Goal: Task Accomplishment & Management: Use online tool/utility

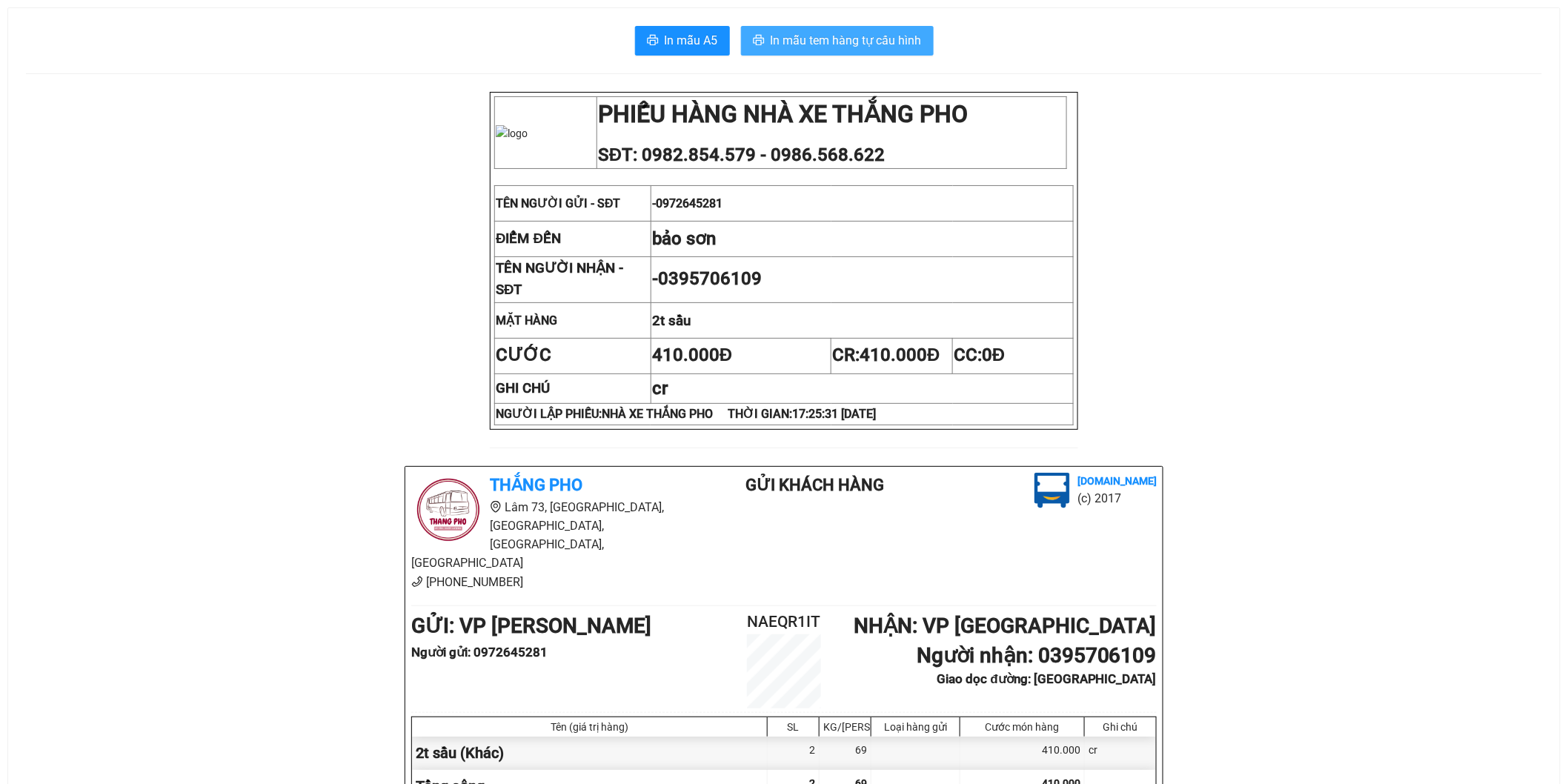
click at [878, 35] on span "In mẫu tem hàng tự cấu hình" at bounding box center [846, 40] width 151 height 19
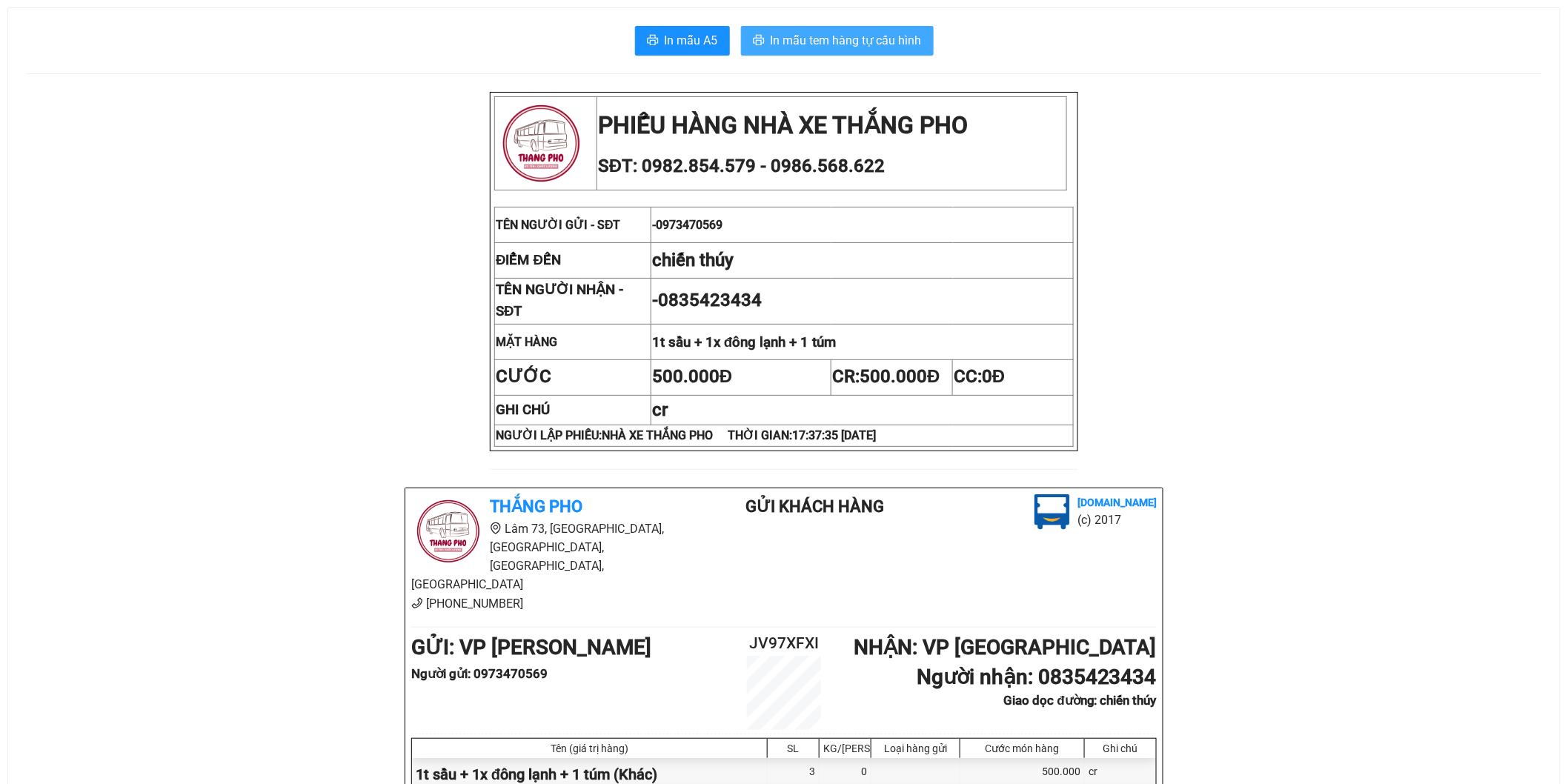
click at [825, 46] on span "In mẫu tem hàng tự cấu hình" at bounding box center [846, 40] width 151 height 19
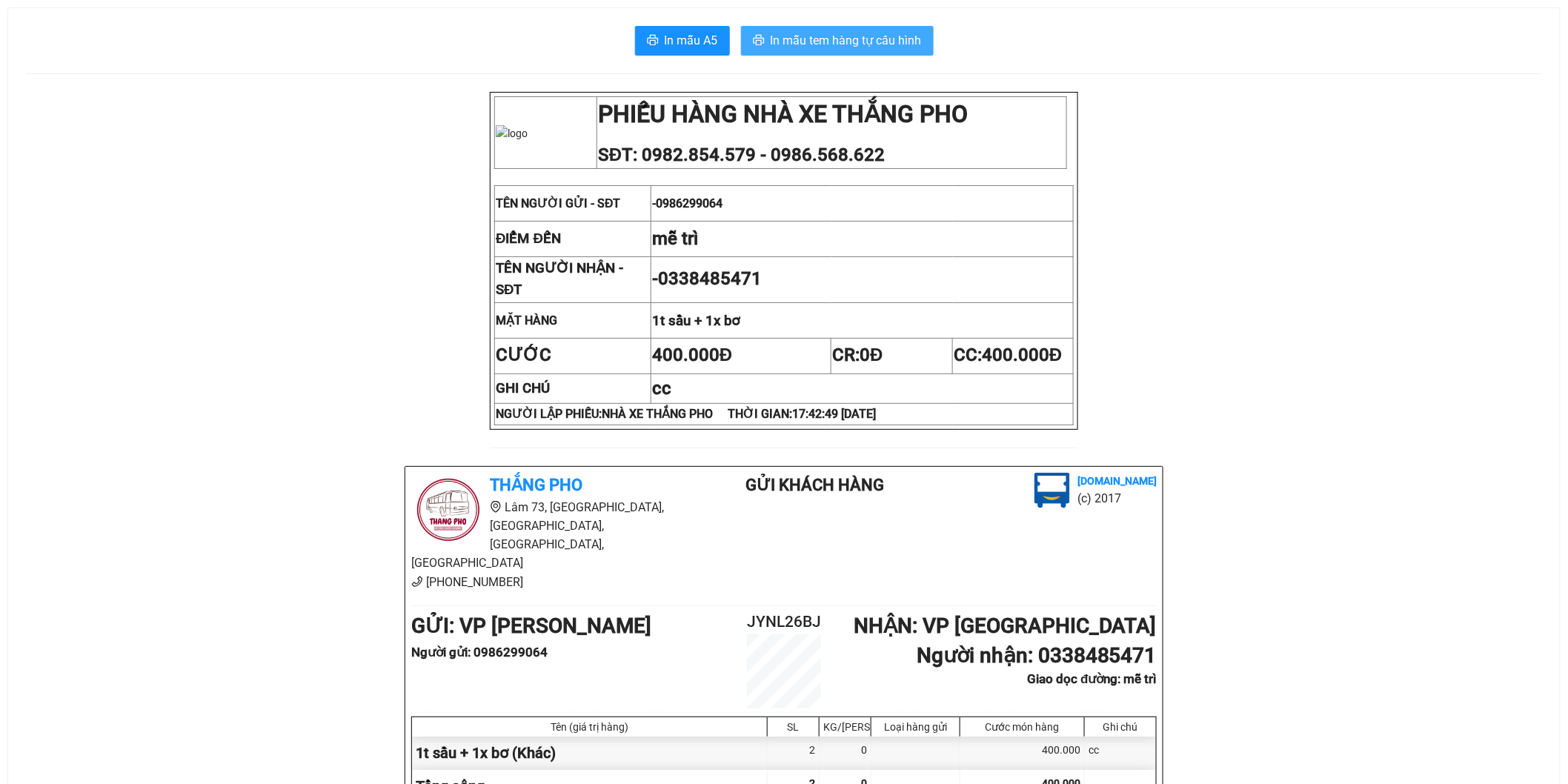
click at [875, 40] on span "In mẫu tem hàng tự cấu hình" at bounding box center [846, 40] width 151 height 19
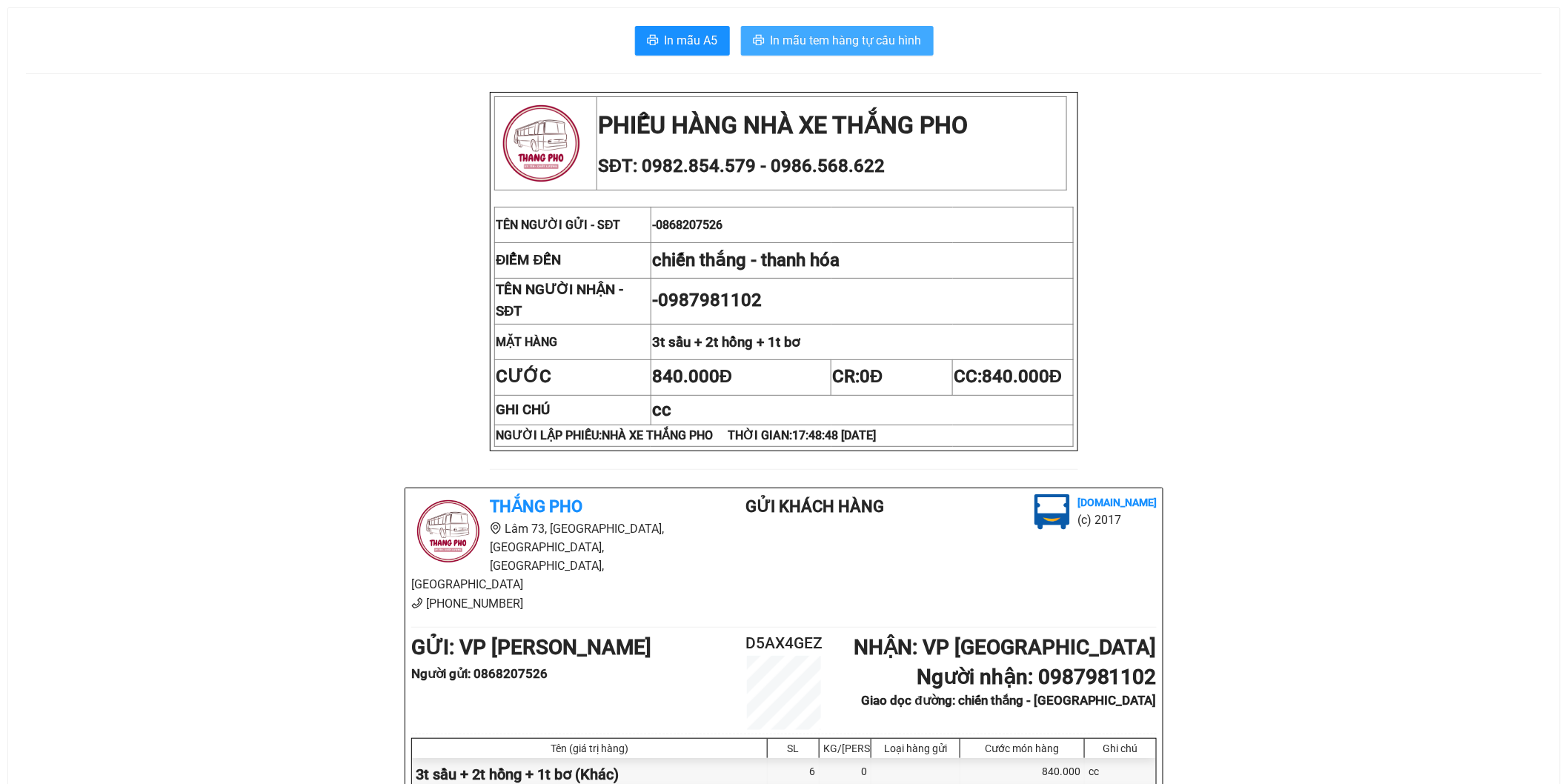
click at [878, 33] on span "In mẫu tem hàng tự cấu hình" at bounding box center [846, 40] width 151 height 19
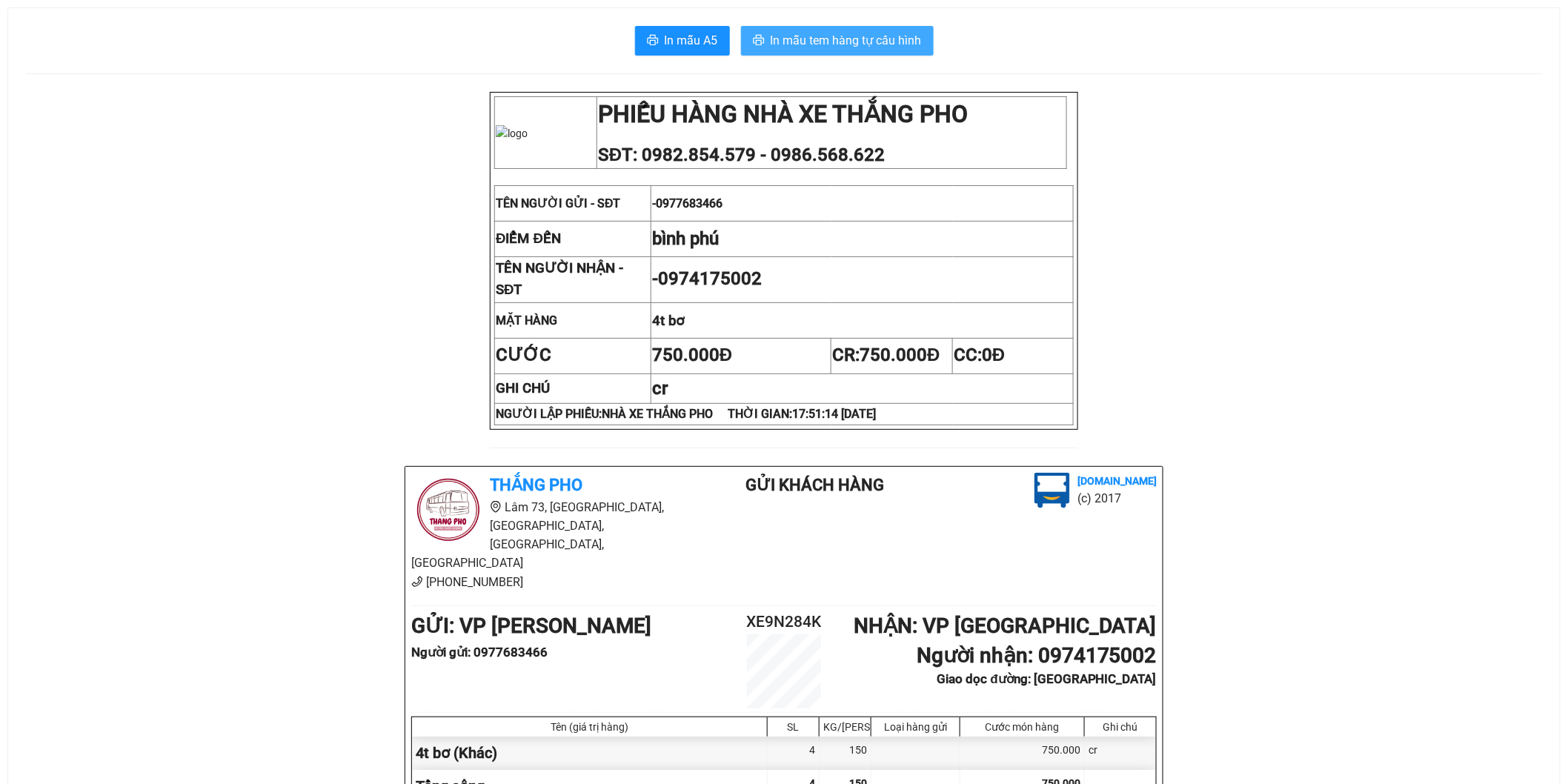
click at [815, 39] on span "In mẫu tem hàng tự cấu hình" at bounding box center [846, 40] width 151 height 19
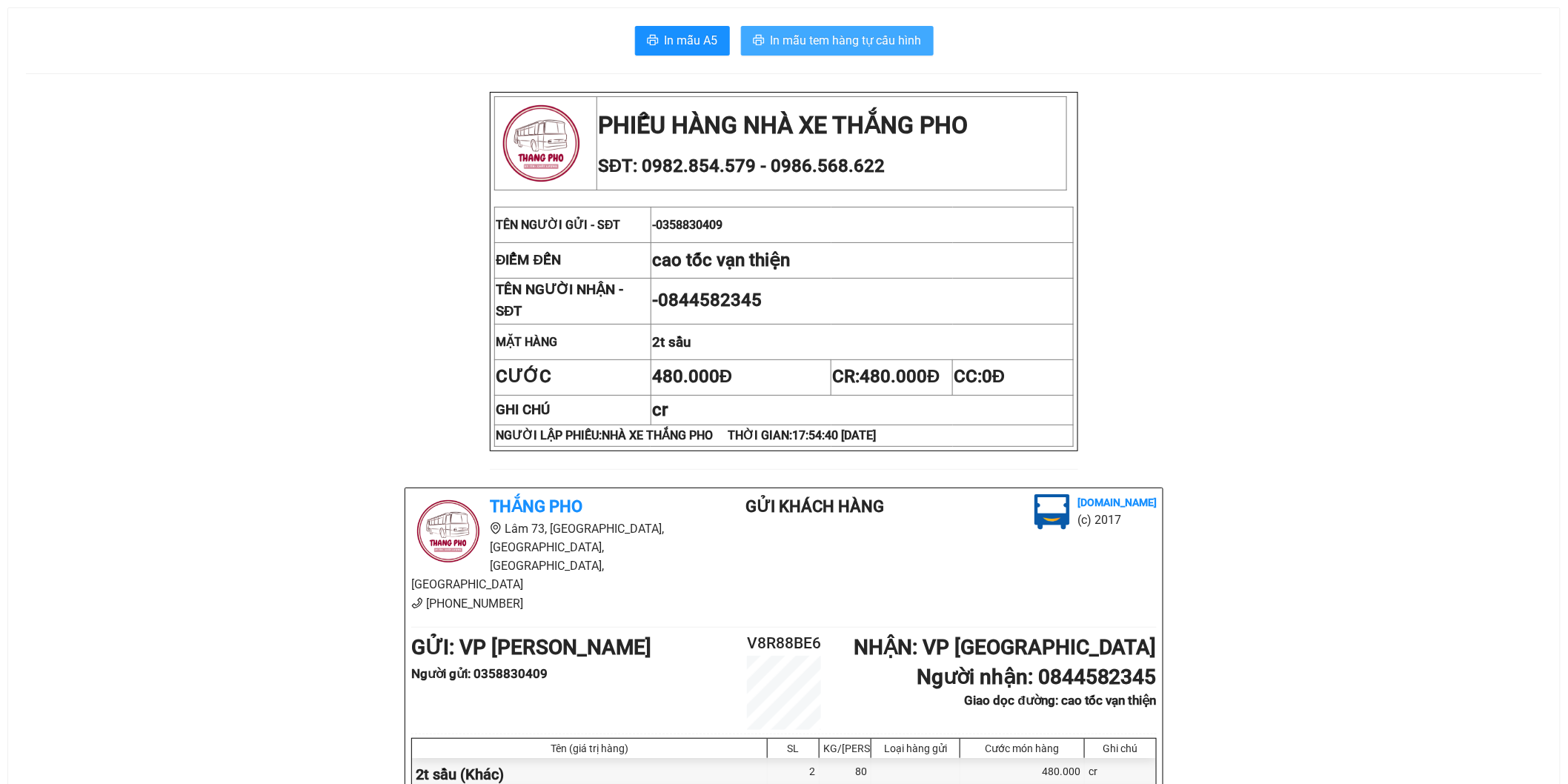
click at [855, 34] on span "In mẫu tem hàng tự cấu hình" at bounding box center [846, 40] width 151 height 19
click at [857, 43] on span "In mẫu tem hàng tự cấu hình" at bounding box center [846, 40] width 151 height 19
click at [811, 44] on span "In mẫu tem hàng tự cấu hình" at bounding box center [846, 40] width 151 height 19
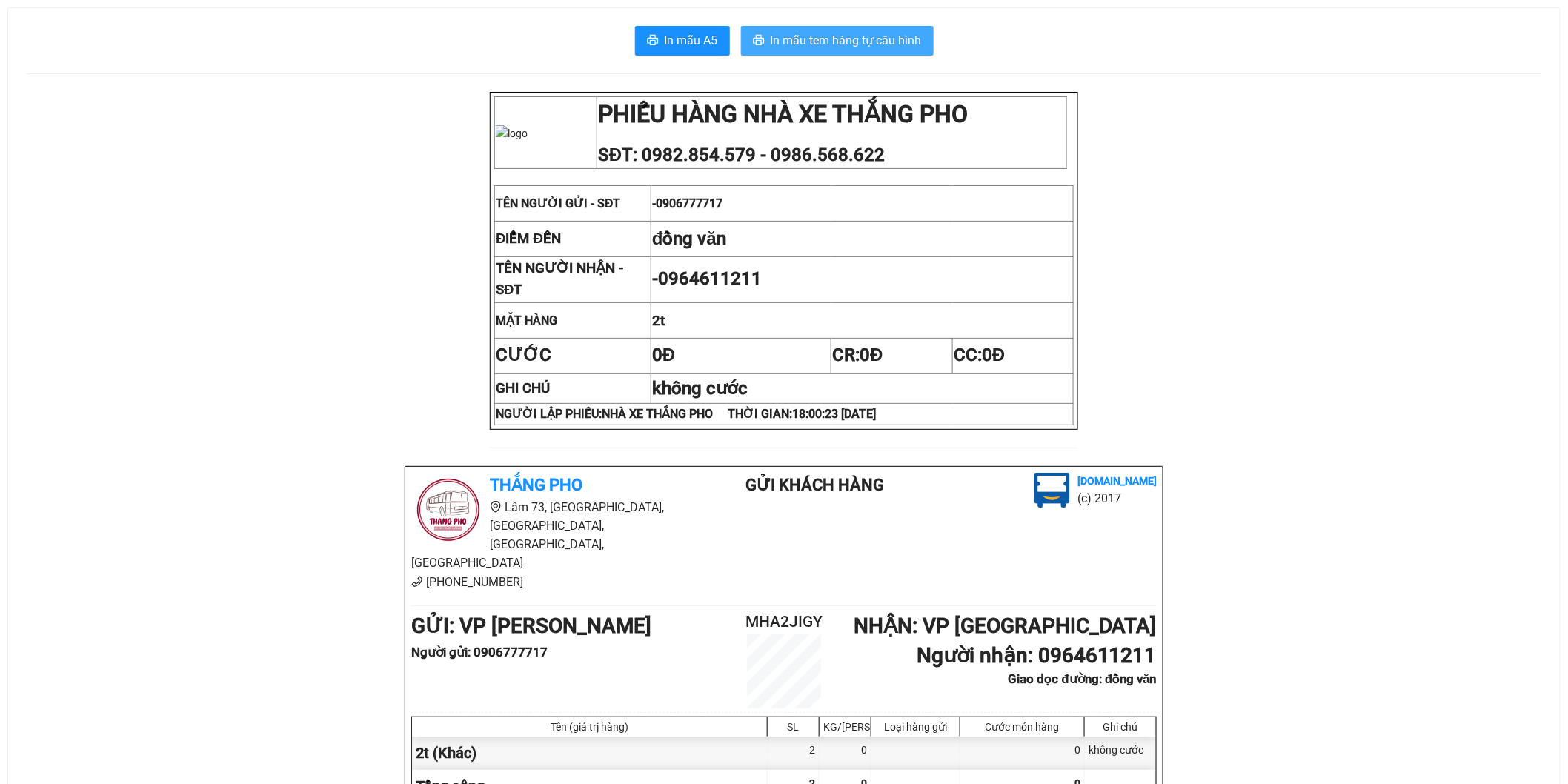
click at [892, 45] on span "In mẫu tem hàng tự cấu hình" at bounding box center [846, 40] width 151 height 19
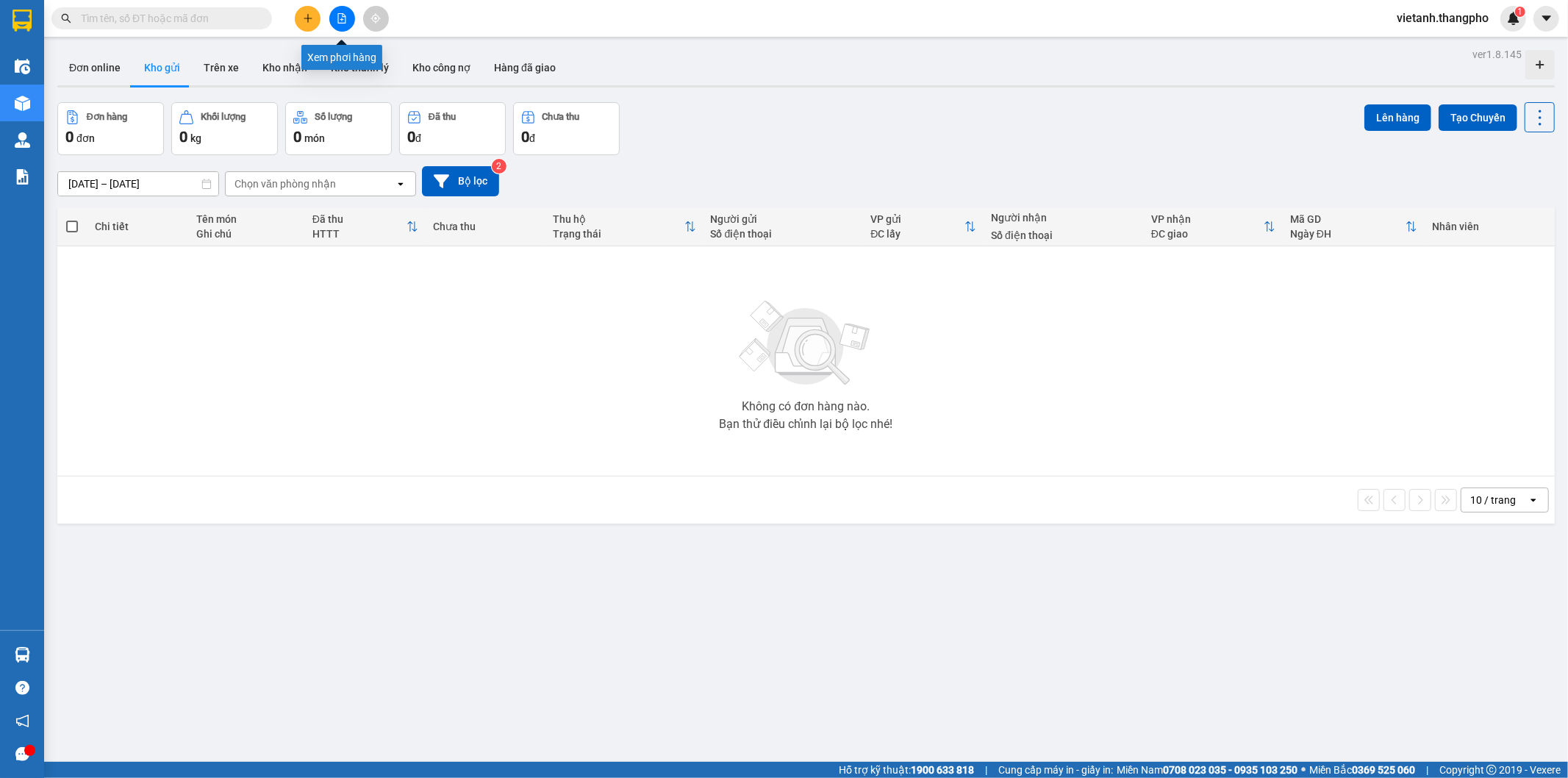
click at [335, 24] on button at bounding box center [342, 19] width 26 height 26
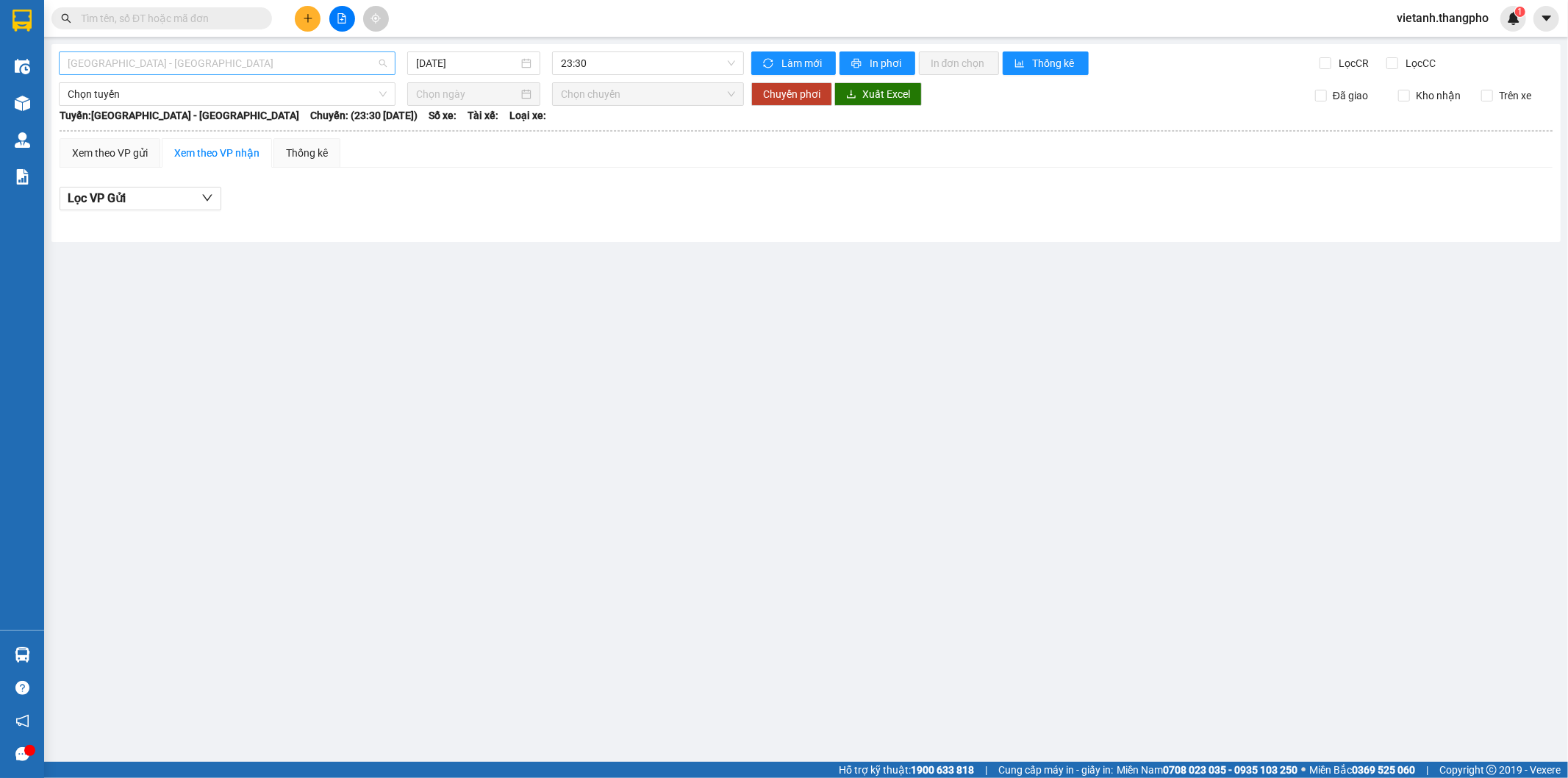
click at [234, 65] on span "Hà Nội - Lâm Đồng" at bounding box center [227, 63] width 319 height 22
click at [203, 140] on div "Lâm Đồng - Hà Nội" at bounding box center [227, 140] width 319 height 16
type input "15/09/2025"
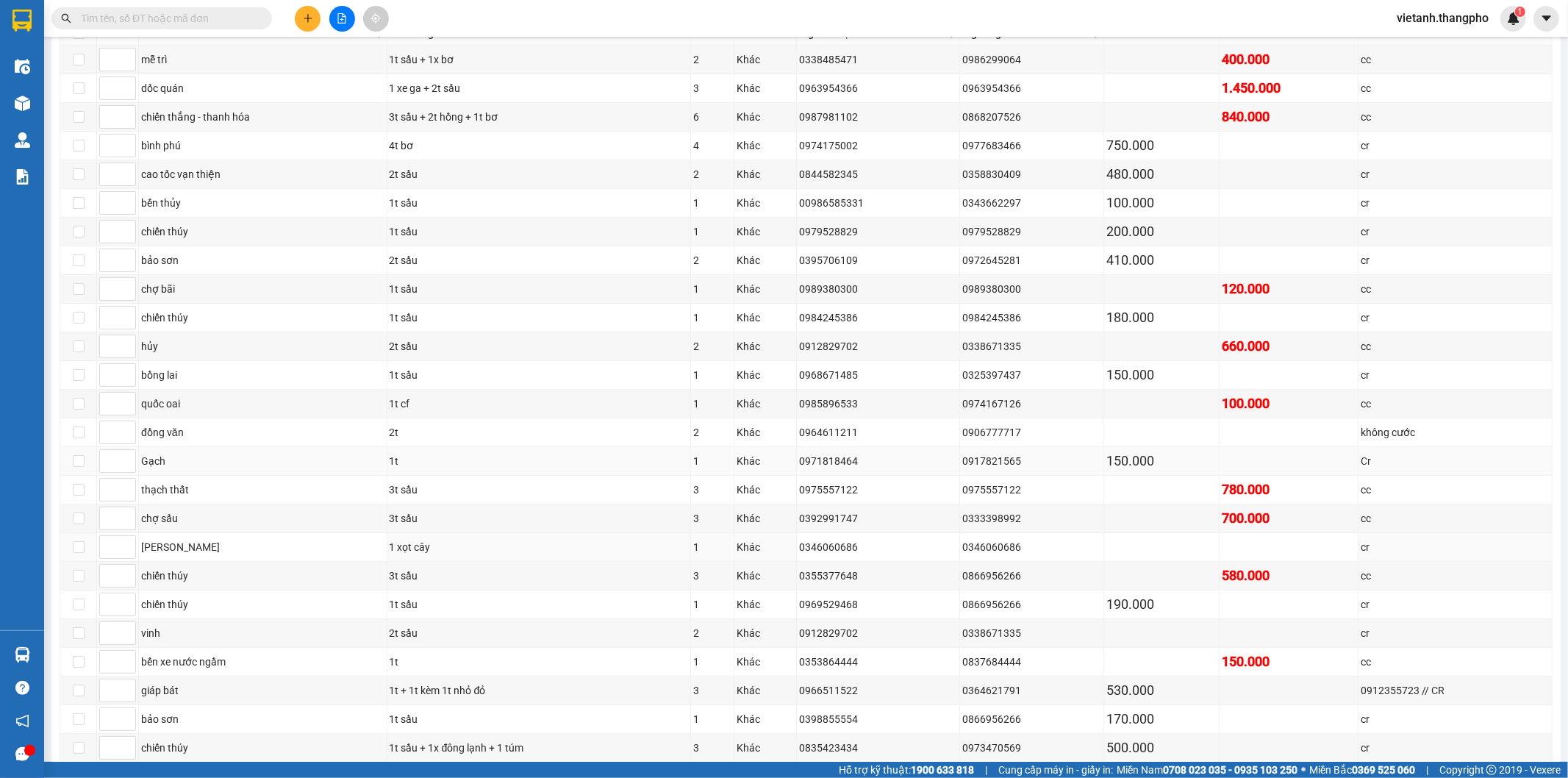
scroll to position [343, 0]
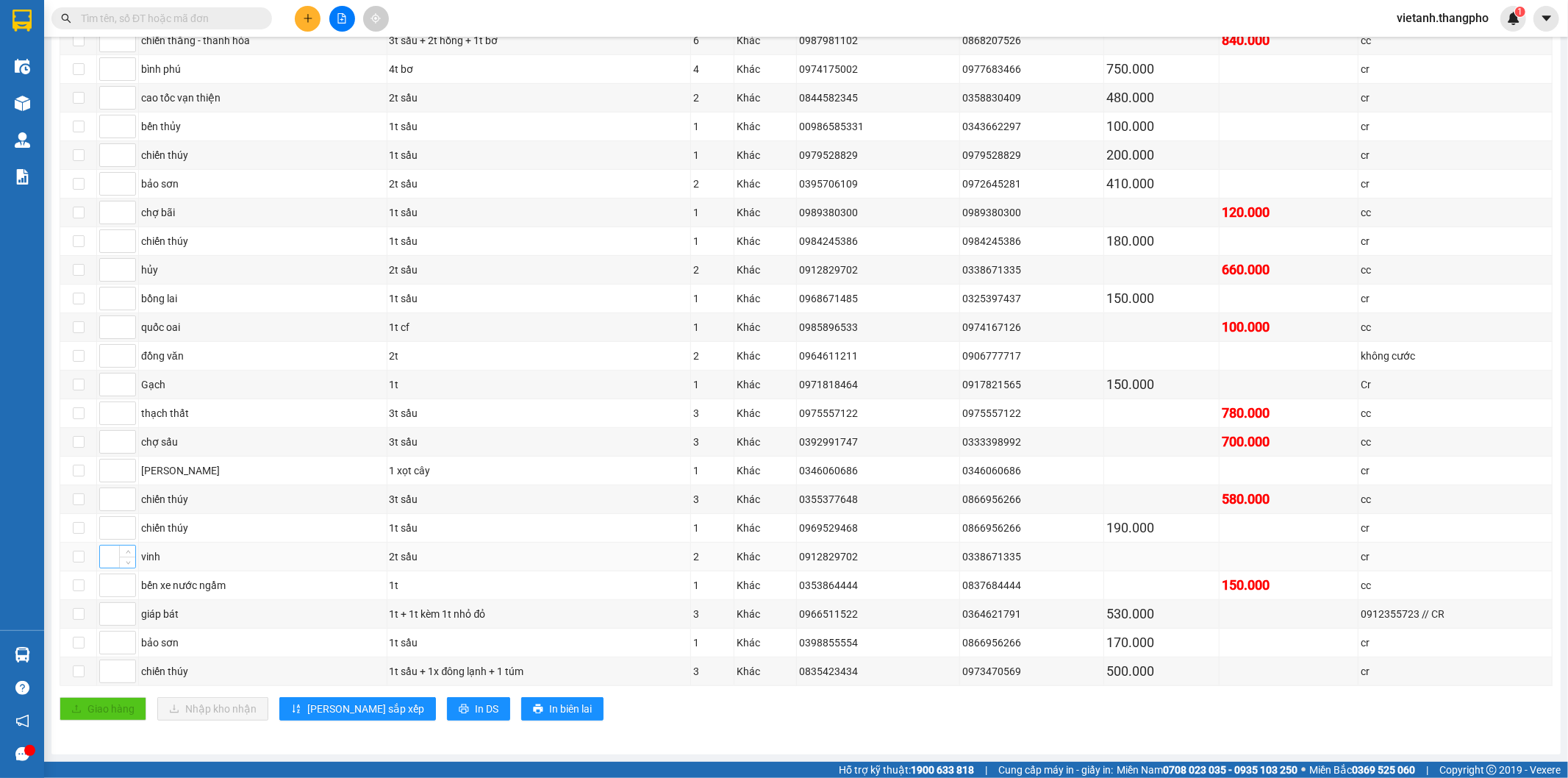
click at [111, 565] on input at bounding box center [118, 557] width 36 height 22
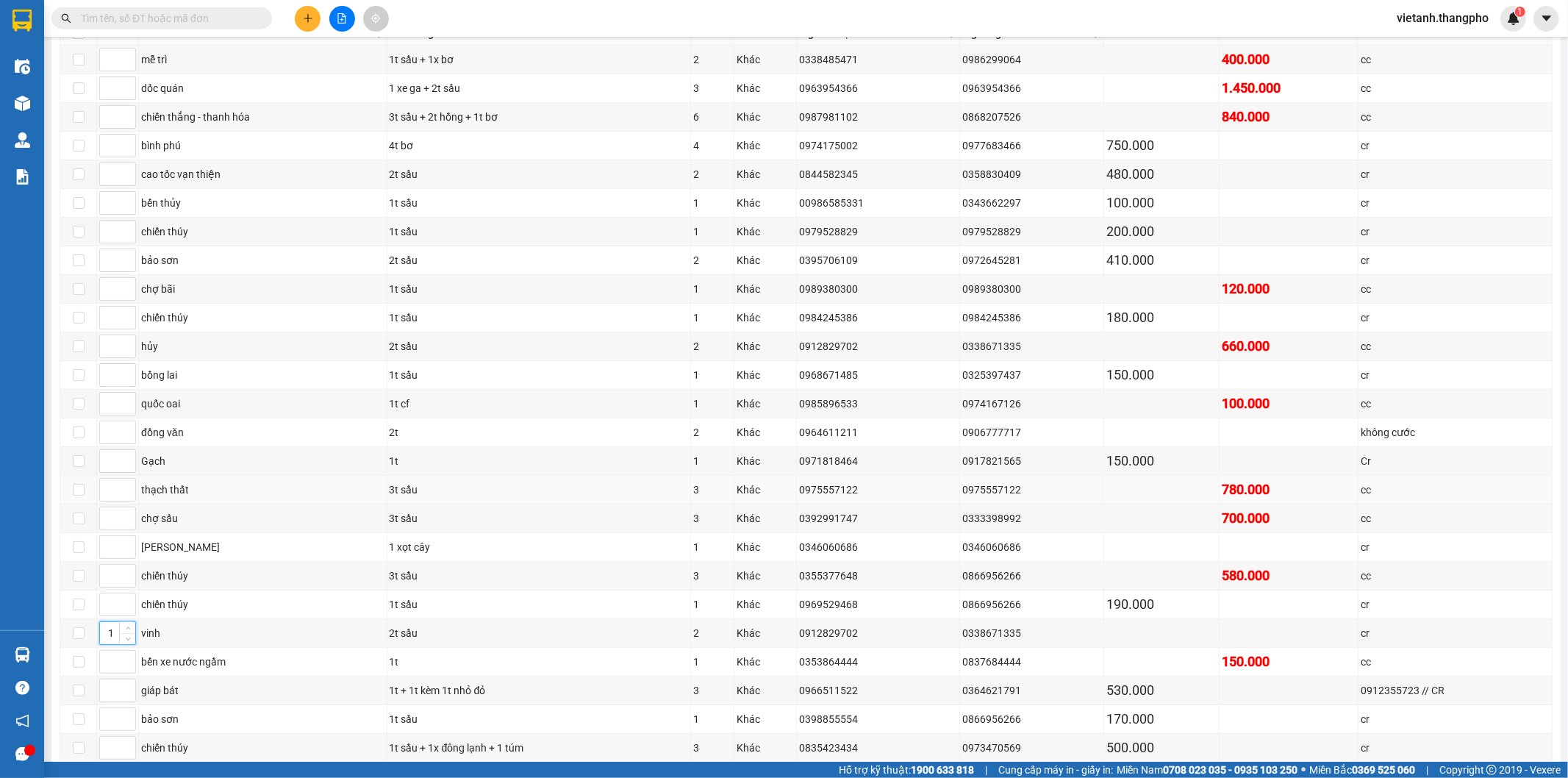
scroll to position [180, 0]
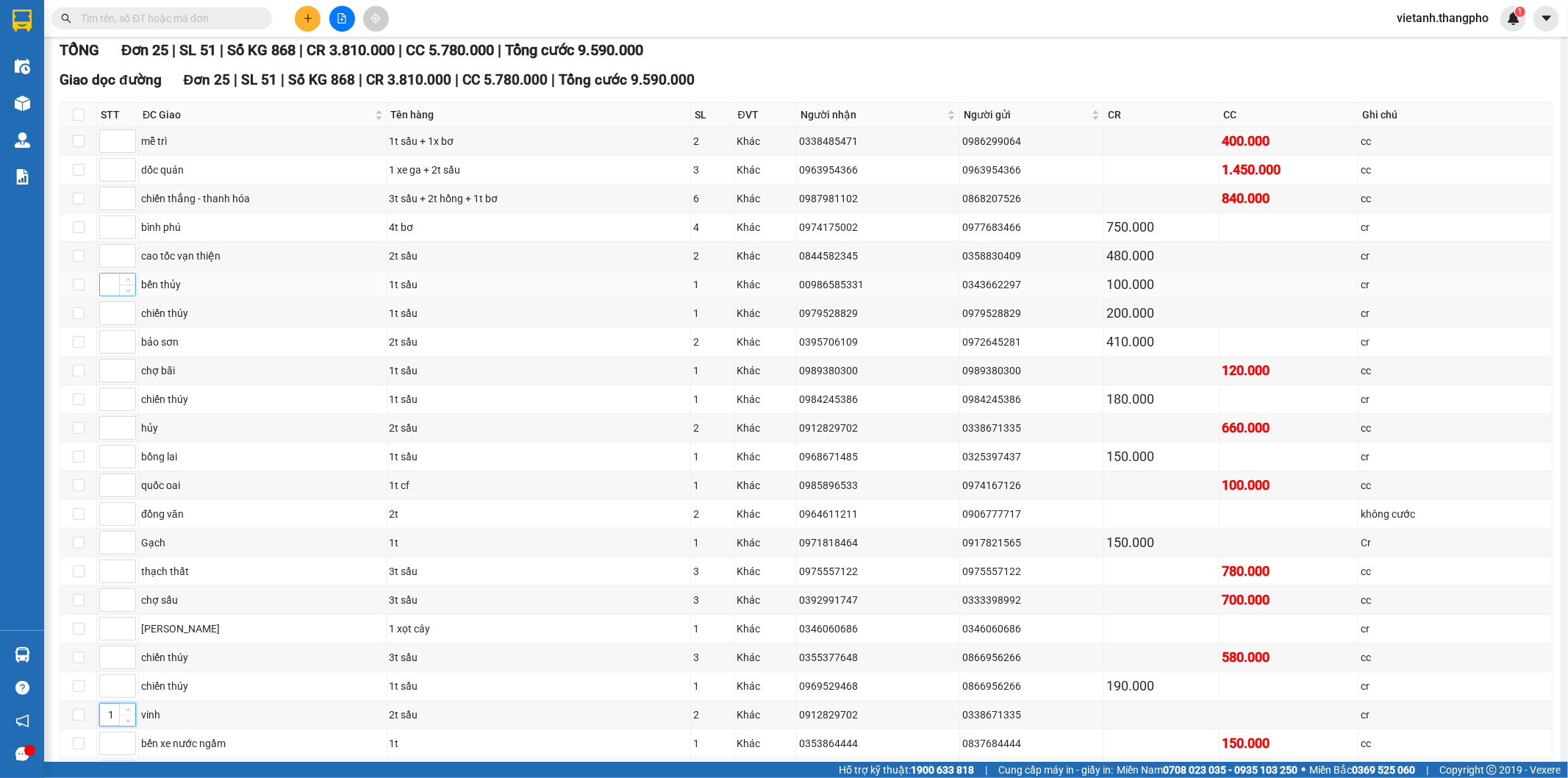
type input "1"
click at [108, 284] on input at bounding box center [118, 284] width 36 height 22
type input "1"
click at [106, 199] on input at bounding box center [118, 199] width 36 height 22
type input "2"
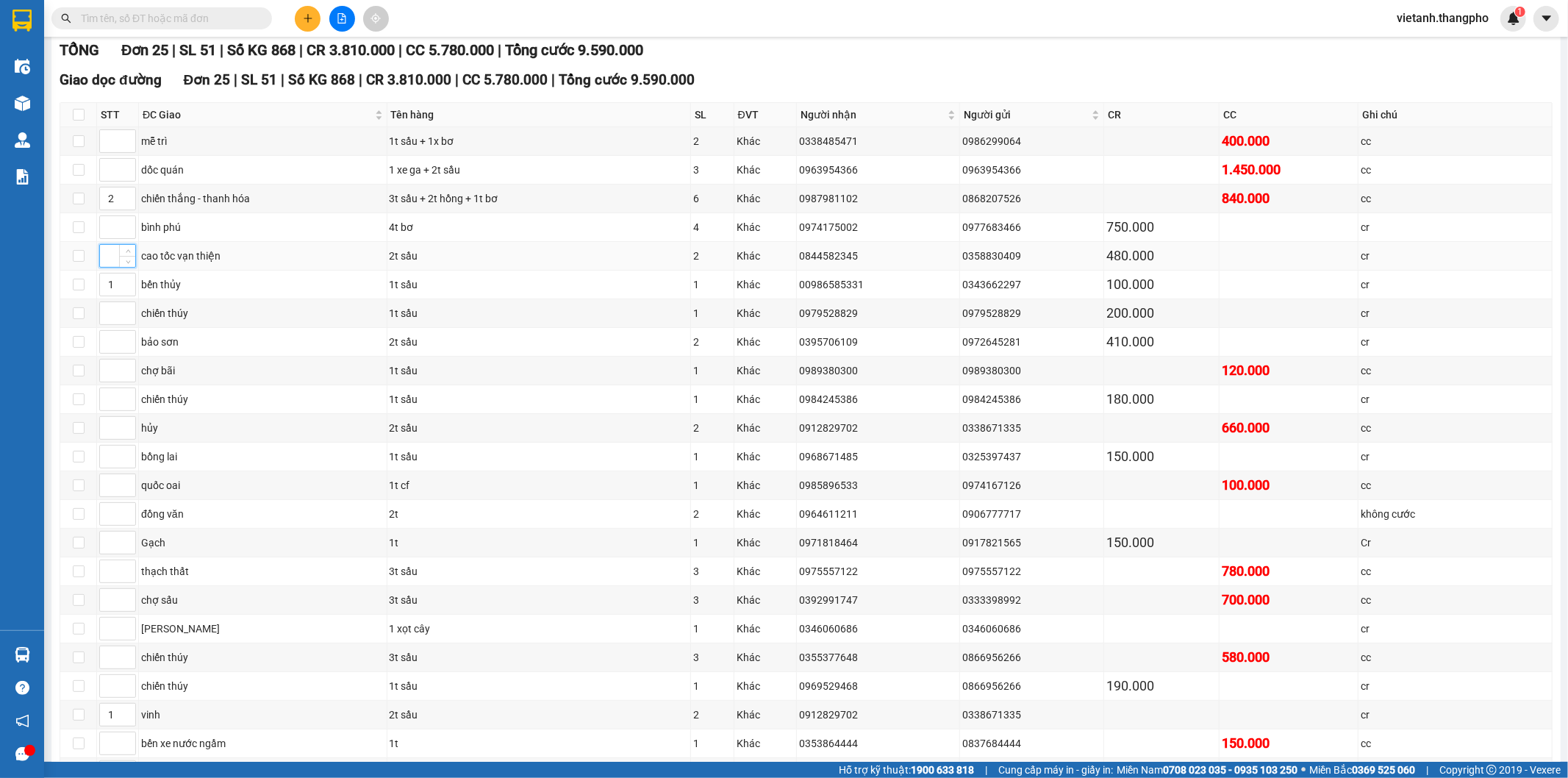
click at [100, 265] on input at bounding box center [118, 256] width 36 height 22
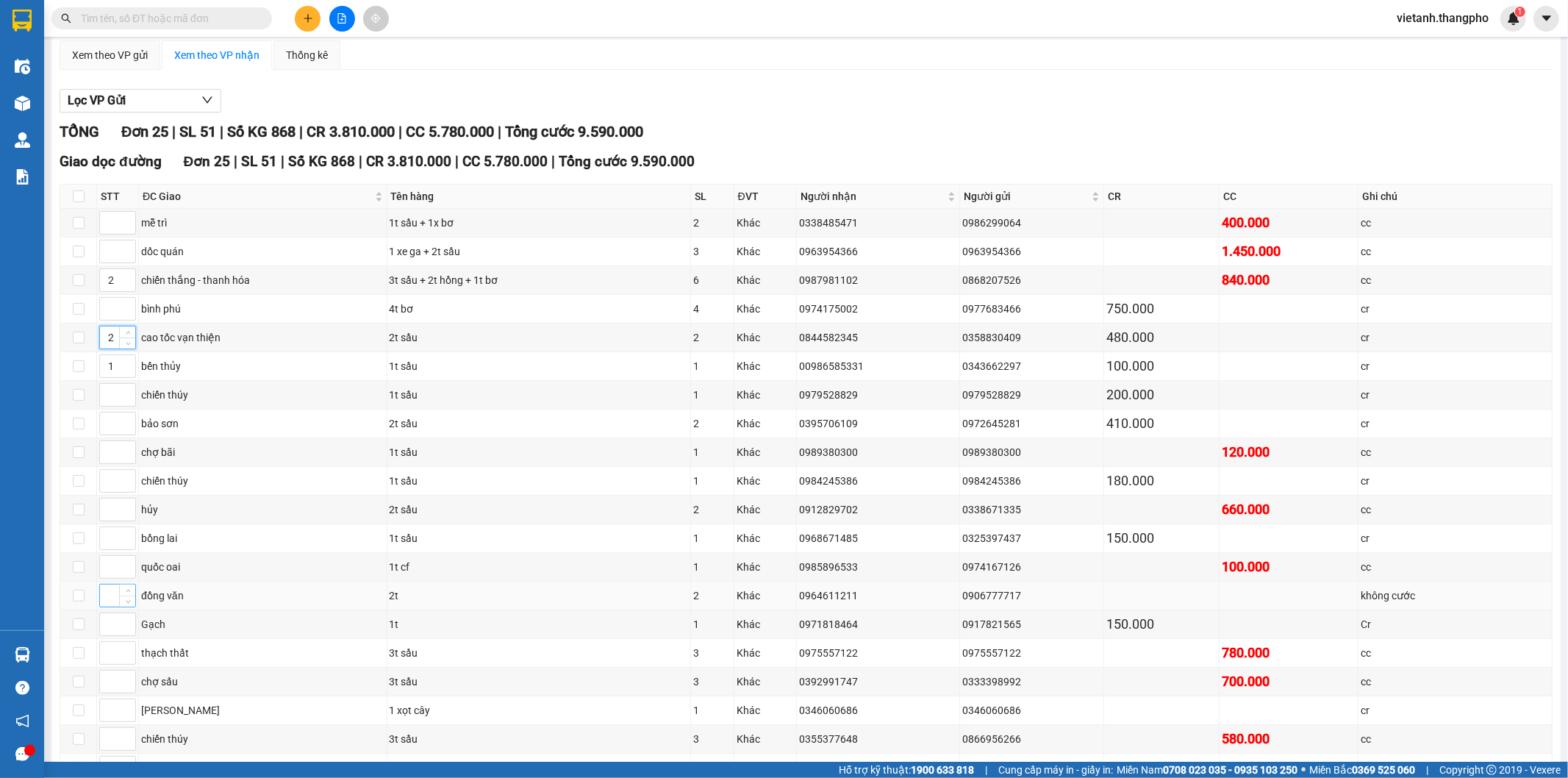
type input "2"
click at [112, 607] on input at bounding box center [118, 595] width 36 height 22
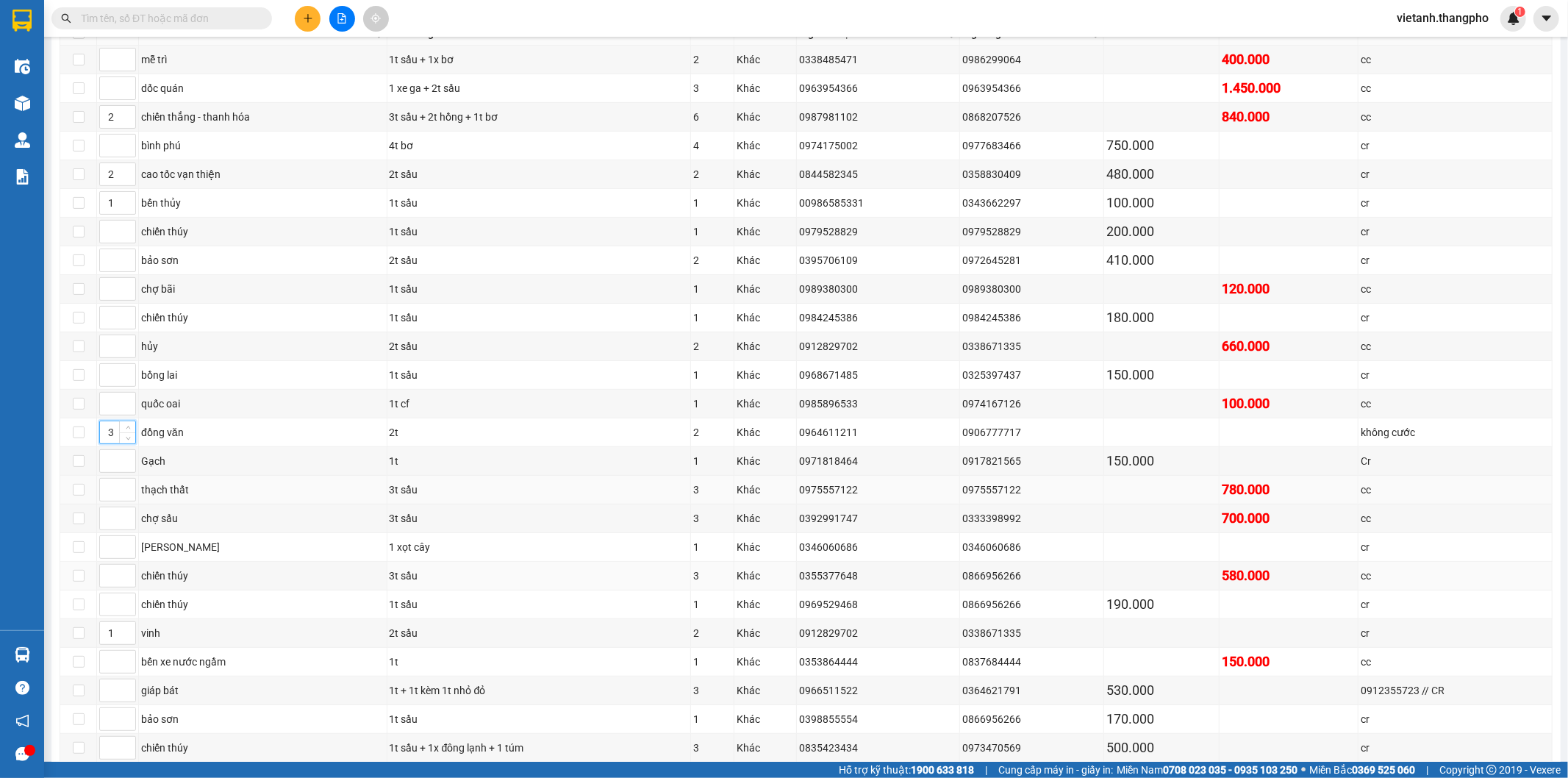
scroll to position [343, 0]
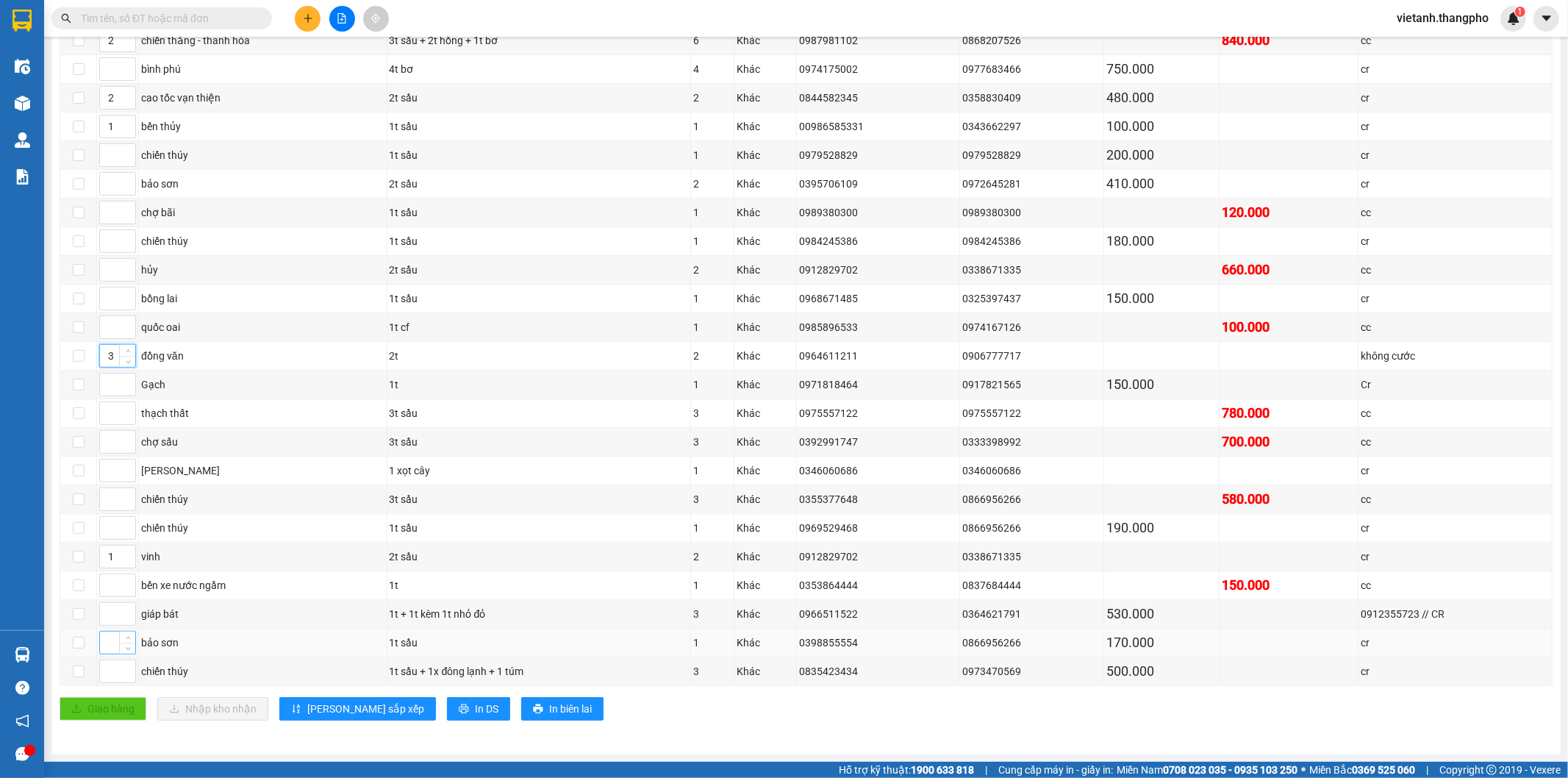
type input "3"
click at [109, 640] on input at bounding box center [118, 643] width 36 height 22
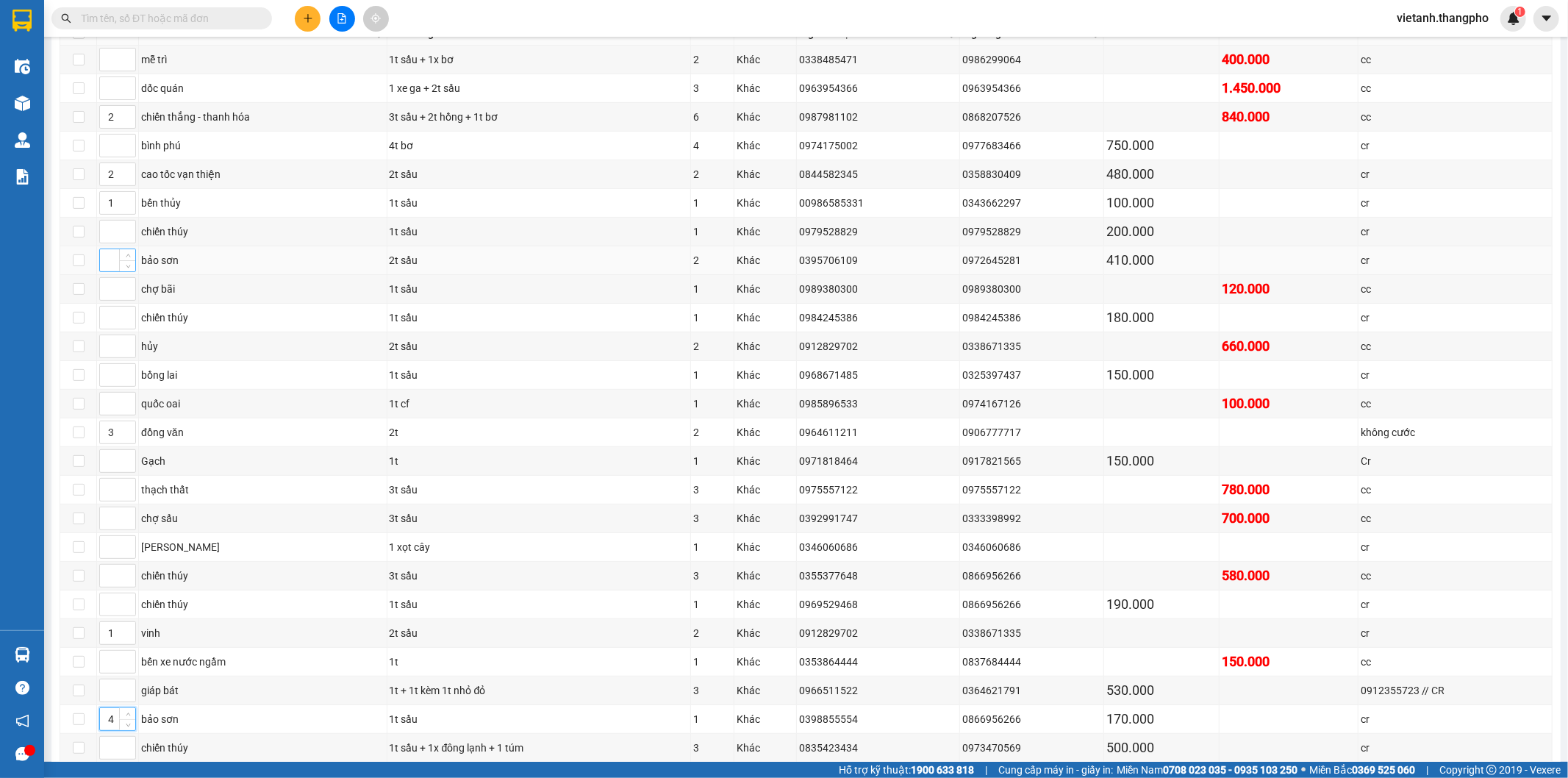
type input "4"
click at [111, 263] on input at bounding box center [118, 261] width 36 height 22
type input "4"
click at [103, 63] on input at bounding box center [118, 59] width 36 height 22
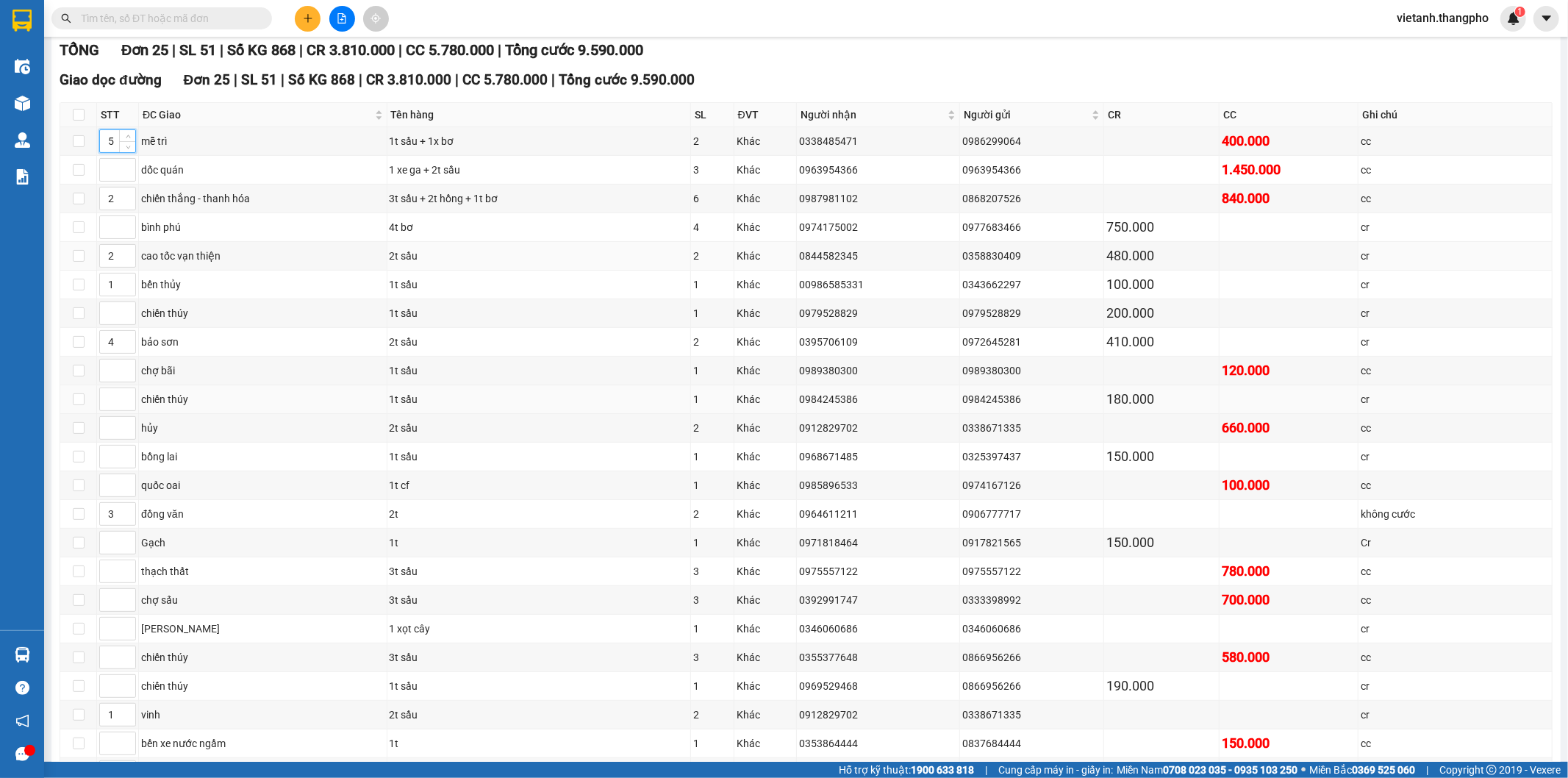
scroll to position [343, 0]
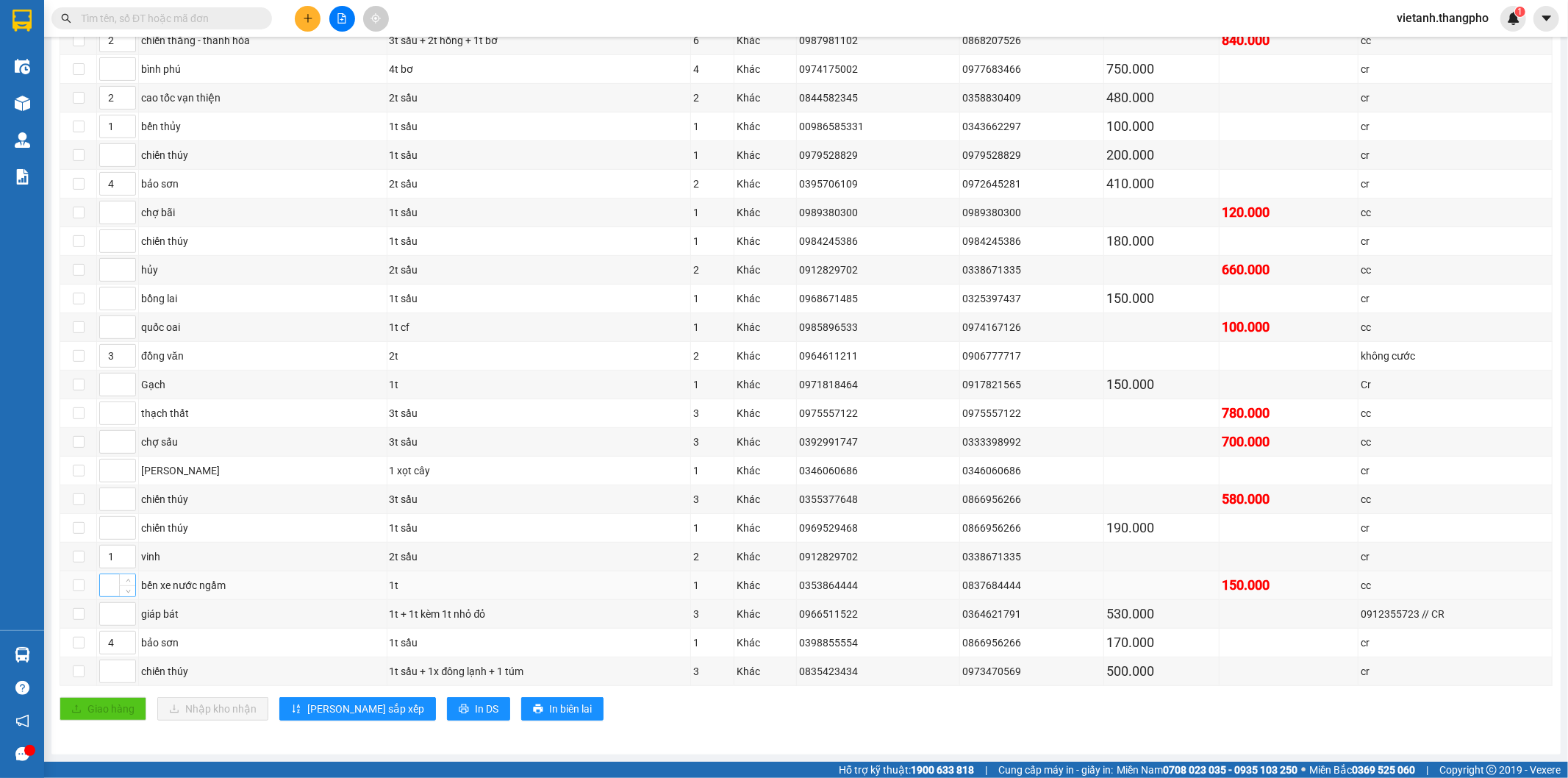
type input "5"
click at [105, 590] on input at bounding box center [118, 586] width 36 height 22
click at [103, 618] on input at bounding box center [118, 614] width 36 height 22
type input "6"
click at [99, 579] on div at bounding box center [118, 586] width 37 height 24
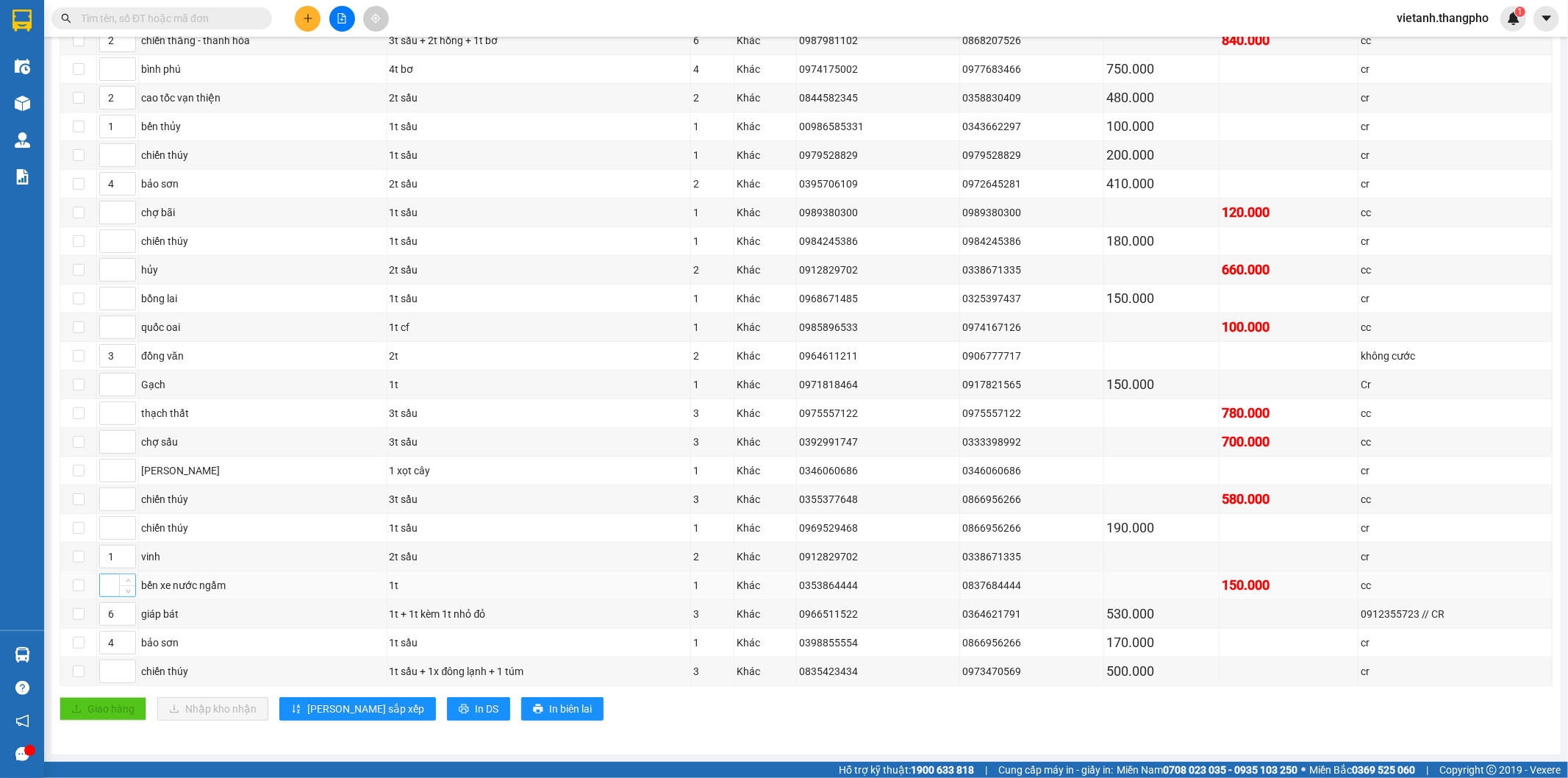
click at [108, 586] on input at bounding box center [118, 586] width 36 height 22
type input "7"
click at [106, 328] on input at bounding box center [118, 327] width 36 height 22
type input "8"
click at [111, 410] on input at bounding box center [118, 413] width 36 height 22
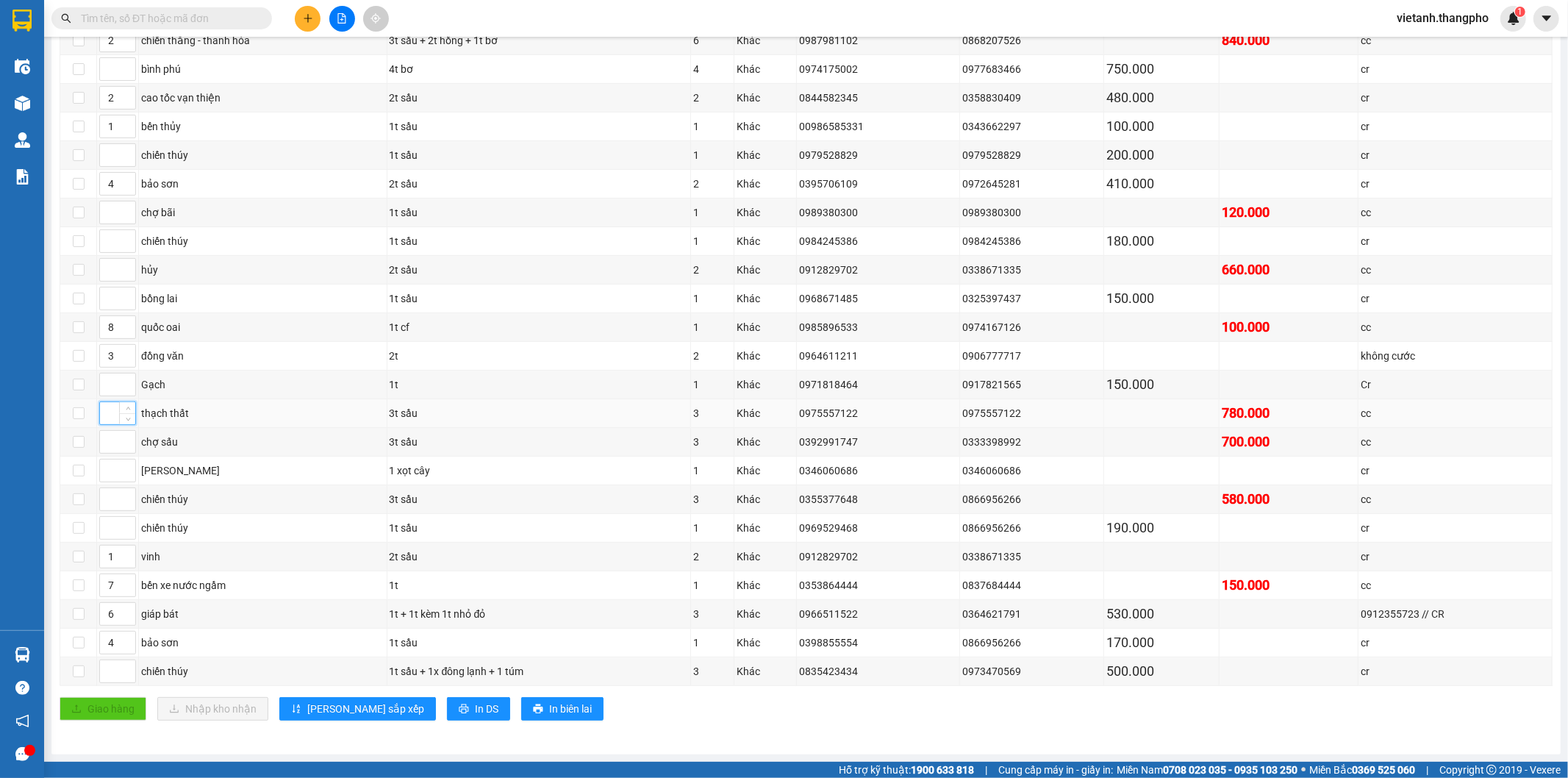
type input "9"
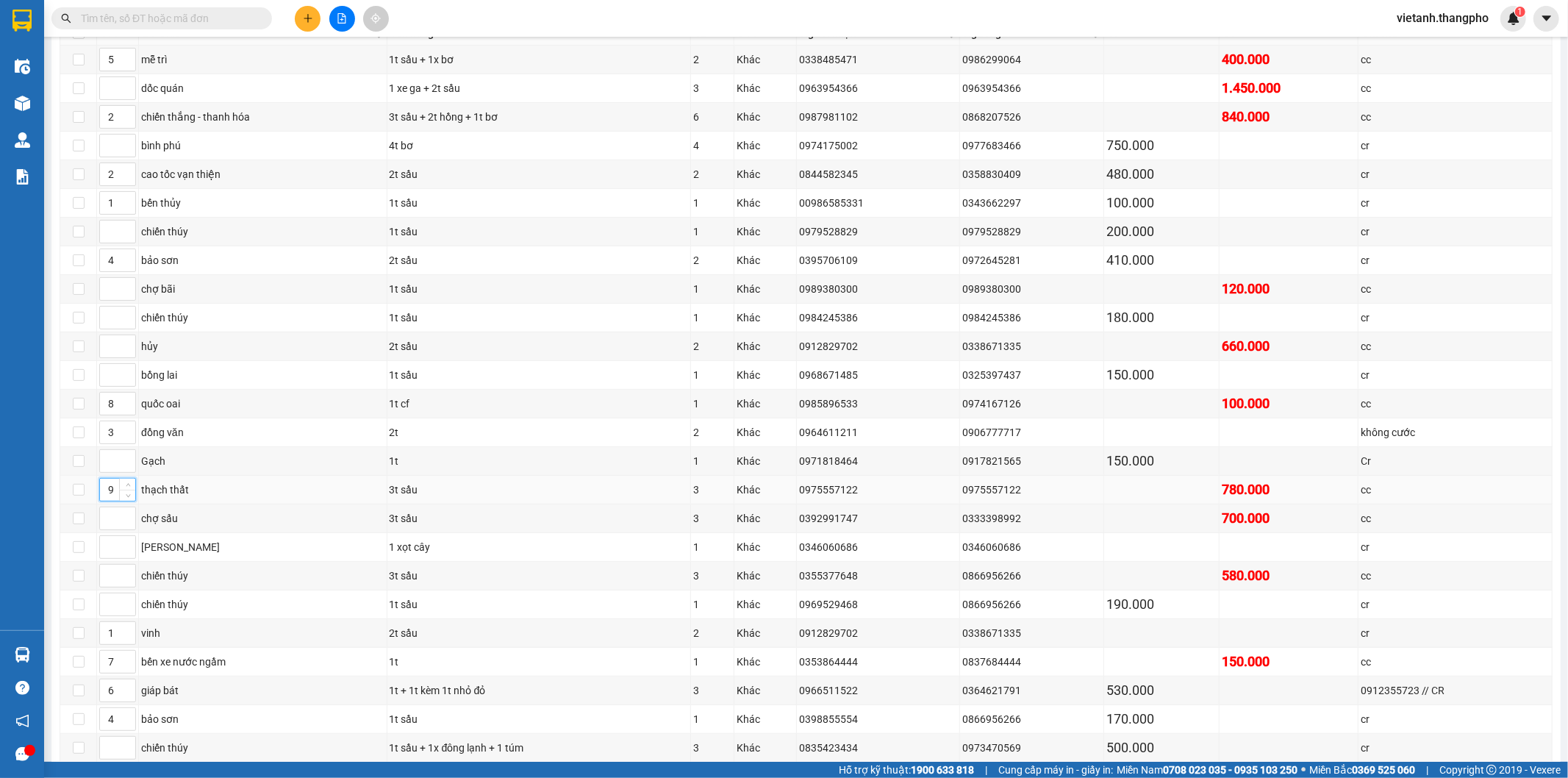
scroll to position [180, 0]
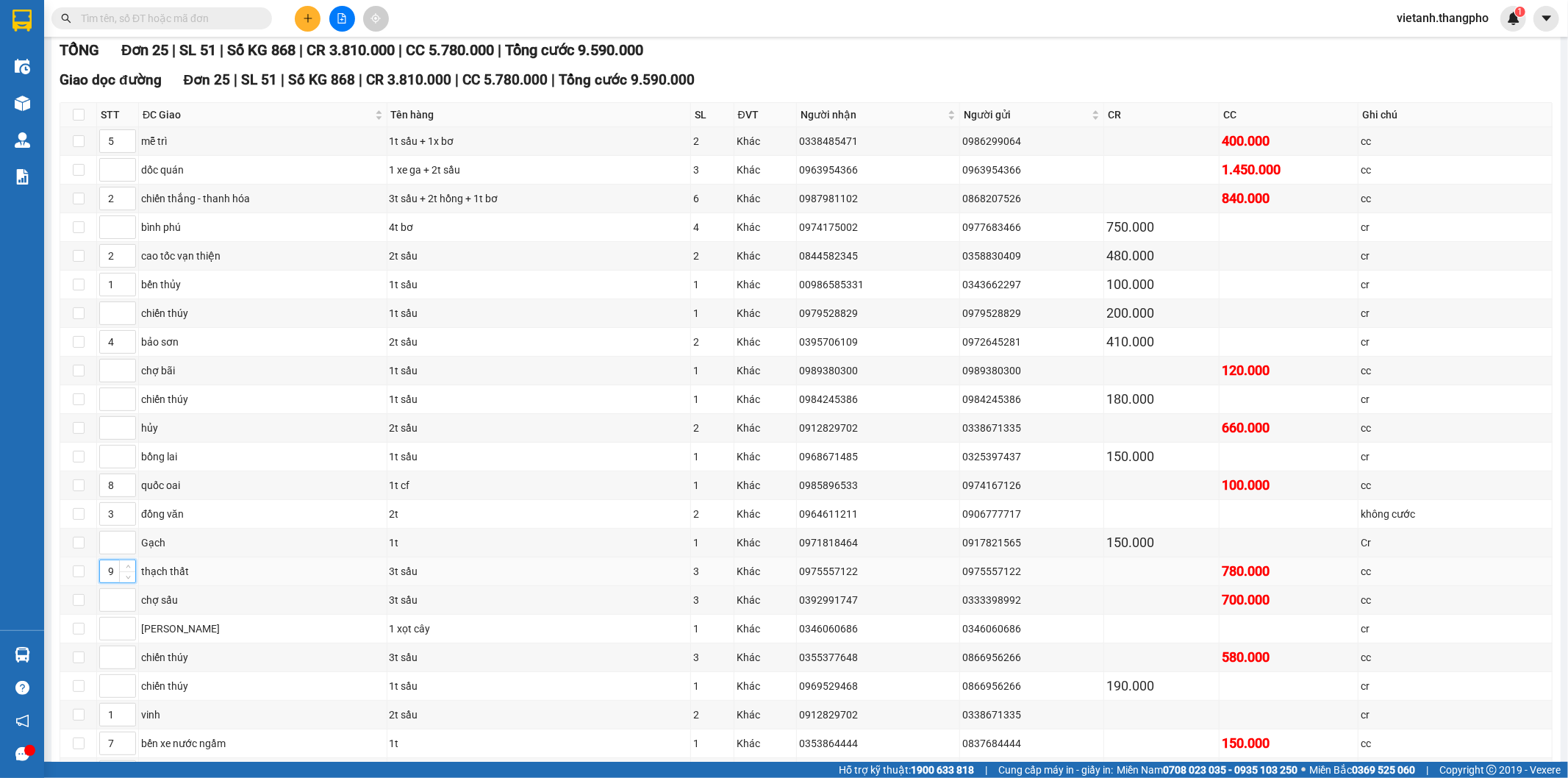
drag, startPoint x: 116, startPoint y: 583, endPoint x: 107, endPoint y: 589, distance: 10.8
click at [107, 586] on td "9" at bounding box center [118, 572] width 42 height 29
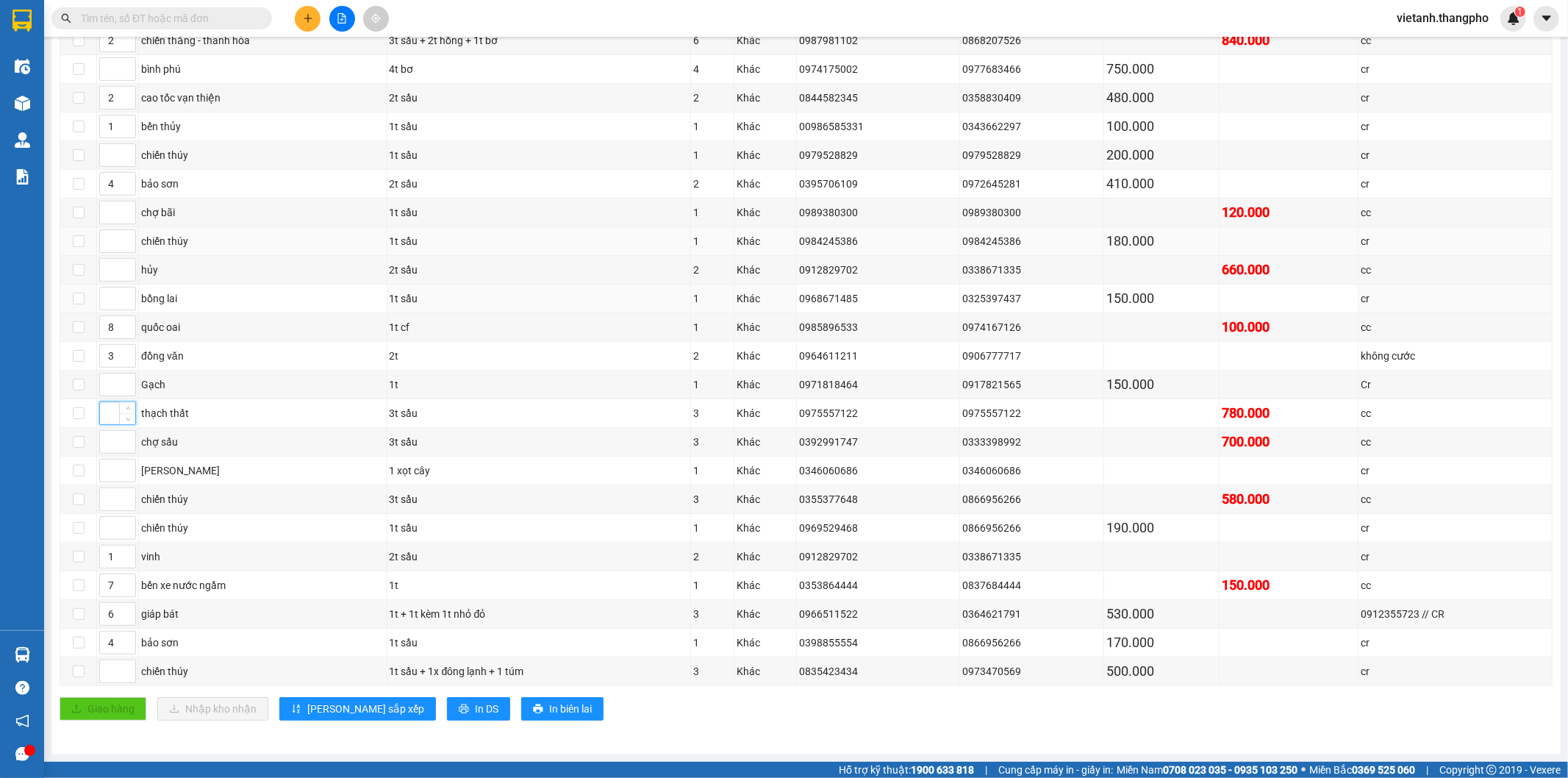
scroll to position [261, 0]
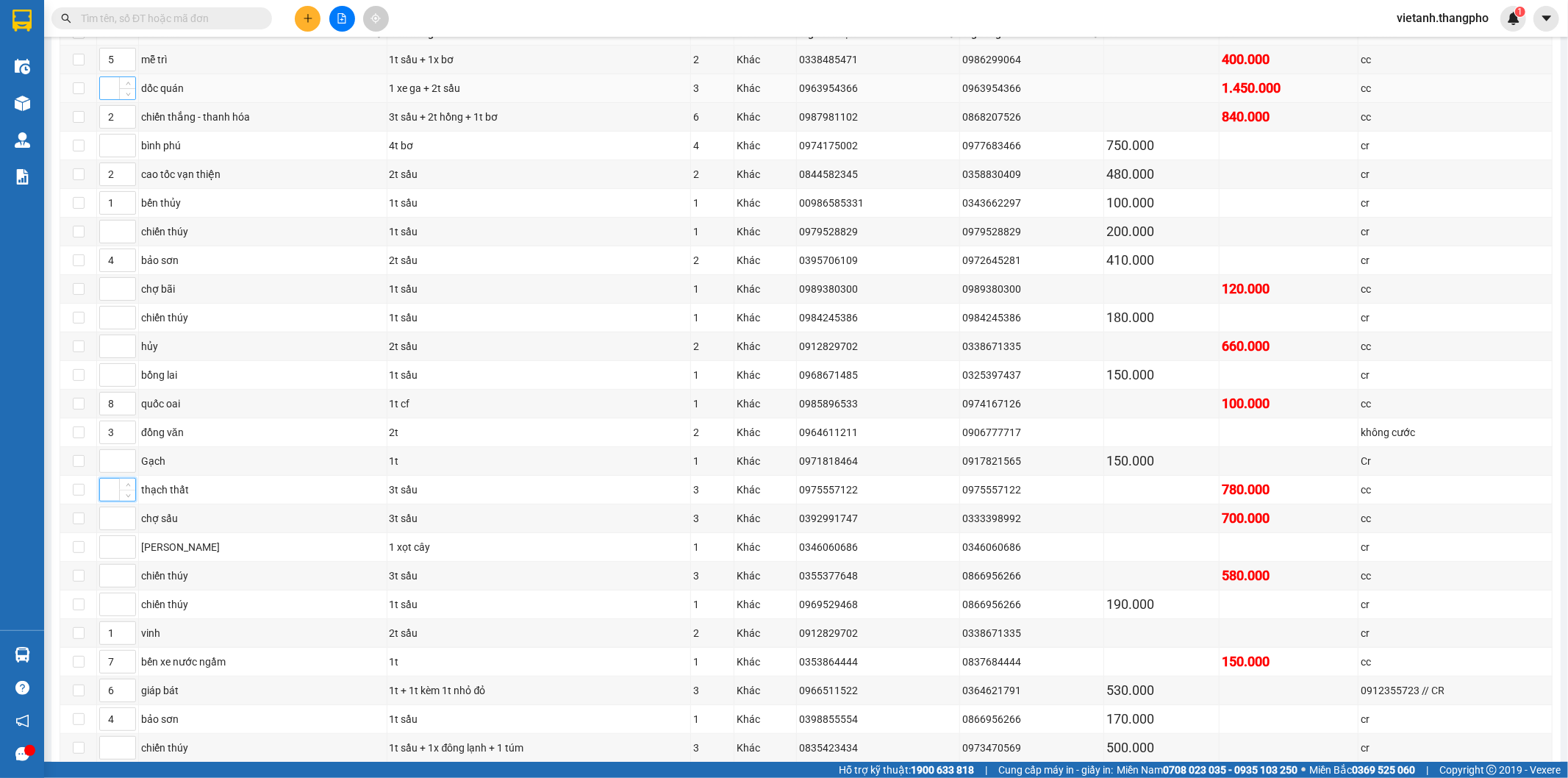
click at [108, 88] on input at bounding box center [118, 88] width 36 height 22
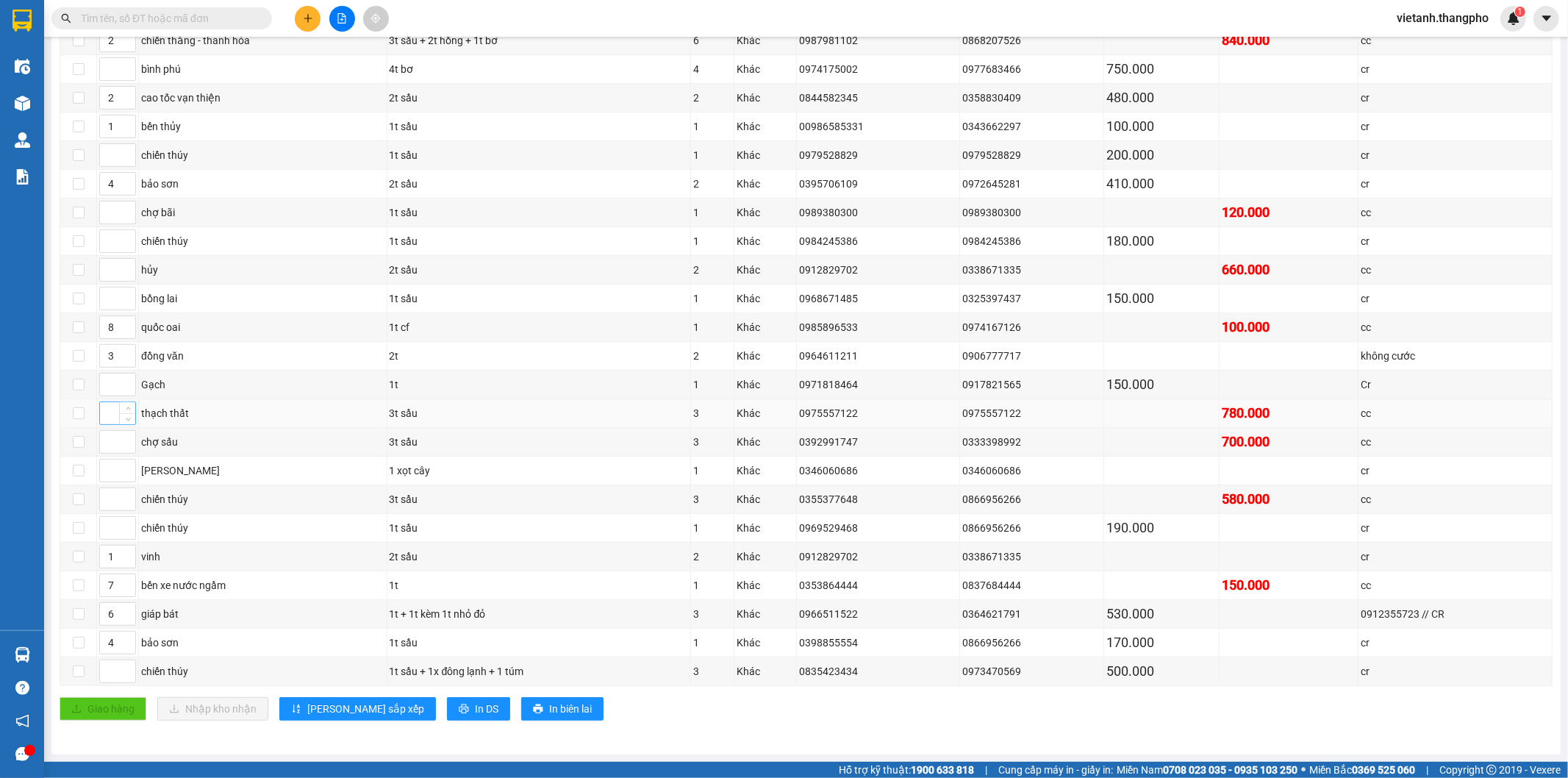
type input "9"
click at [109, 416] on input at bounding box center [118, 413] width 36 height 22
type input "10"
click at [101, 448] on input at bounding box center [118, 442] width 36 height 22
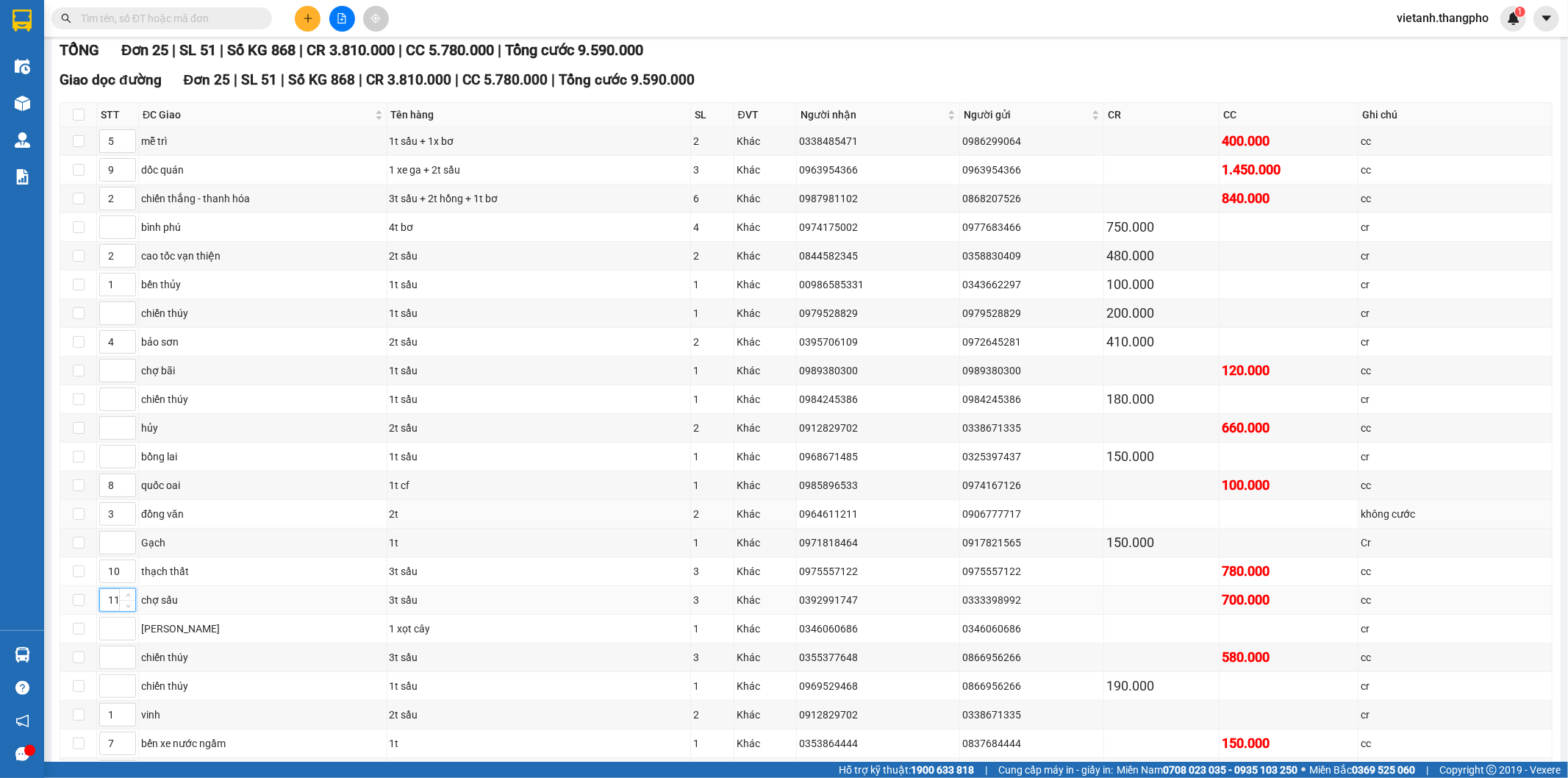
scroll to position [261, 0]
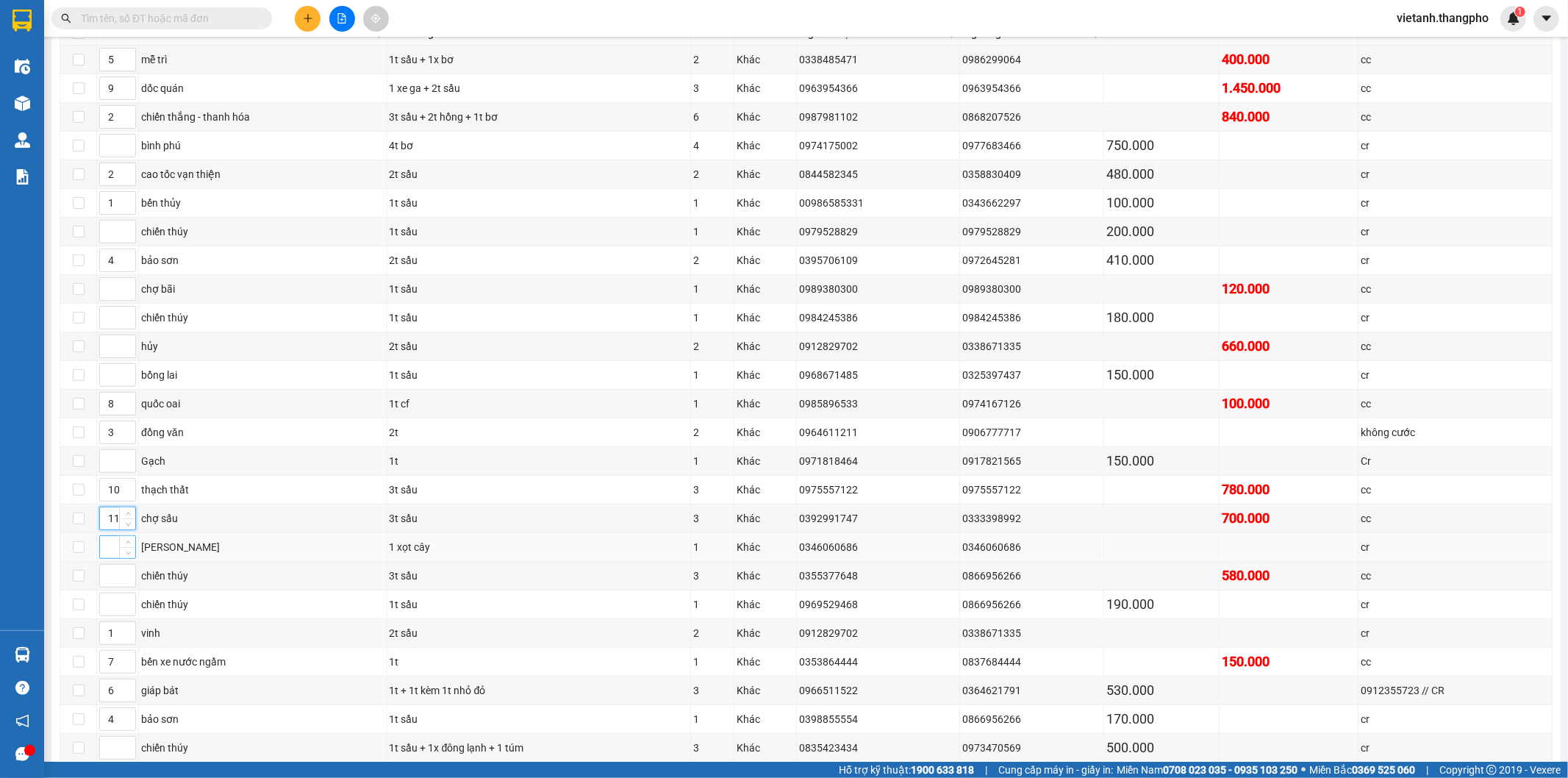
type input "11"
click at [103, 552] on input at bounding box center [118, 547] width 36 height 22
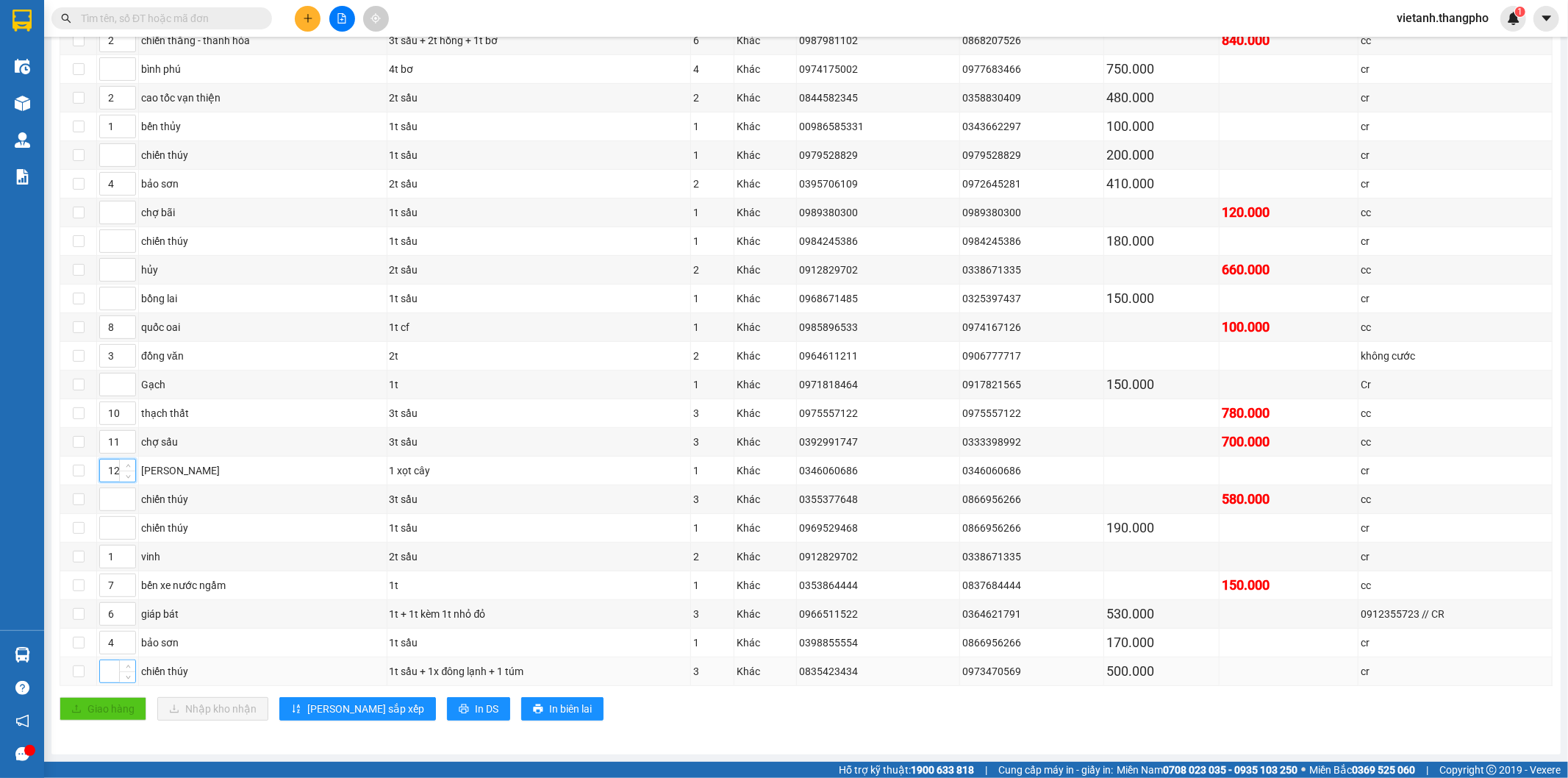
type input "12"
click at [111, 676] on input at bounding box center [118, 671] width 36 height 22
type input "13"
click at [105, 529] on input at bounding box center [118, 528] width 36 height 22
type input "13"
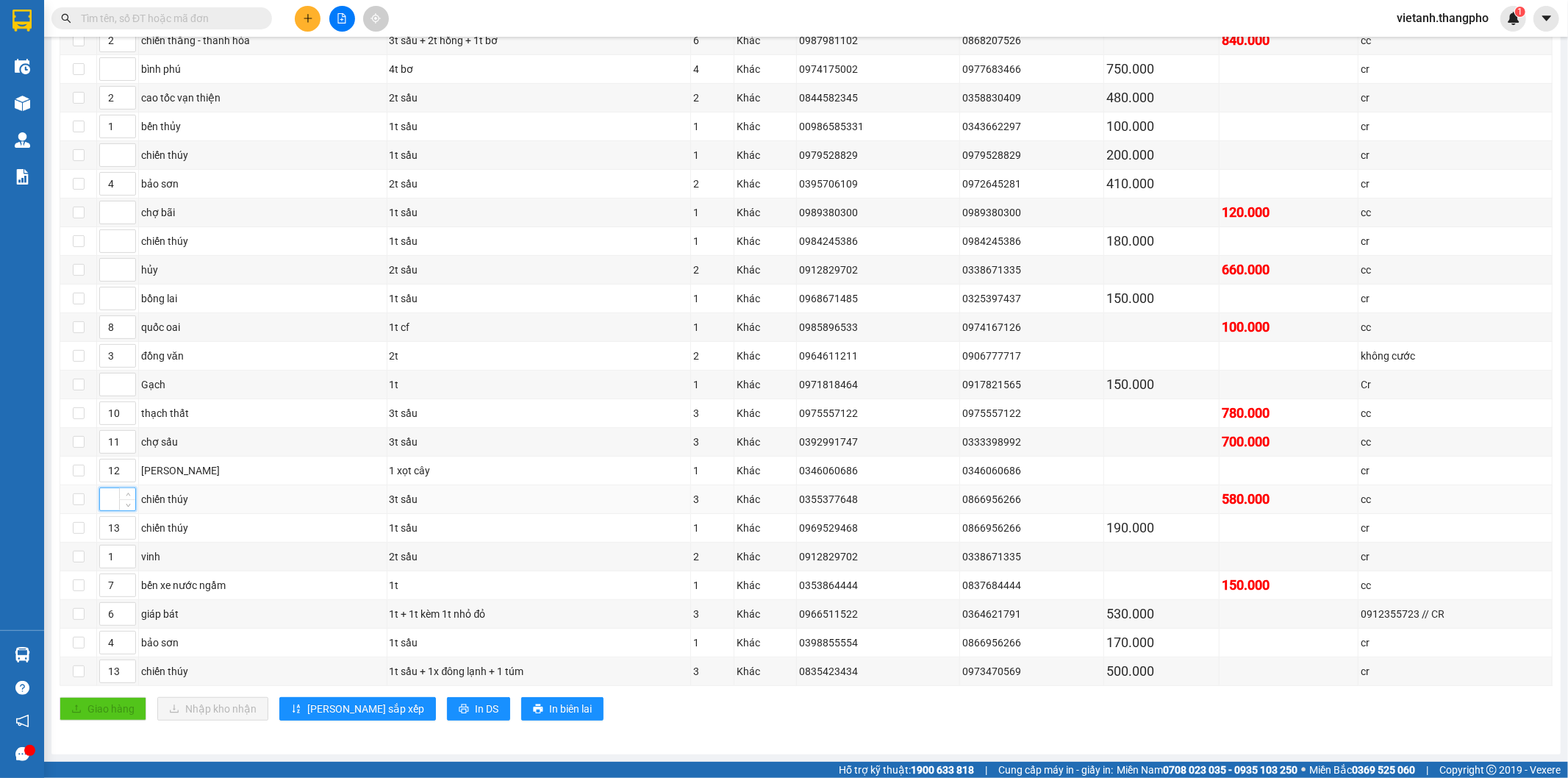
click at [107, 505] on input at bounding box center [118, 500] width 36 height 22
type input "13"
click at [105, 241] on input at bounding box center [118, 241] width 36 height 22
type input "13"
click at [111, 157] on input at bounding box center [118, 155] width 36 height 22
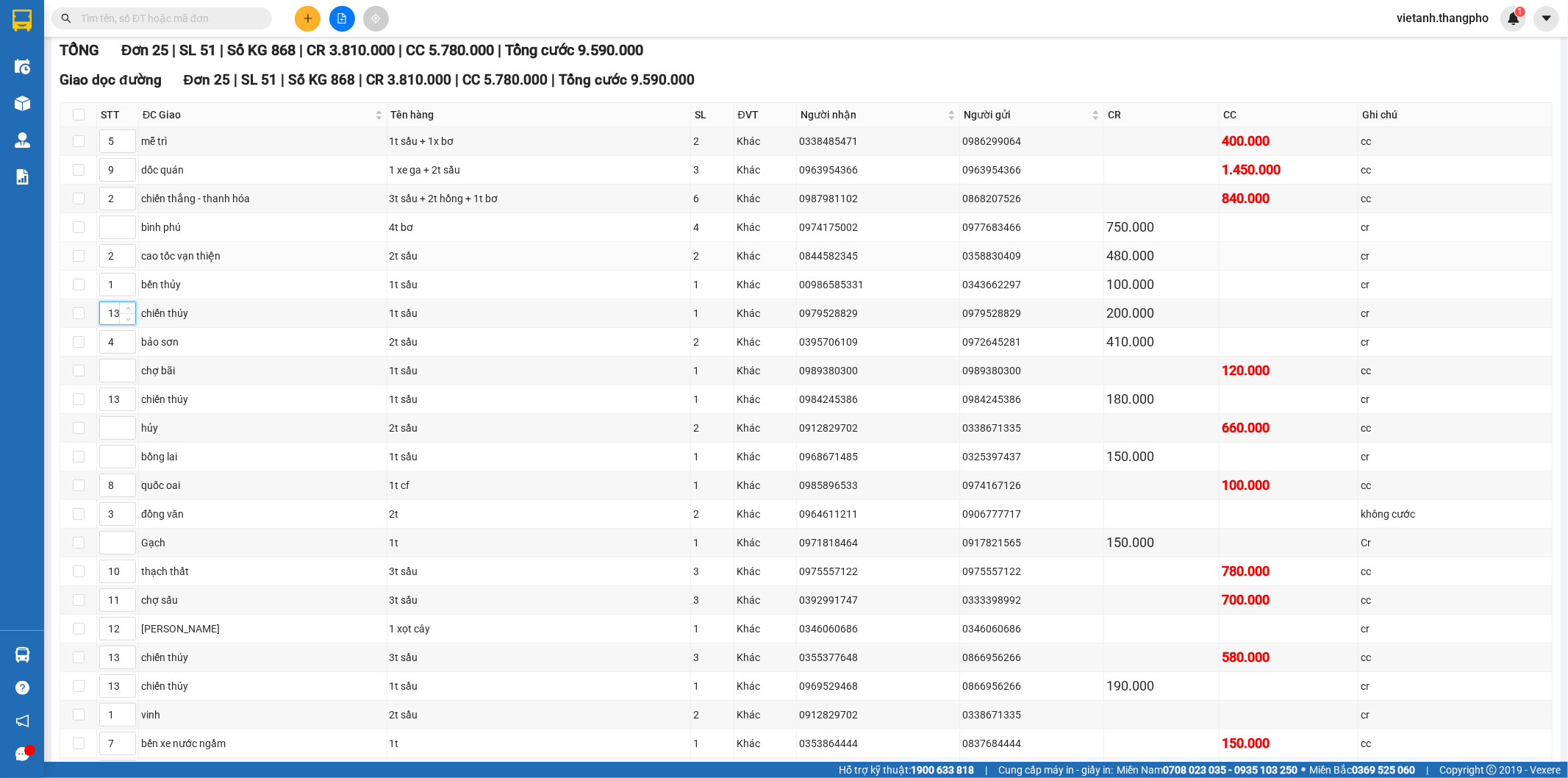
scroll to position [261, 0]
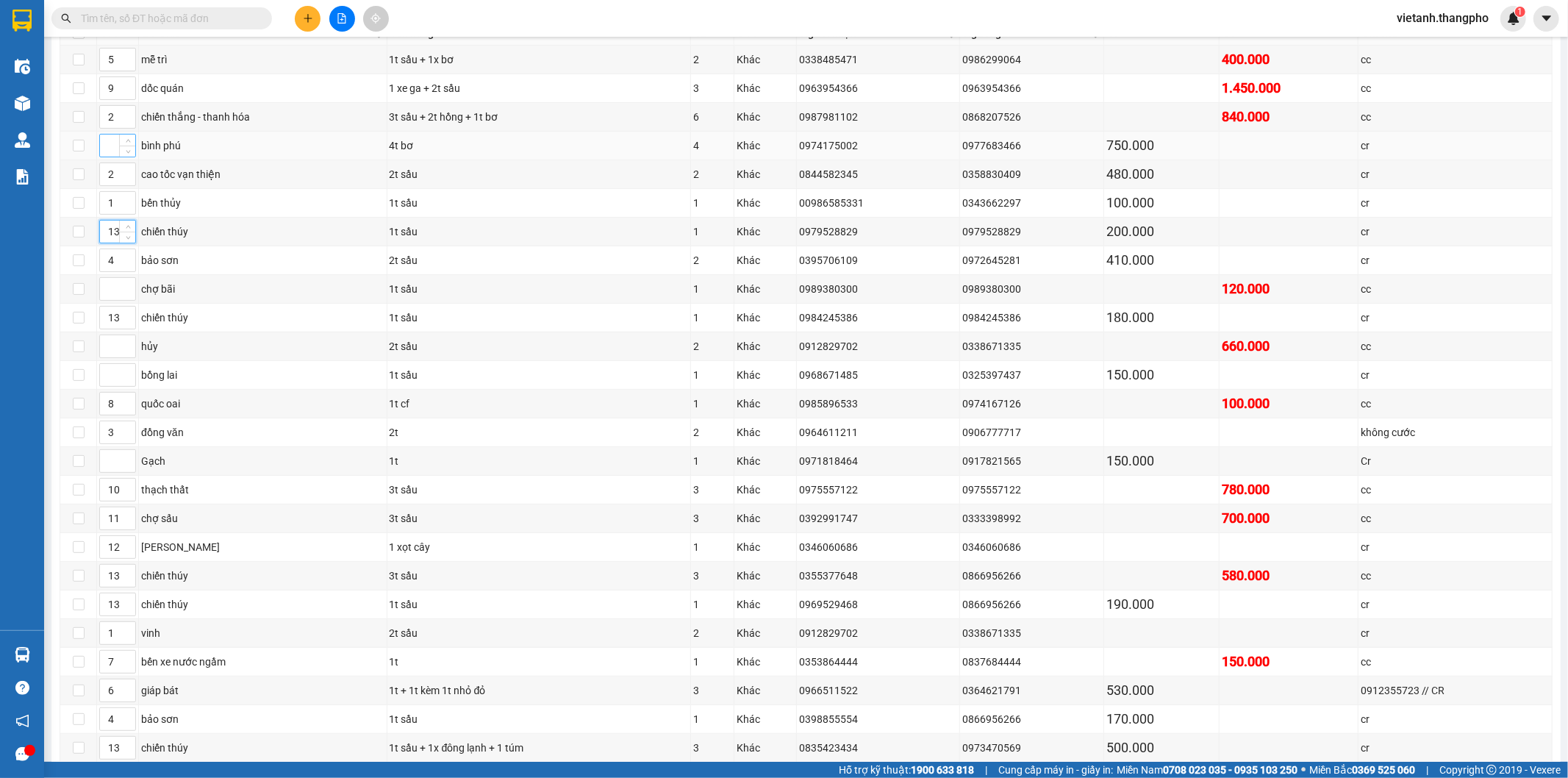
type input "13"
click at [112, 148] on input at bounding box center [118, 146] width 36 height 22
type input "10"
click at [108, 379] on input at bounding box center [118, 375] width 36 height 22
type input "14"
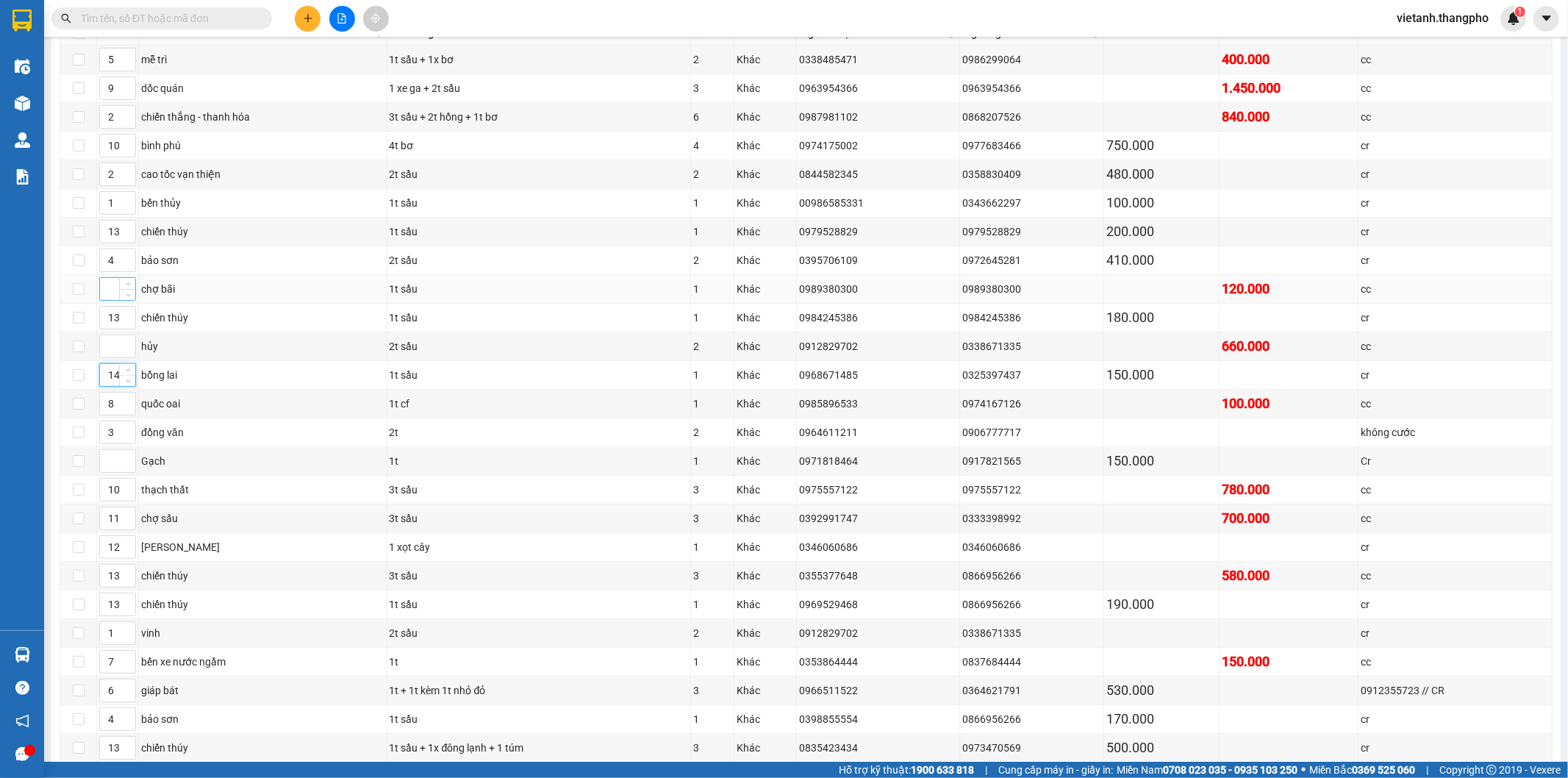
click at [109, 290] on input at bounding box center [118, 289] width 36 height 22
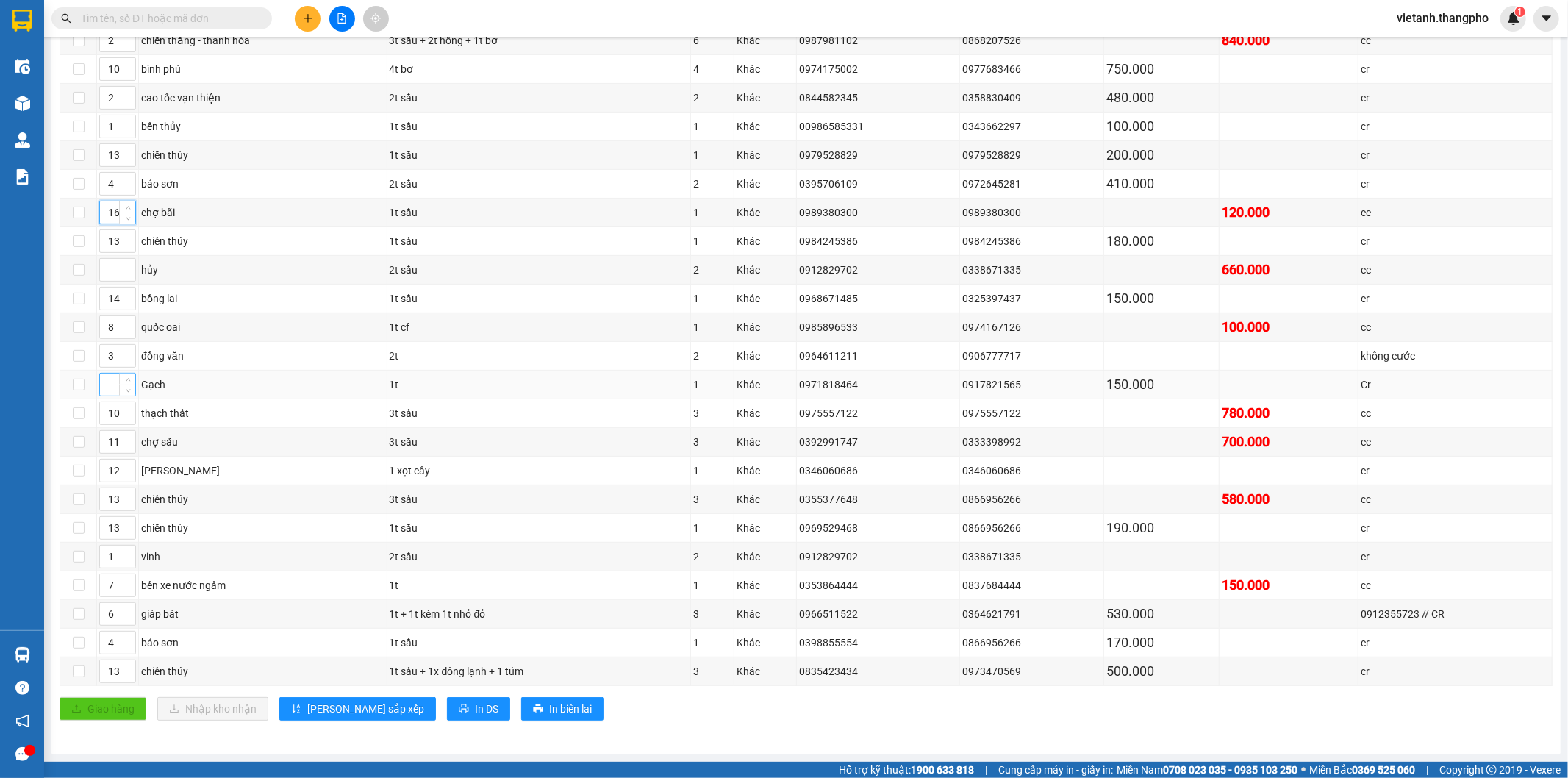
type input "16"
click at [109, 387] on input at bounding box center [118, 385] width 36 height 22
type input "15"
click at [325, 711] on span "Lưu sắp xếp" at bounding box center [365, 709] width 117 height 16
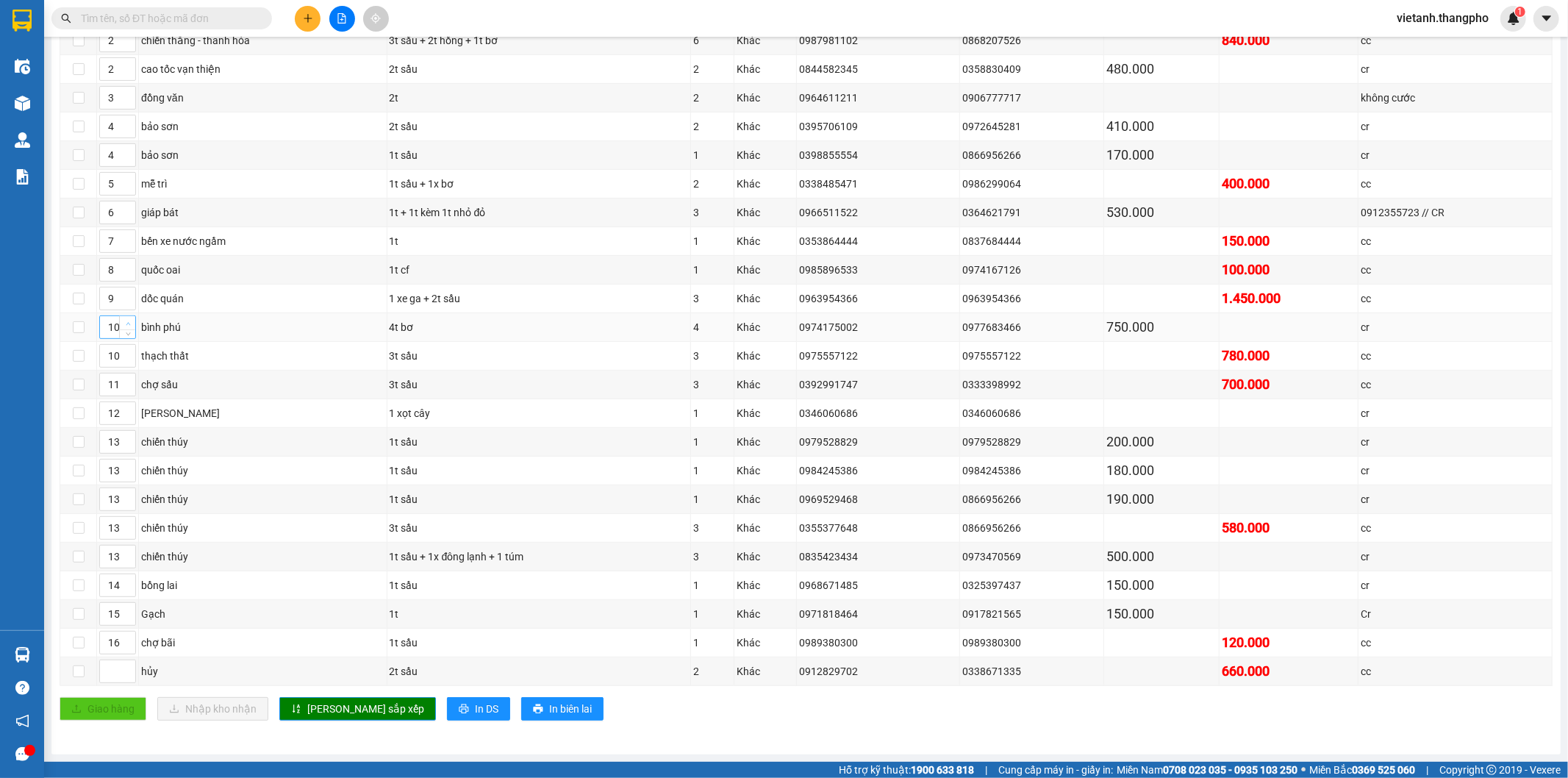
type input "11"
click at [123, 319] on span "up" at bounding box center [128, 324] width 9 height 9
type input "12"
click at [125, 379] on icon "up" at bounding box center [128, 381] width 5 height 5
type input "13"
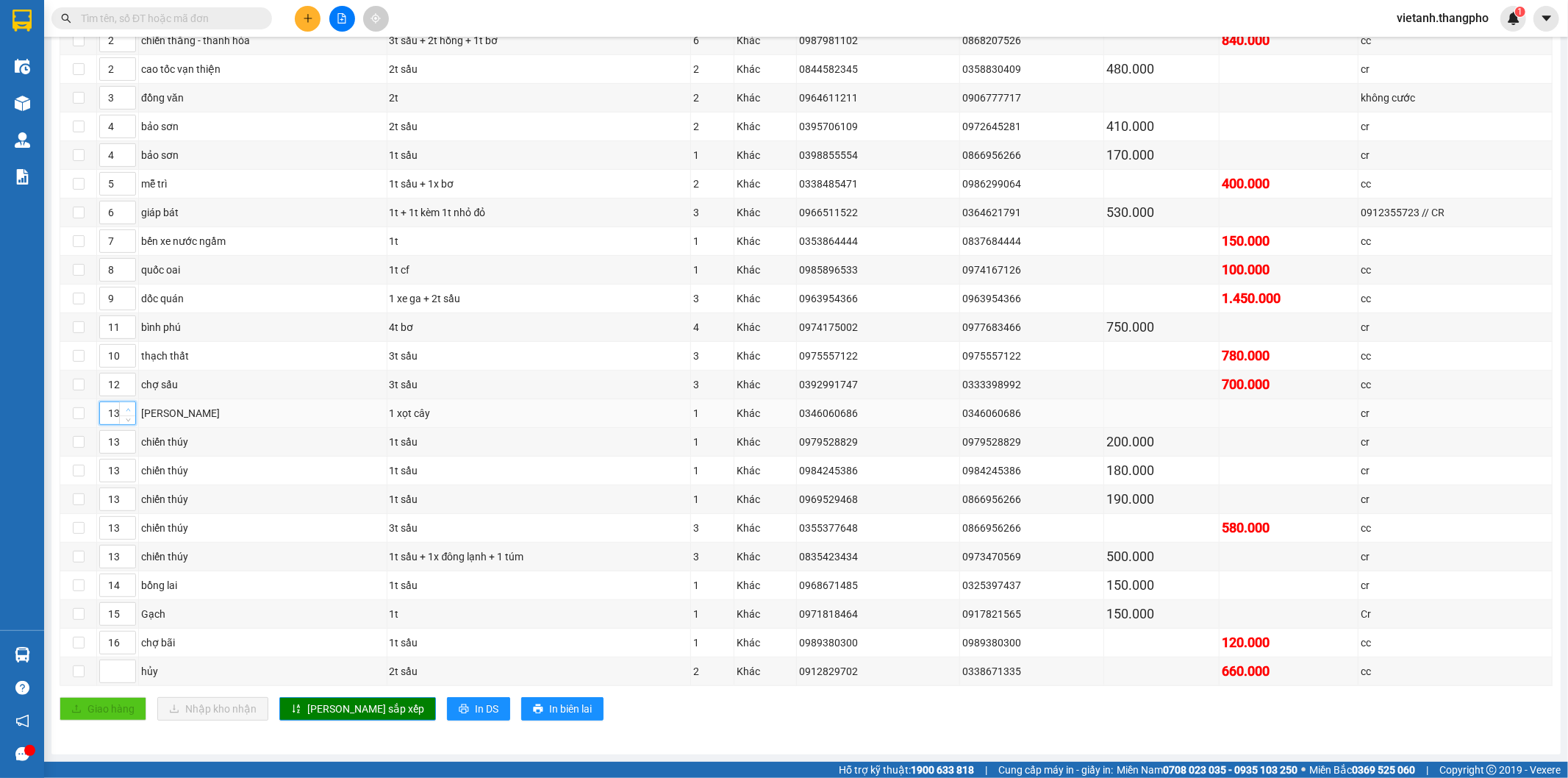
click at [130, 405] on span "up" at bounding box center [128, 410] width 9 height 9
type input "14"
click at [126, 436] on icon "up" at bounding box center [128, 438] width 5 height 5
type input "14"
click at [132, 465] on span "Increase Value" at bounding box center [127, 466] width 16 height 13
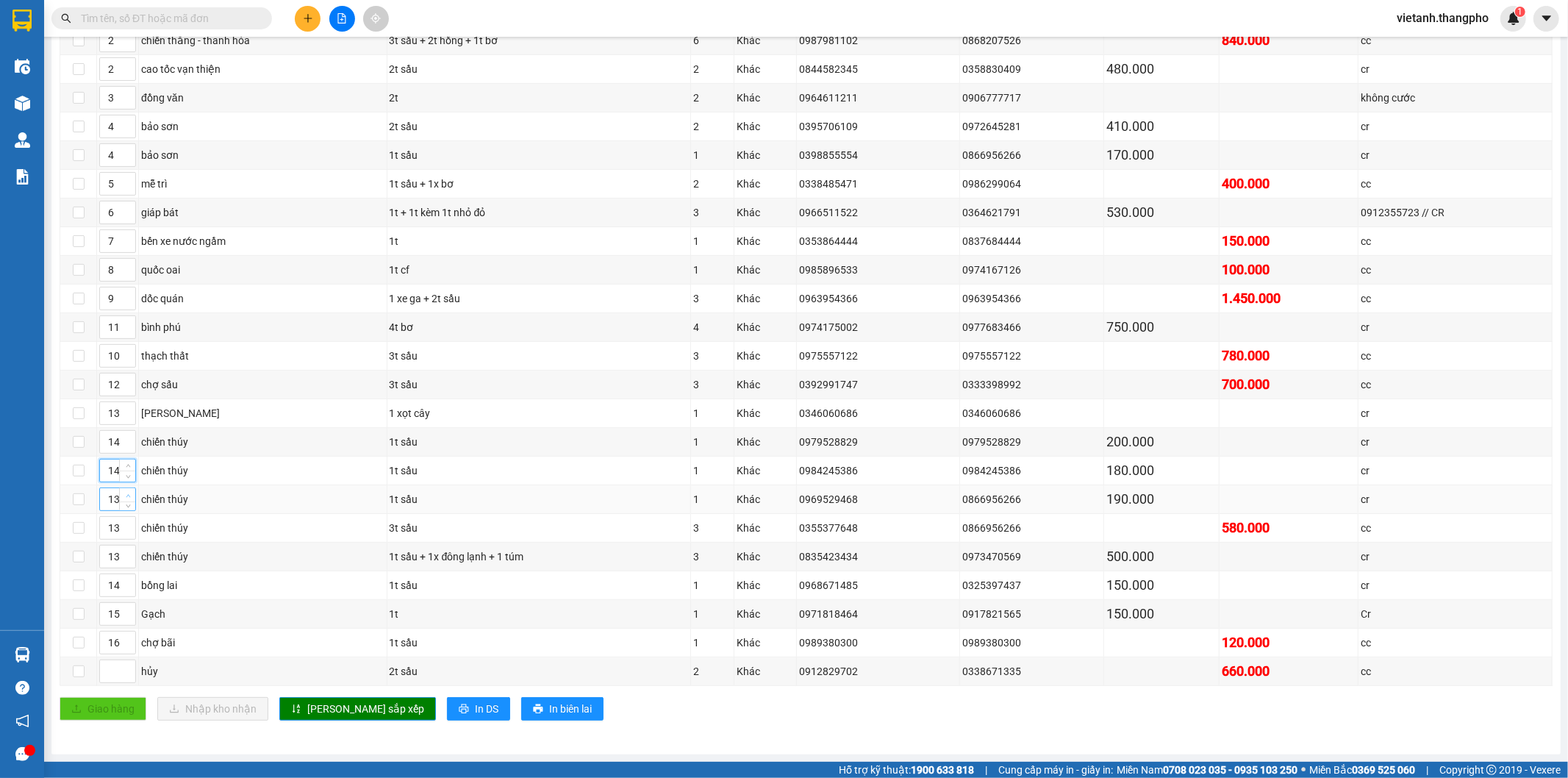
type input "14"
click at [129, 494] on icon "up" at bounding box center [128, 496] width 5 height 5
type input "14"
click at [132, 519] on span "Increase Value" at bounding box center [127, 523] width 16 height 13
type input "14"
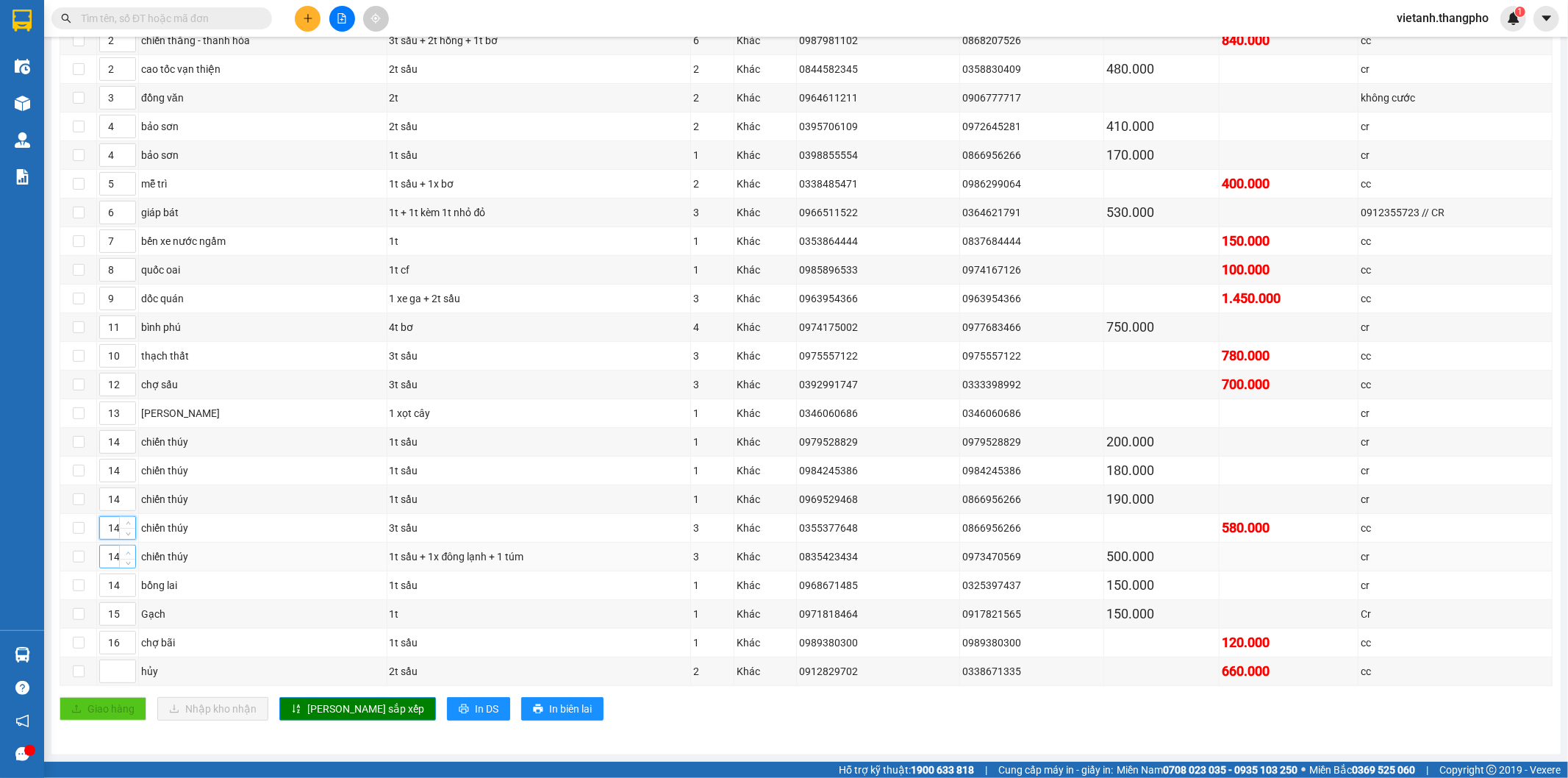
click at [130, 550] on span "up" at bounding box center [128, 553] width 9 height 9
type input "15"
click at [129, 579] on icon "up" at bounding box center [128, 581] width 5 height 5
type input "16"
click at [129, 606] on span "up" at bounding box center [128, 610] width 9 height 9
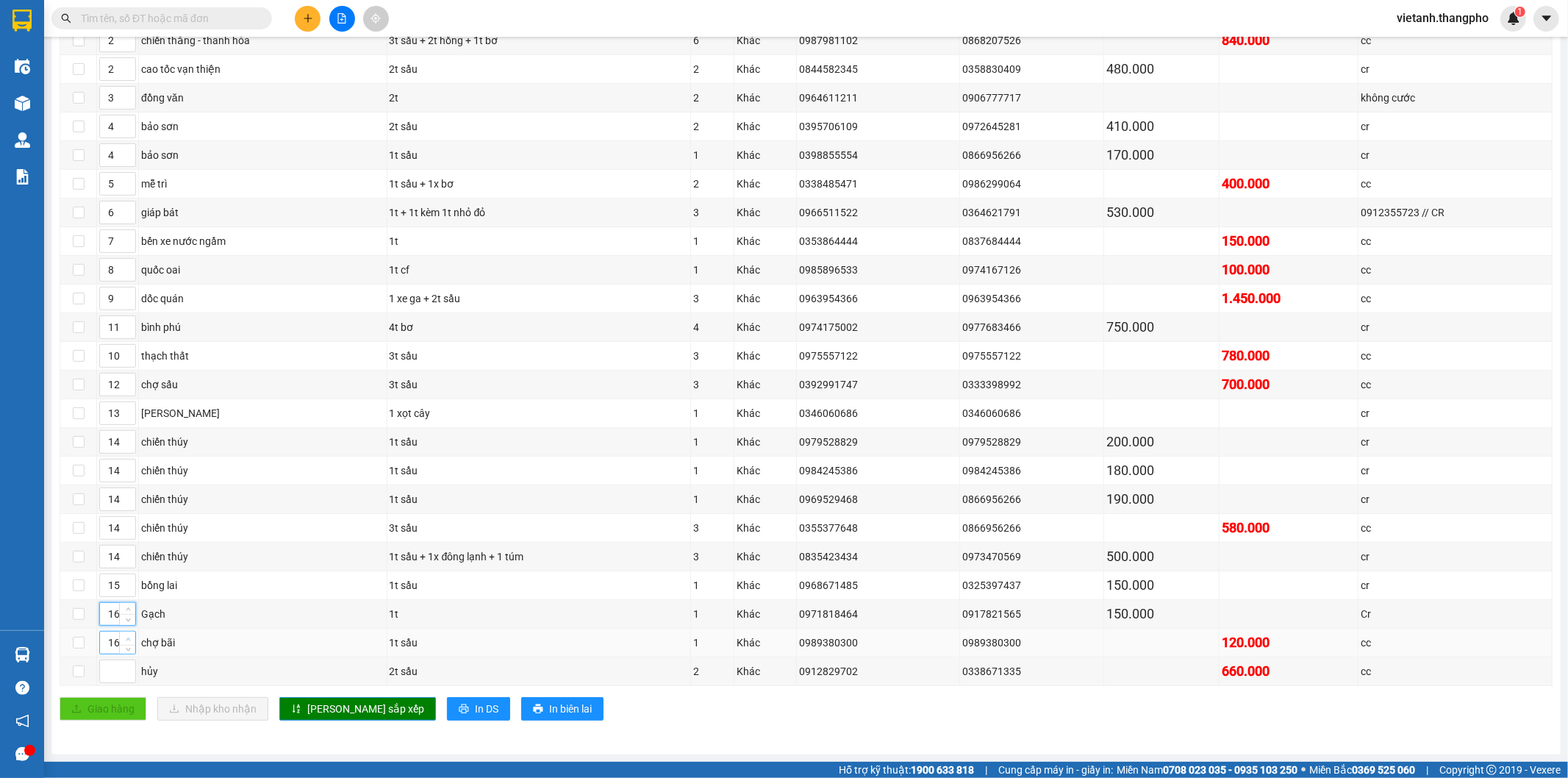
type input "17"
click at [130, 636] on span "up" at bounding box center [128, 639] width 9 height 9
click at [327, 704] on span "Lưu sắp xếp" at bounding box center [365, 709] width 117 height 16
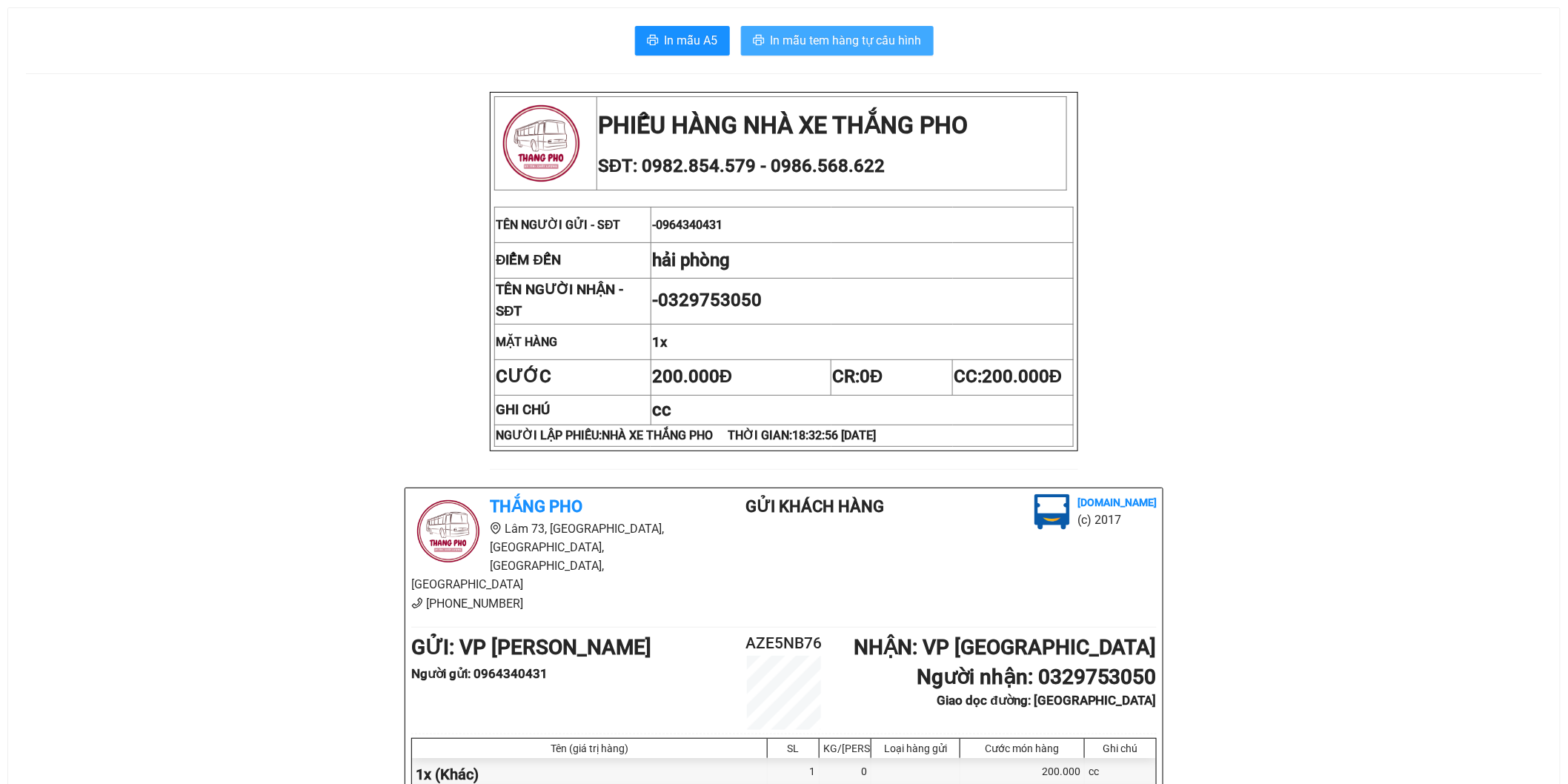
click at [852, 48] on span "In mẫu tem hàng tự cấu hình" at bounding box center [846, 40] width 151 height 19
click at [886, 34] on span "In mẫu tem hàng tự cấu hình" at bounding box center [846, 40] width 151 height 19
click at [790, 48] on span "In mẫu tem hàng tự cấu hình" at bounding box center [846, 40] width 151 height 19
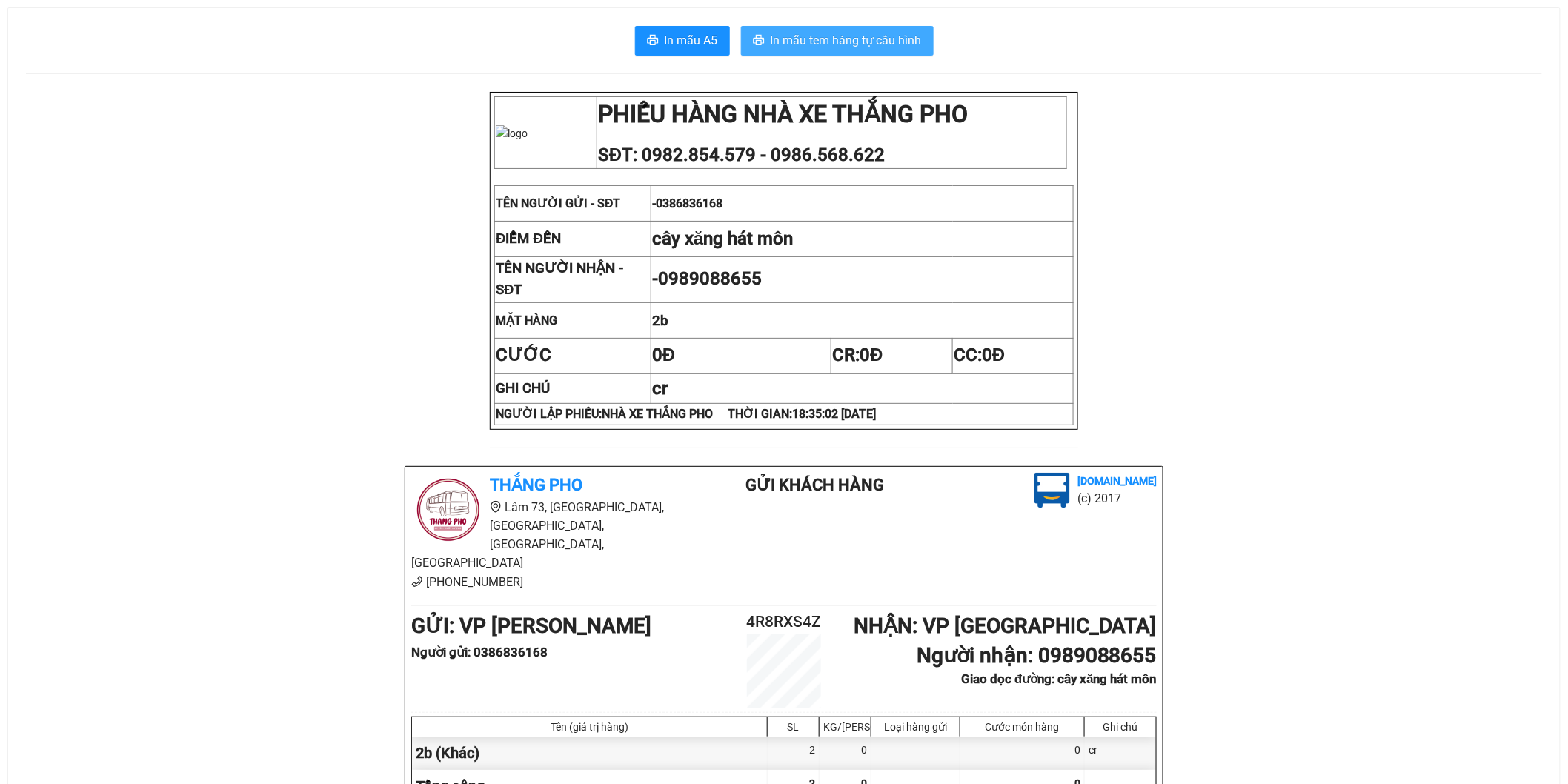
drag, startPoint x: 908, startPoint y: 49, endPoint x: 940, endPoint y: 64, distance: 35.3
click at [907, 49] on button "In mẫu tem hàng tự cấu hình" at bounding box center [837, 41] width 193 height 30
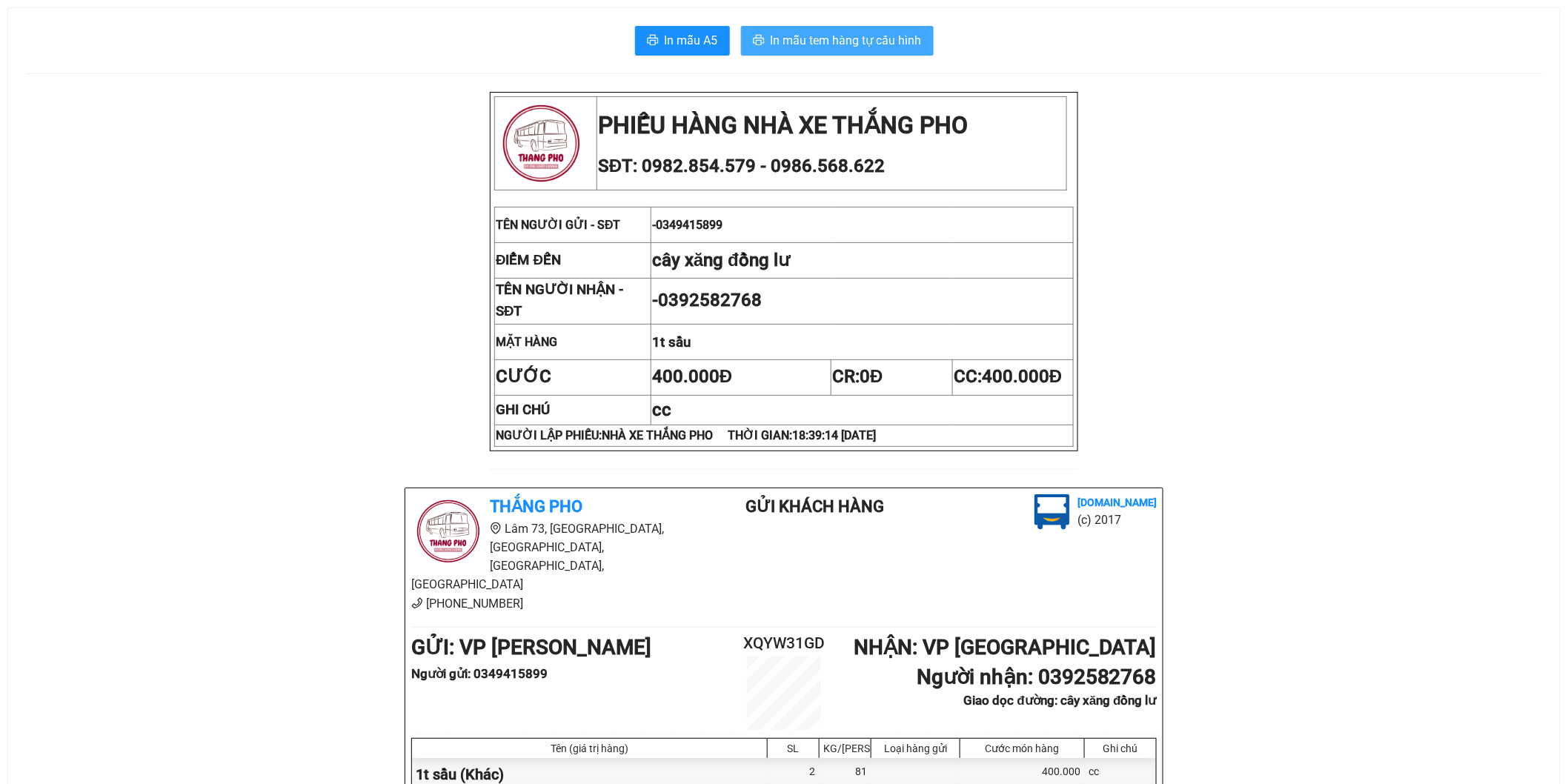
click at [839, 43] on span "In mẫu tem hàng tự cấu hình" at bounding box center [846, 40] width 151 height 19
click at [899, 39] on span "In mẫu tem hàng tự cấu hình" at bounding box center [846, 40] width 151 height 19
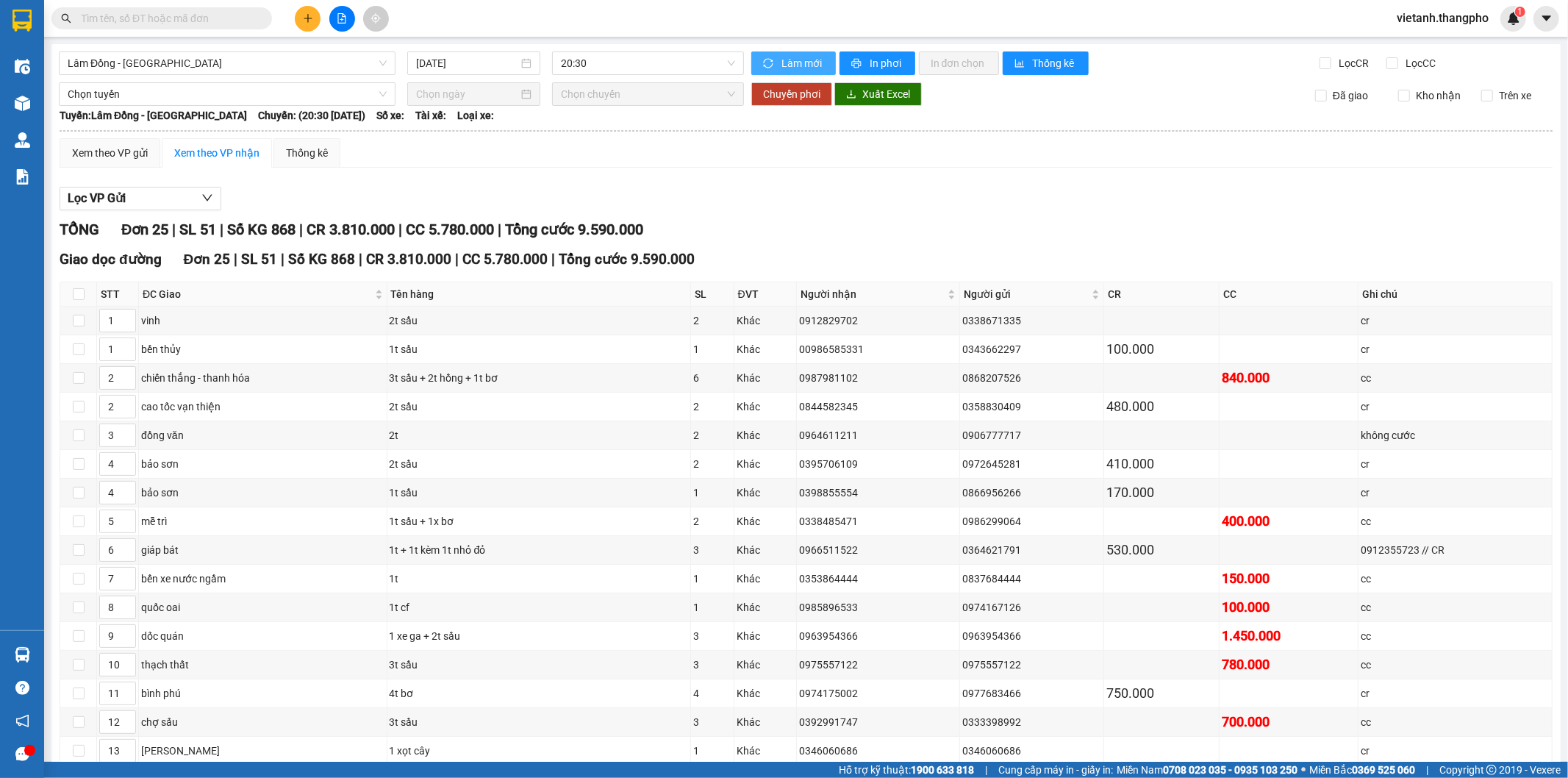
click at [787, 62] on span "Làm mới" at bounding box center [802, 63] width 42 height 16
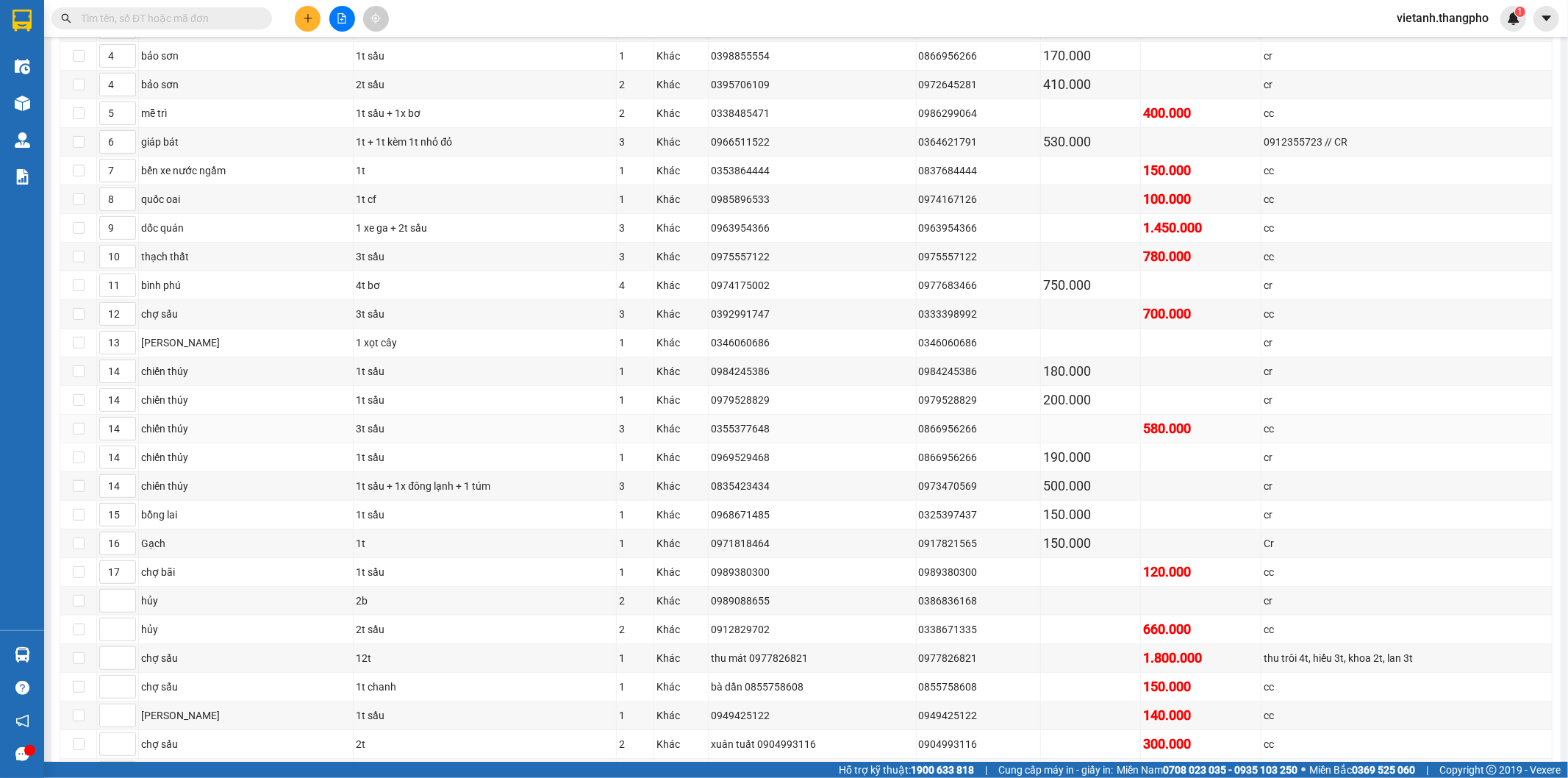
scroll to position [575, 0]
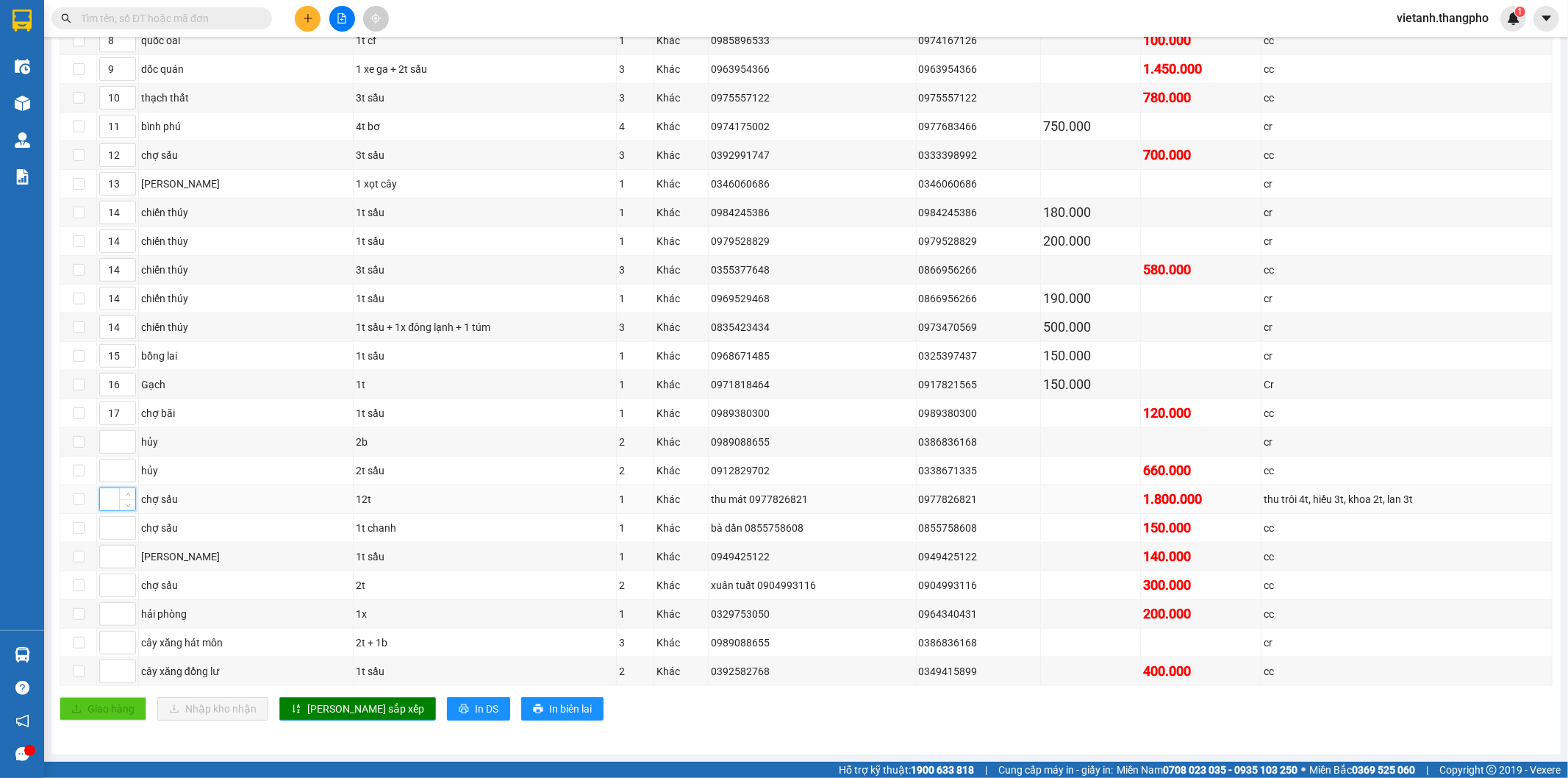
click at [105, 509] on input at bounding box center [118, 500] width 36 height 22
type input "12"
click at [103, 528] on input at bounding box center [118, 528] width 36 height 22
type input "12"
click at [115, 559] on input at bounding box center [118, 557] width 36 height 22
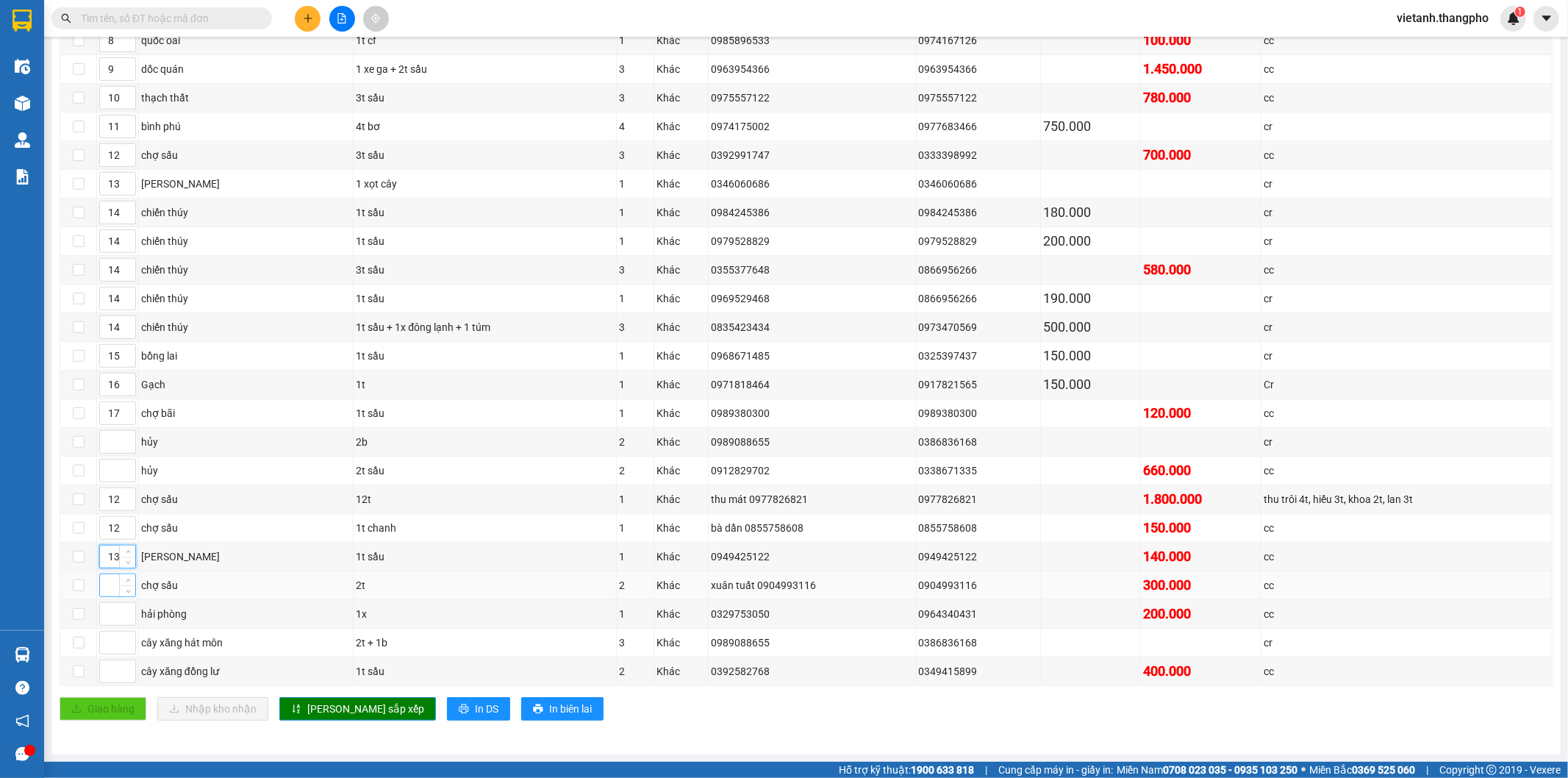
type input "13"
click at [108, 591] on input at bounding box center [118, 586] width 36 height 22
type input "12"
click at [104, 673] on input at bounding box center [118, 671] width 36 height 22
type input "9"
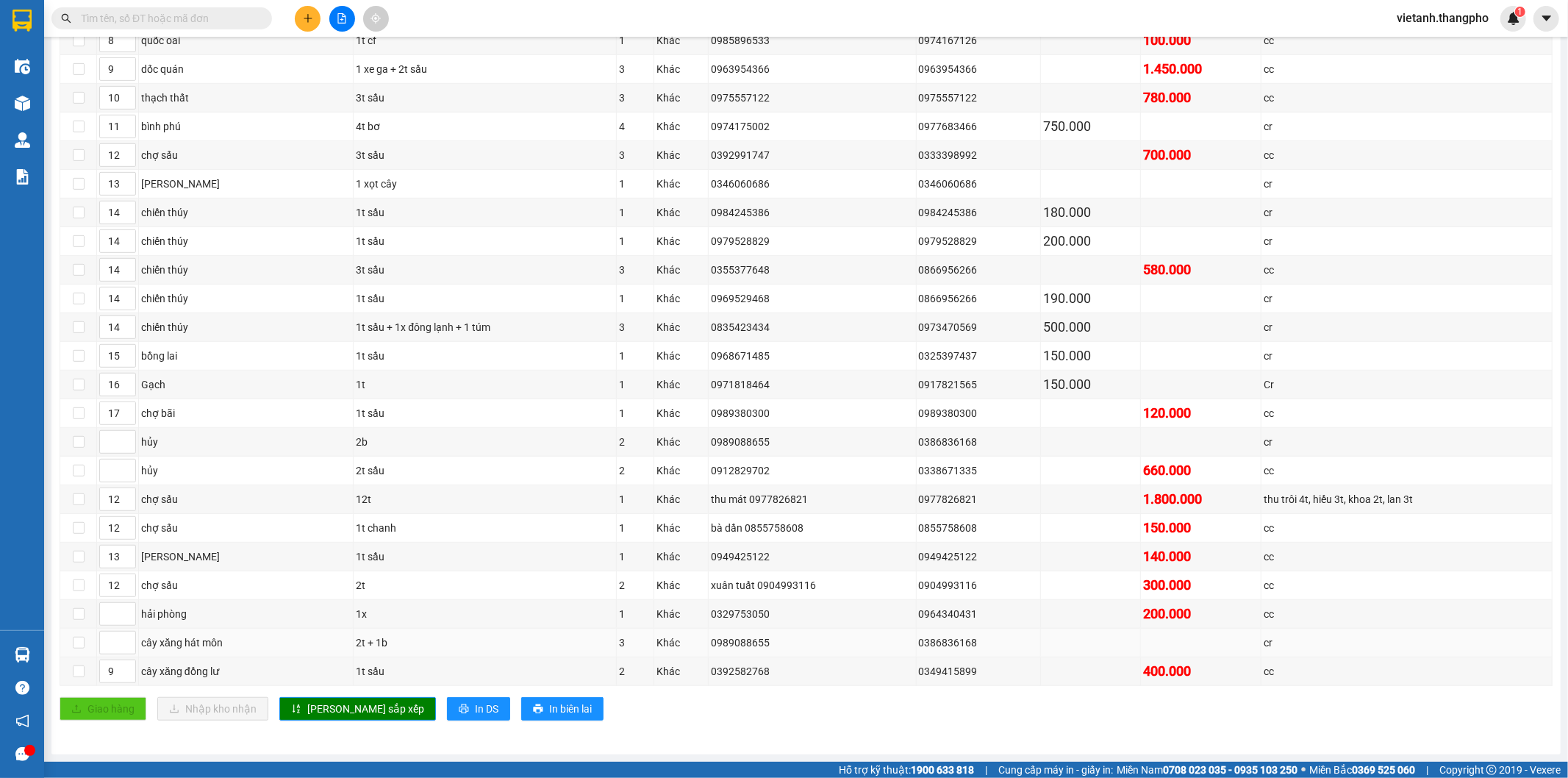
click at [98, 651] on td at bounding box center [118, 643] width 42 height 29
click at [318, 702] on span "Lưu sắp xếp" at bounding box center [365, 709] width 117 height 16
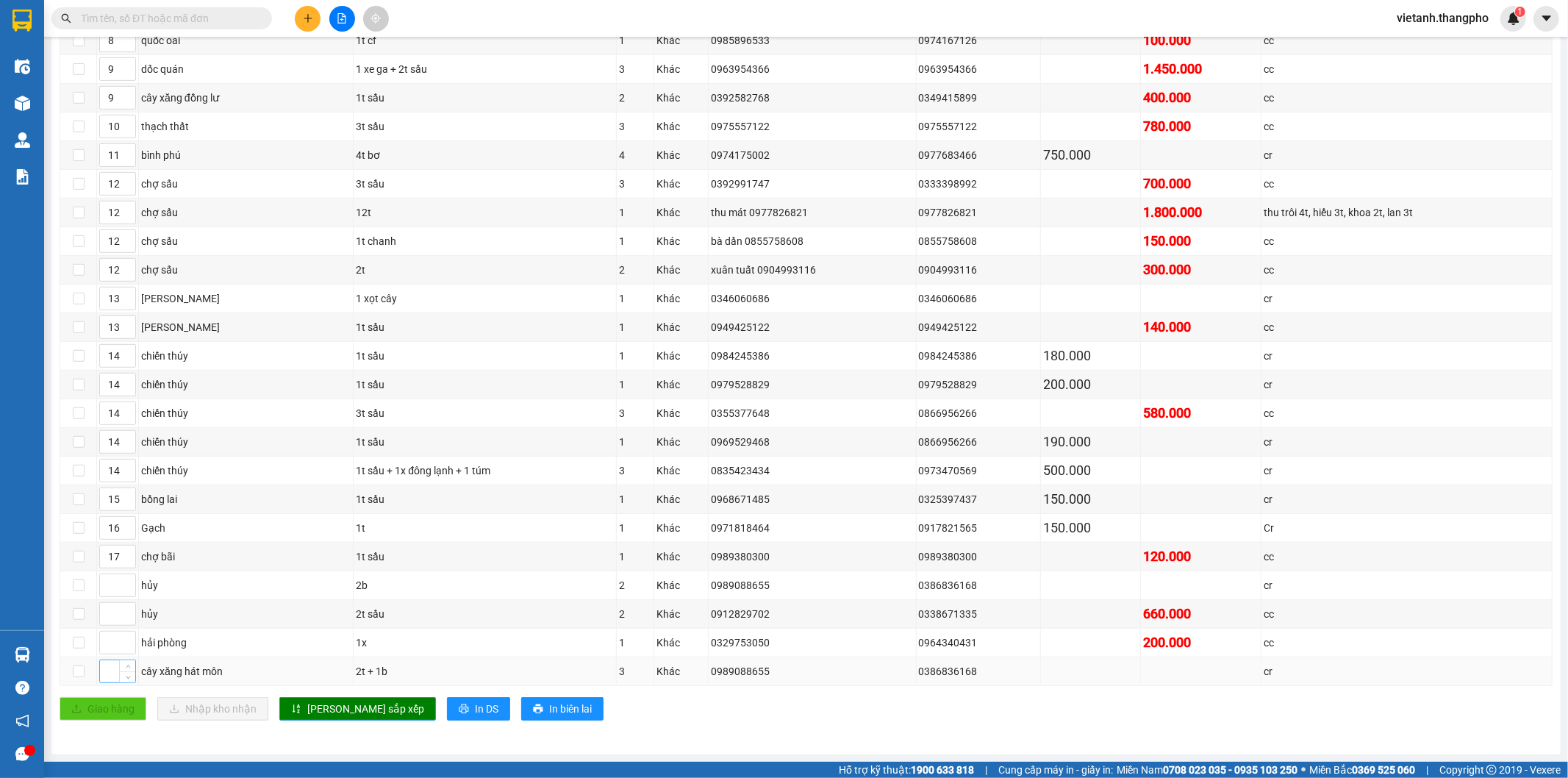
click at [112, 670] on input at bounding box center [118, 671] width 36 height 22
click at [304, 705] on button "Lưu sắp xếp" at bounding box center [357, 709] width 157 height 24
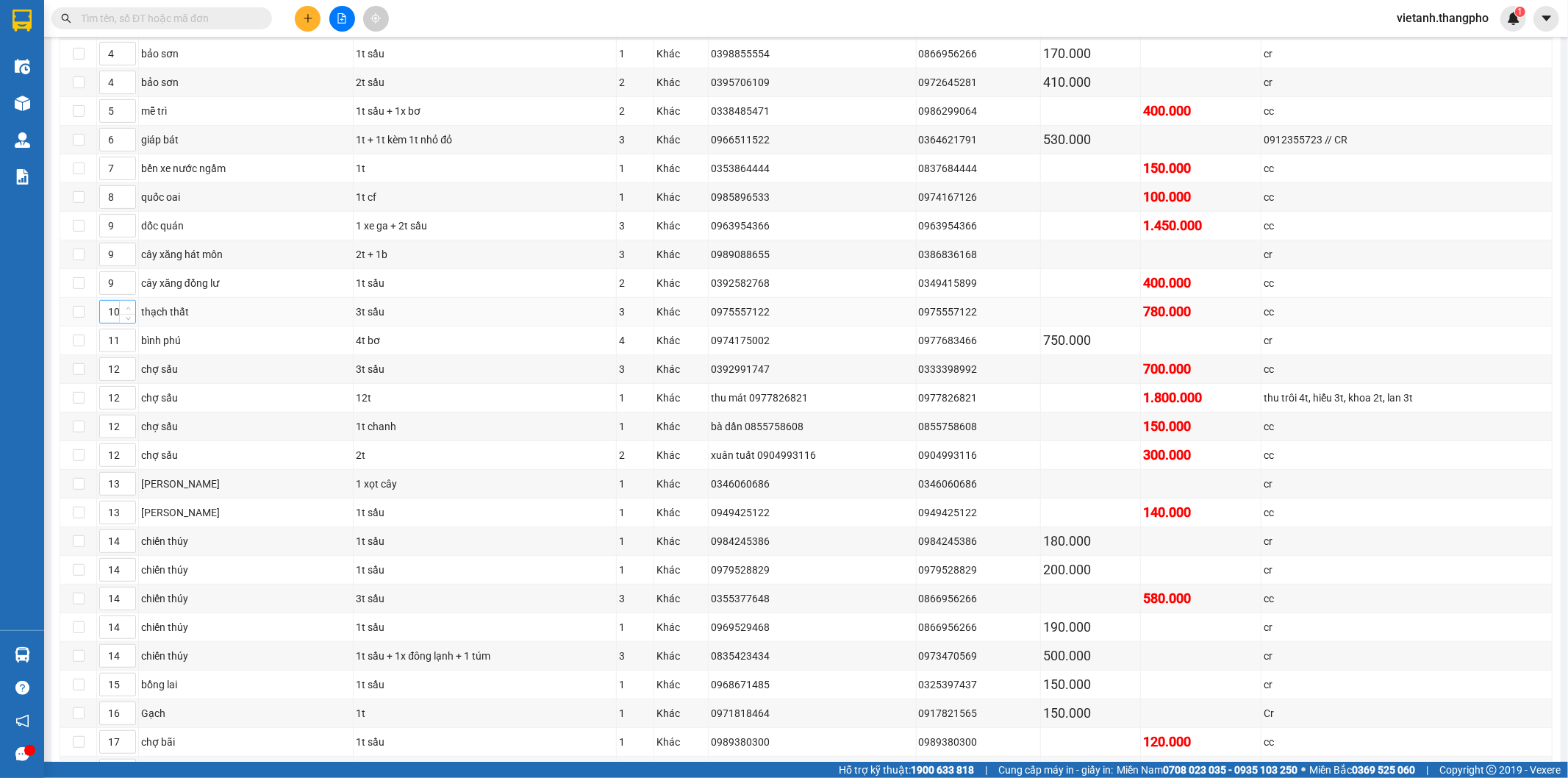
scroll to position [329, 0]
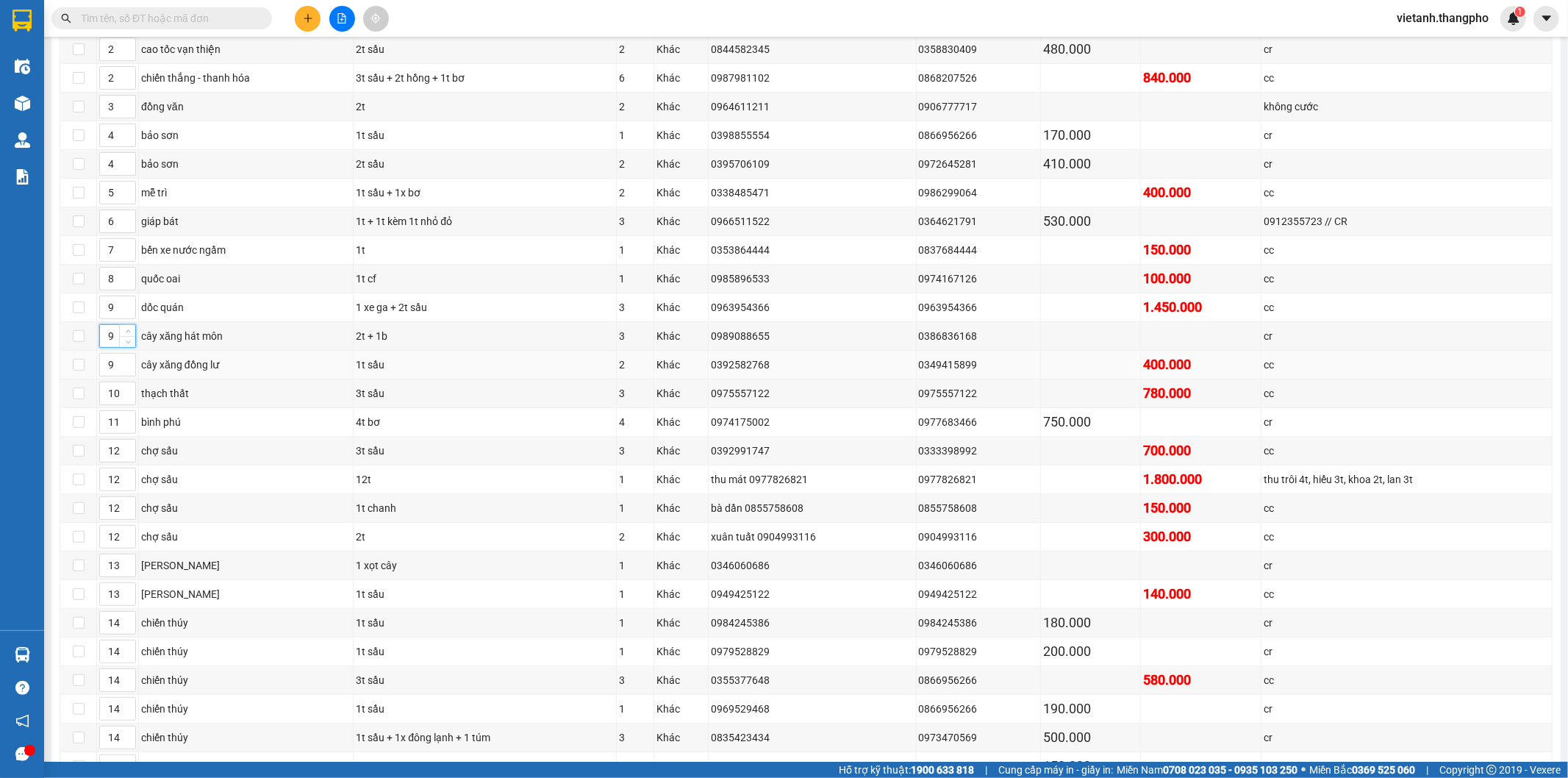
drag, startPoint x: 115, startPoint y: 341, endPoint x: 102, endPoint y: 354, distance: 18.4
click at [102, 354] on tbody "1 bến thủy 1t sầu 1 Khác 00986585331 0343662297 100.000 cr 1 vinh 2t sầu 2 Khác…" at bounding box center [806, 451] width 1492 height 947
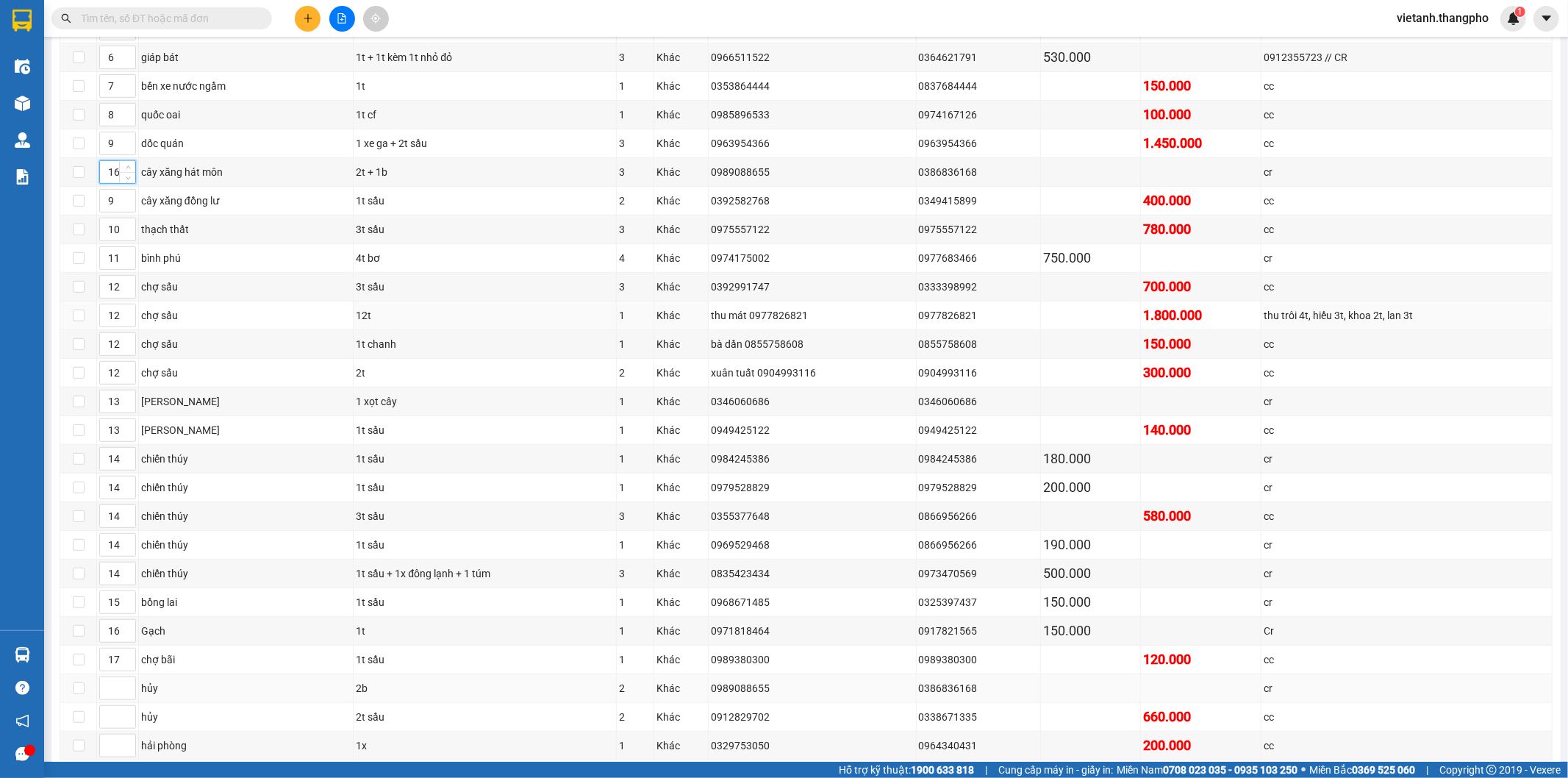
scroll to position [575, 0]
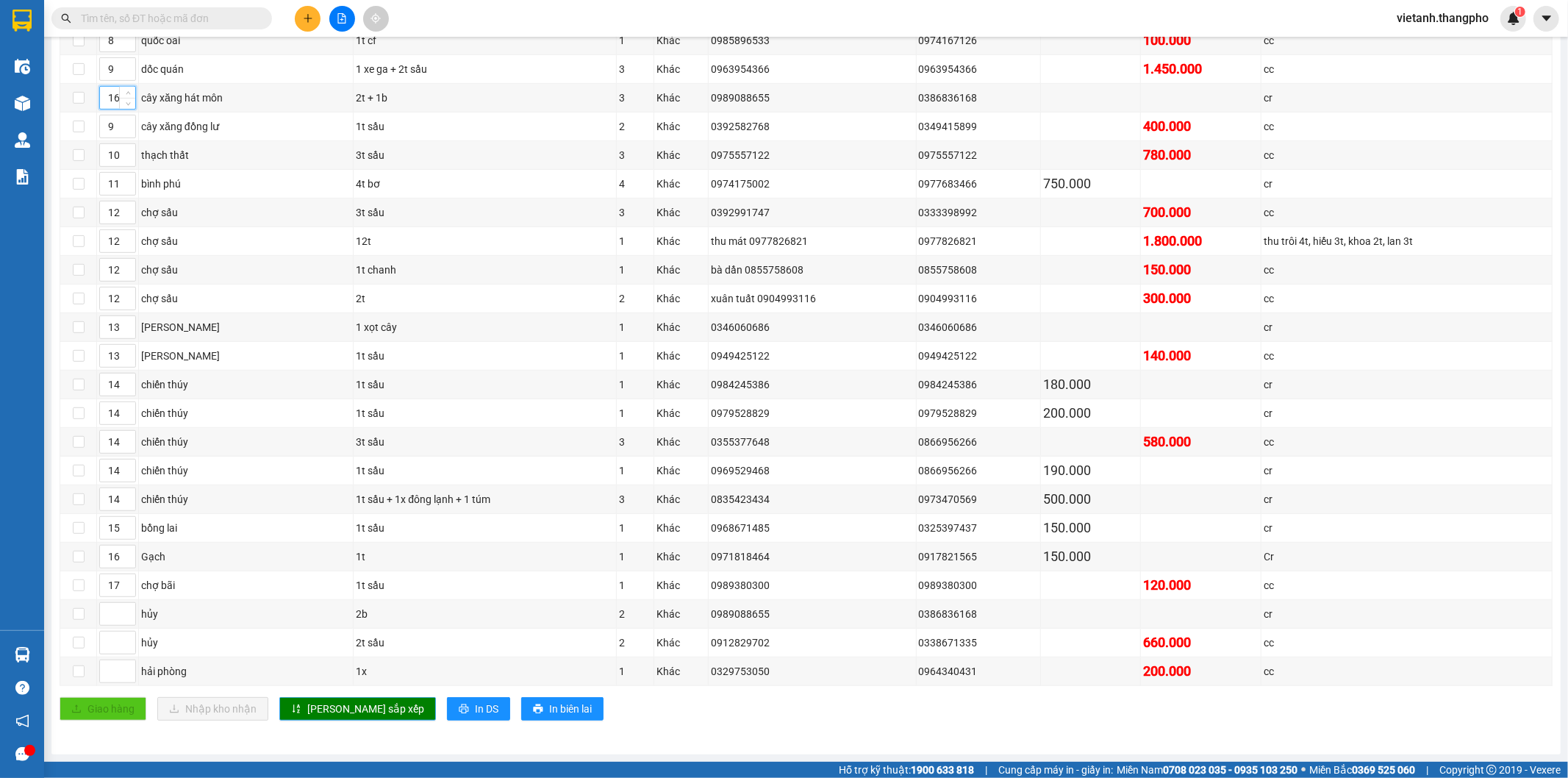
type input "16"
click at [299, 714] on icon "sort-ascending" at bounding box center [296, 709] width 10 height 10
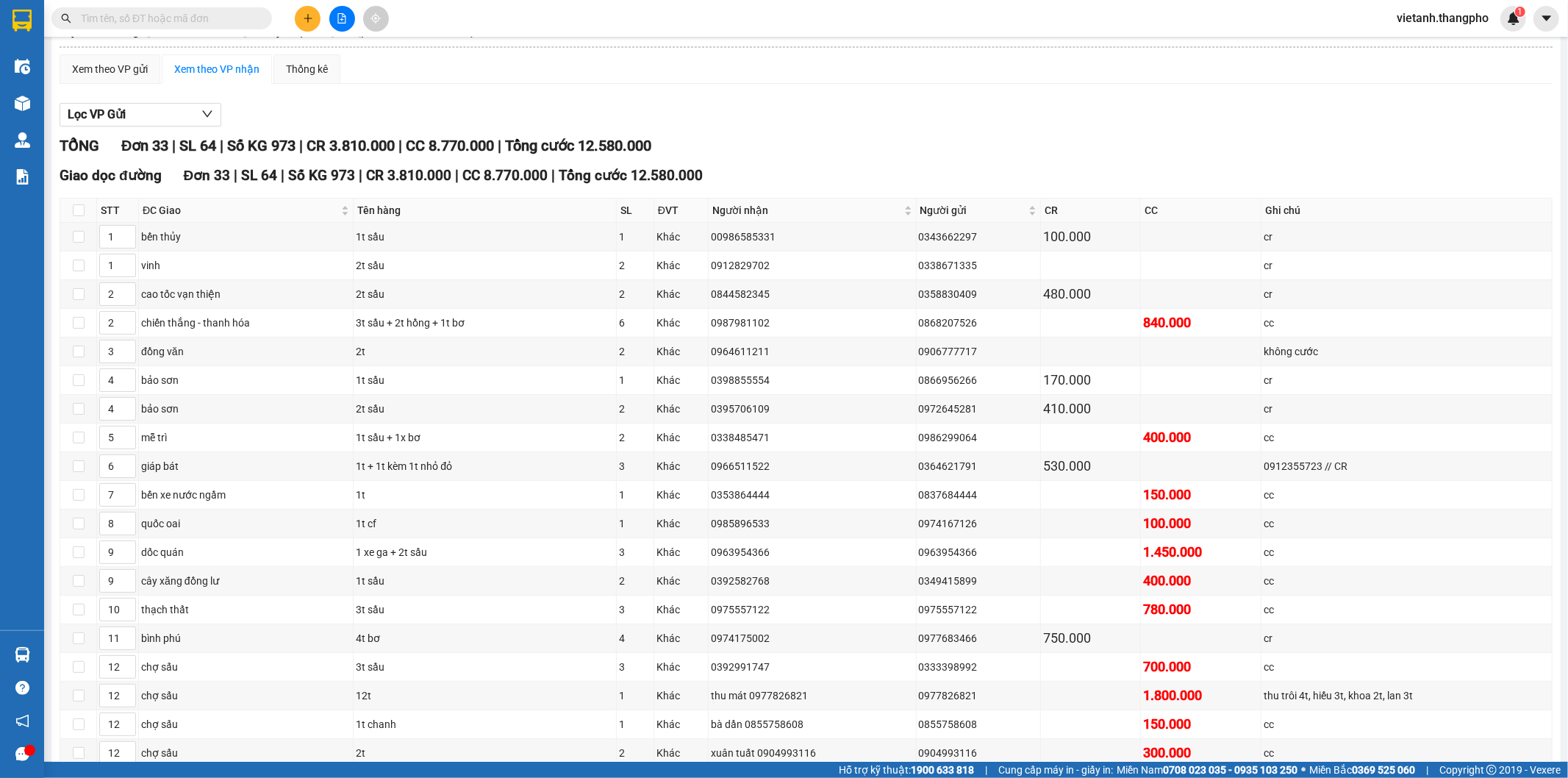
scroll to position [0, 0]
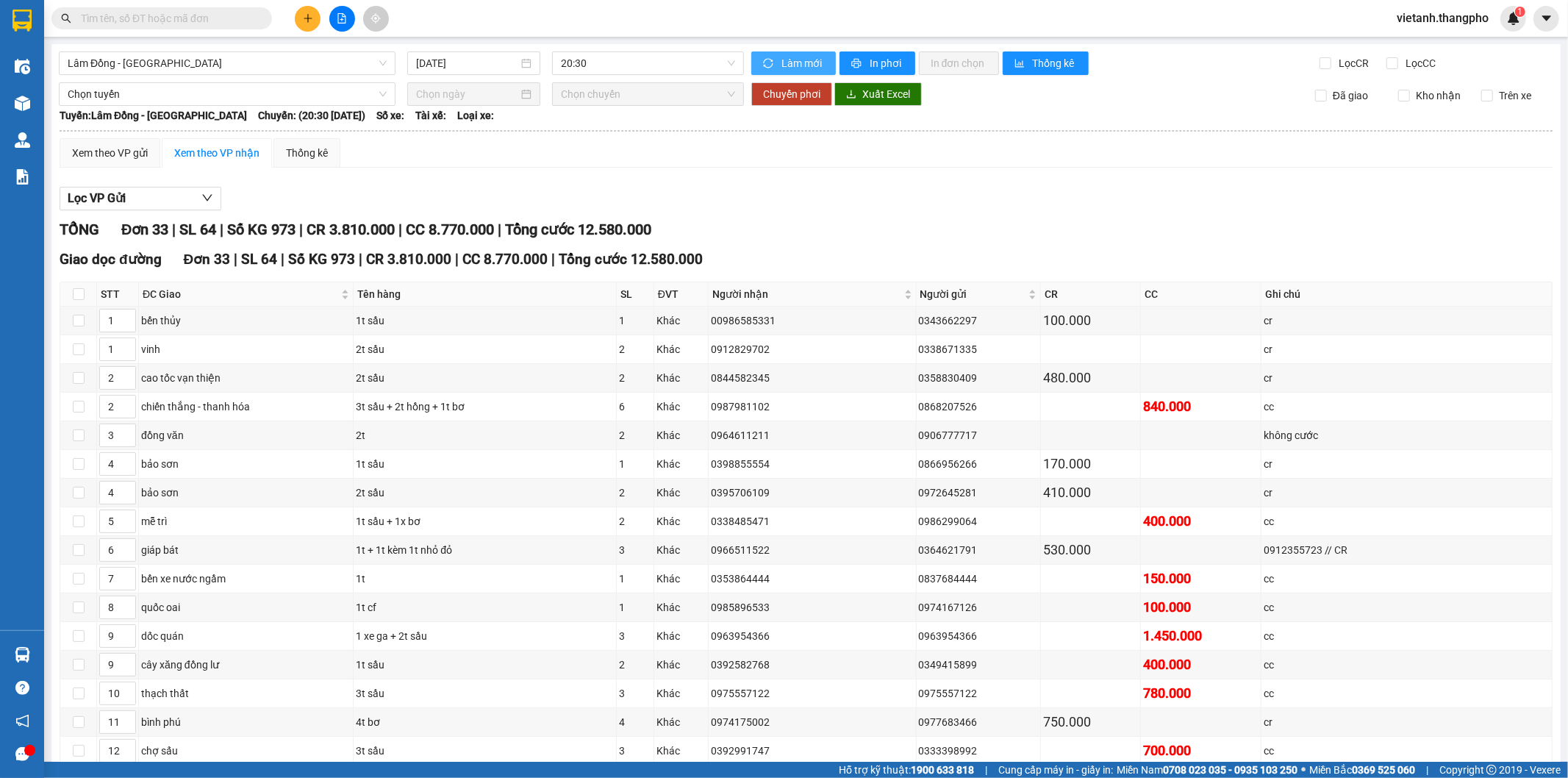
drag, startPoint x: 778, startPoint y: 54, endPoint x: 689, endPoint y: 151, distance: 131.6
click at [778, 53] on button "Làm mới" at bounding box center [793, 63] width 85 height 24
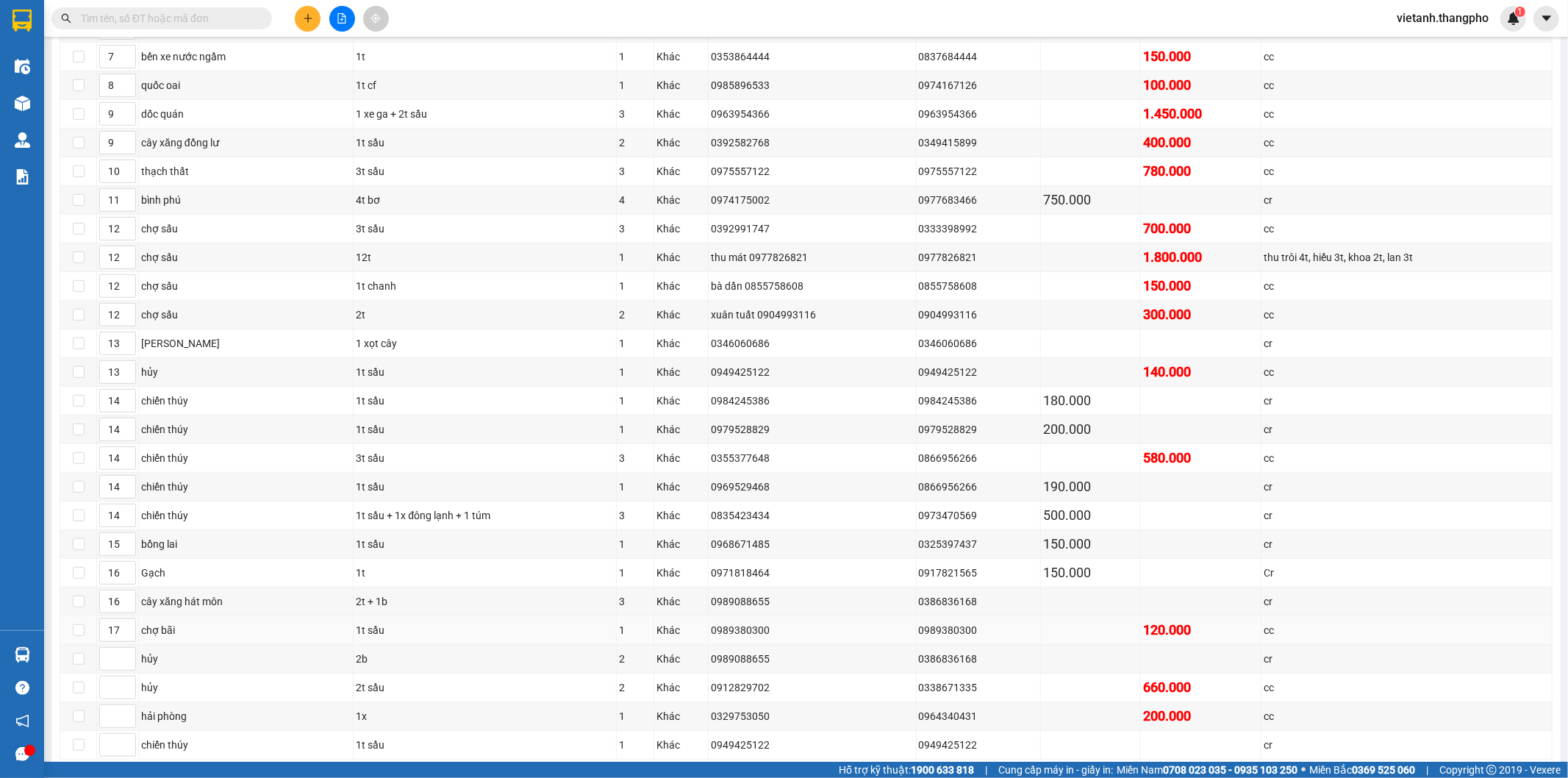
scroll to position [439, 0]
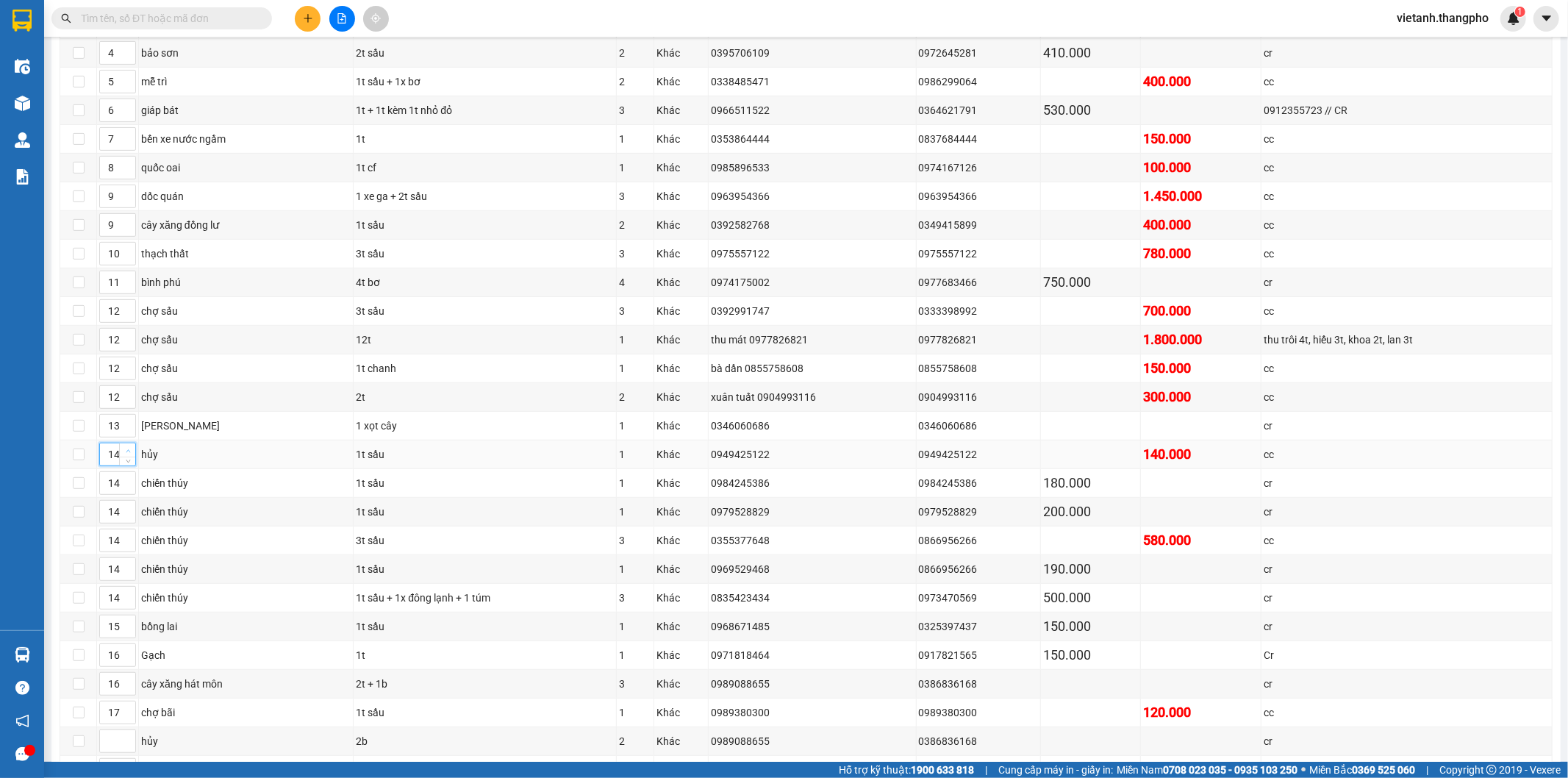
click at [120, 456] on span "Increase Value" at bounding box center [127, 450] width 16 height 13
drag, startPoint x: 104, startPoint y: 458, endPoint x: 132, endPoint y: 465, distance: 28.9
click at [142, 464] on tr "14 hủy 1t sầu 1 Khác 0949425122 0949425122 140.000 cc" at bounding box center [806, 454] width 1492 height 29
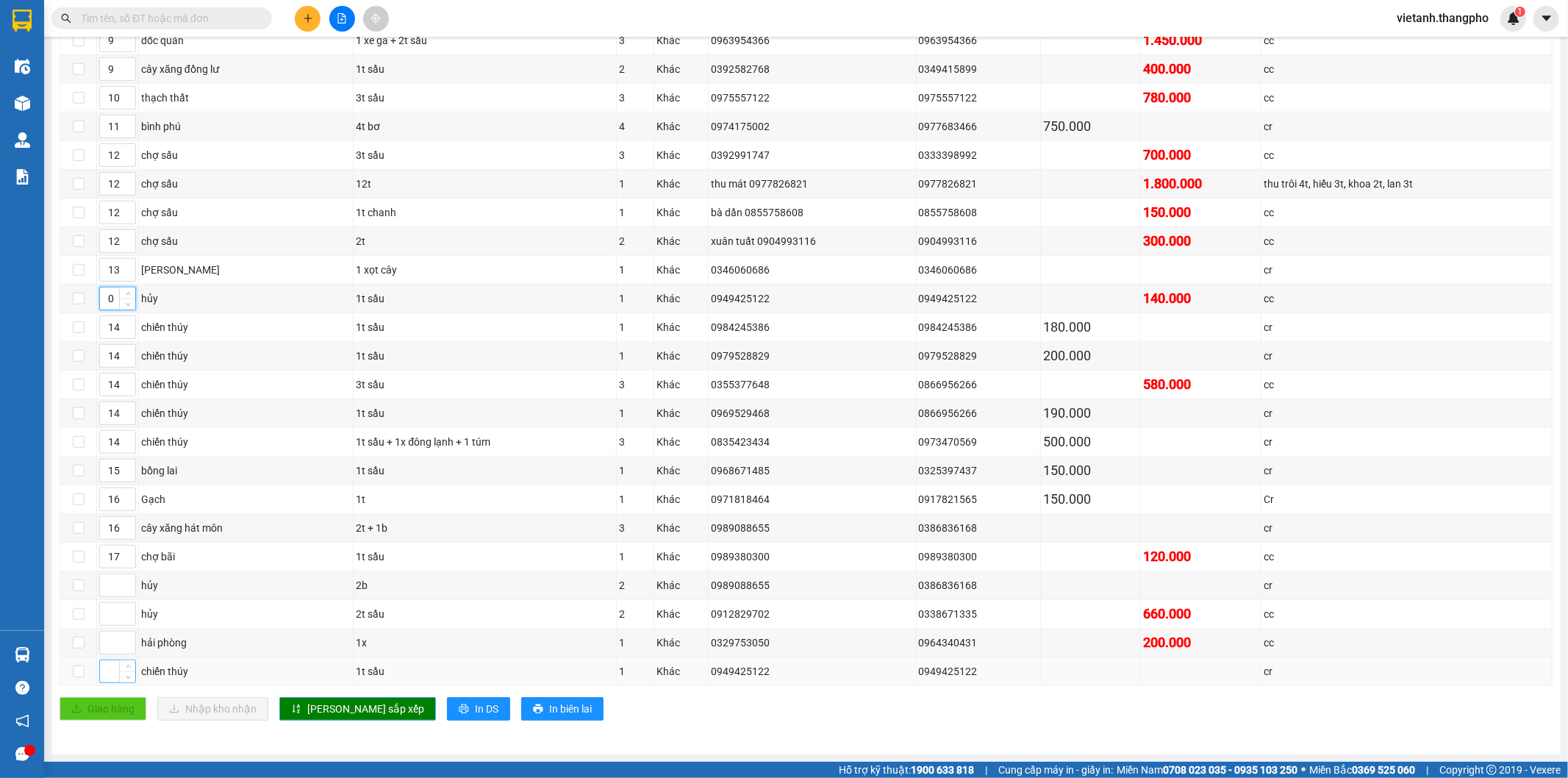
type input "1"
click at [104, 674] on input at bounding box center [118, 671] width 36 height 22
type input "14"
click at [344, 710] on span "Lưu sắp xếp" at bounding box center [365, 709] width 117 height 16
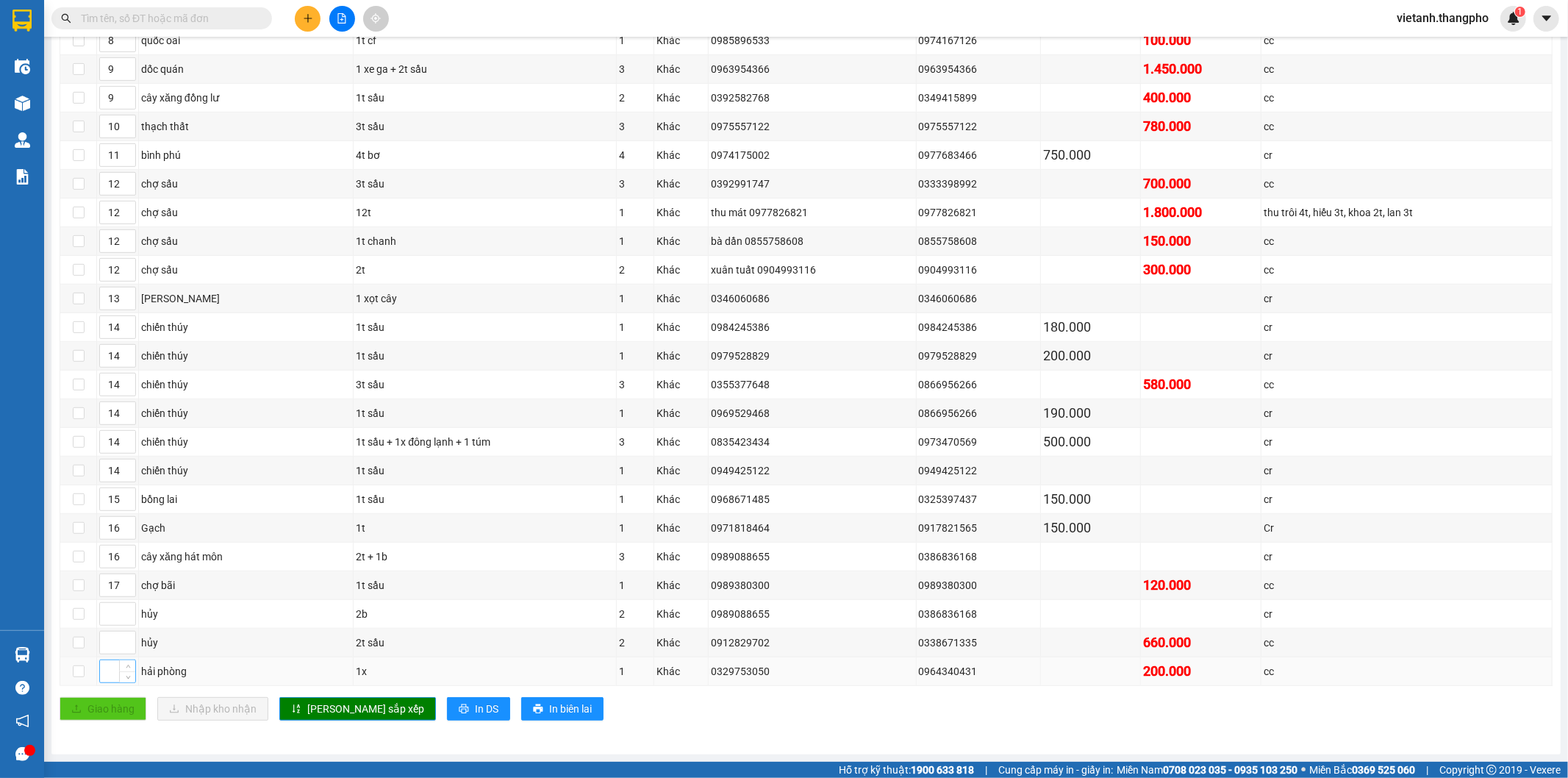
click at [114, 679] on input at bounding box center [118, 671] width 36 height 22
type input "2"
click at [322, 714] on span "Lưu sắp xếp" at bounding box center [365, 709] width 117 height 16
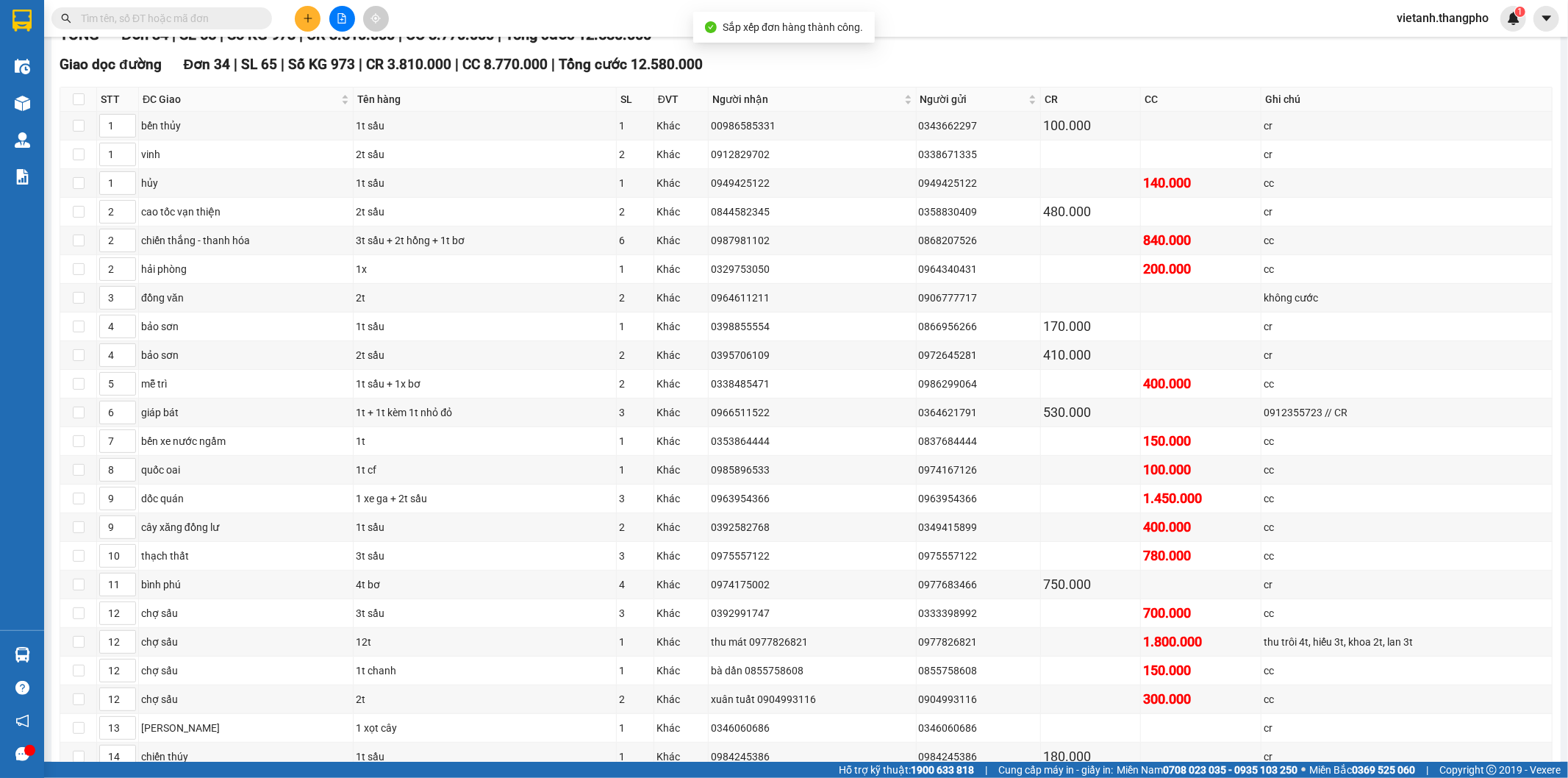
scroll to position [114, 0]
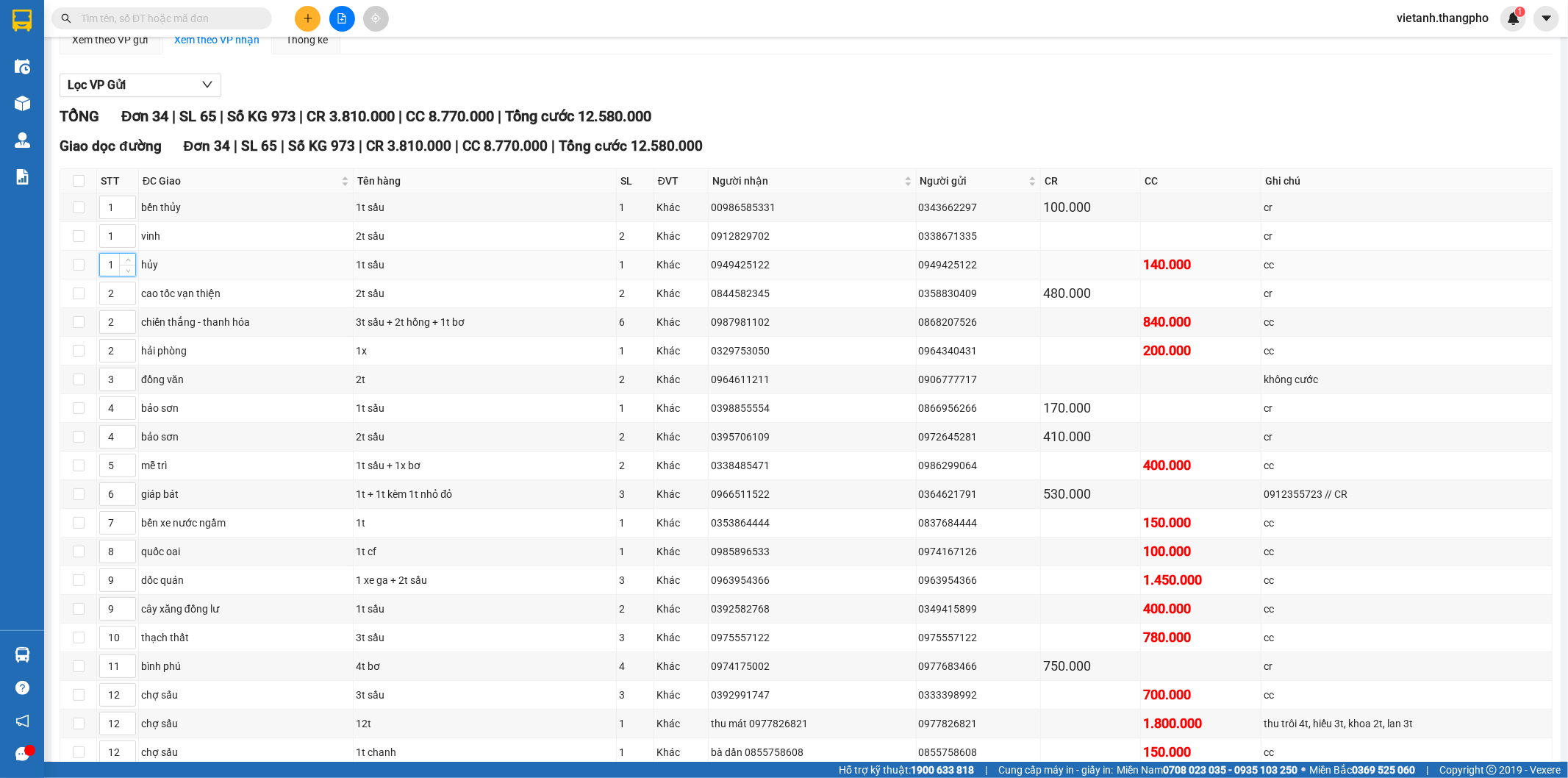
drag, startPoint x: 105, startPoint y: 269, endPoint x: 117, endPoint y: 269, distance: 12.0
click at [117, 269] on input "1" at bounding box center [118, 265] width 36 height 22
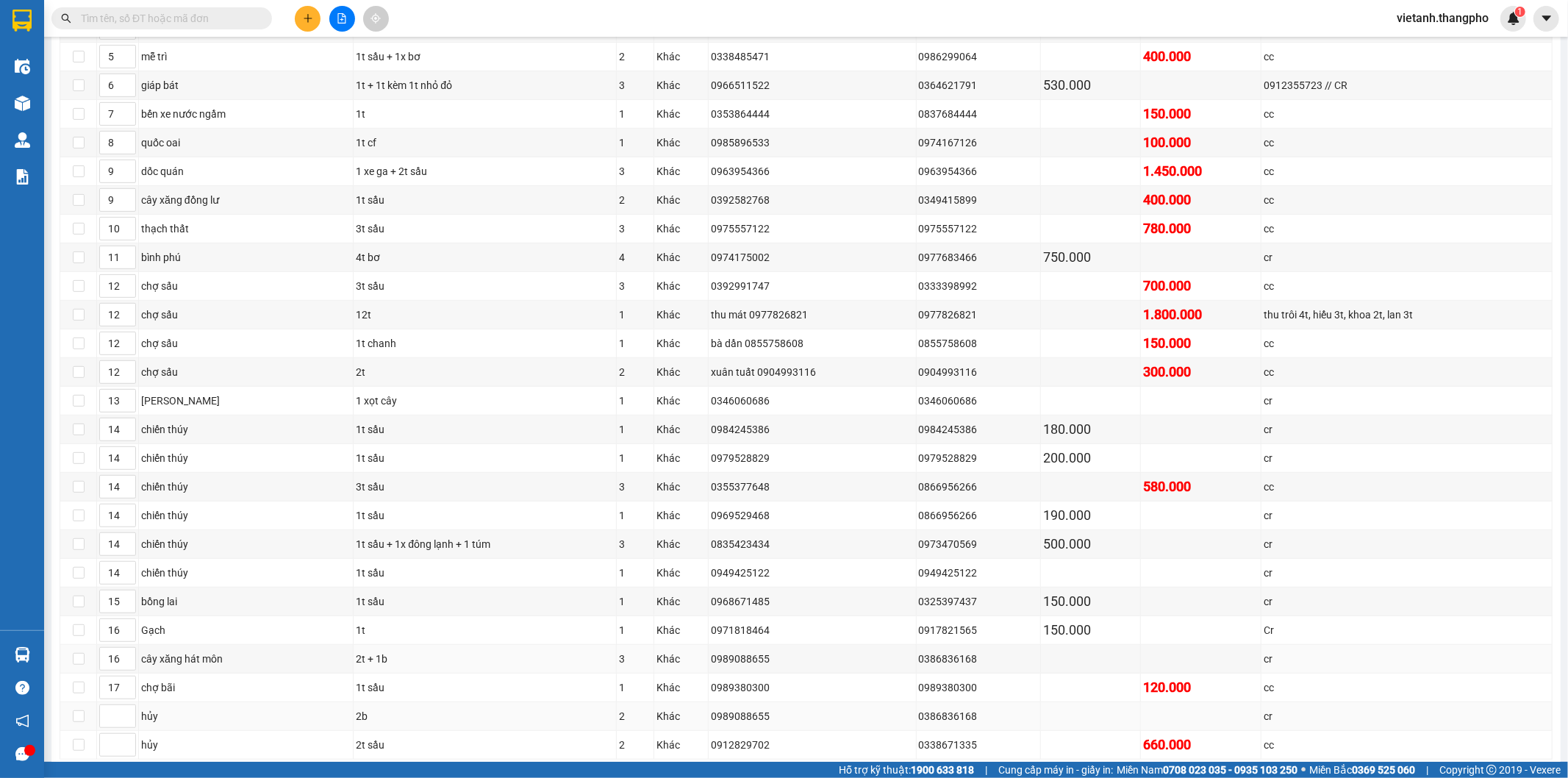
scroll to position [604, 0]
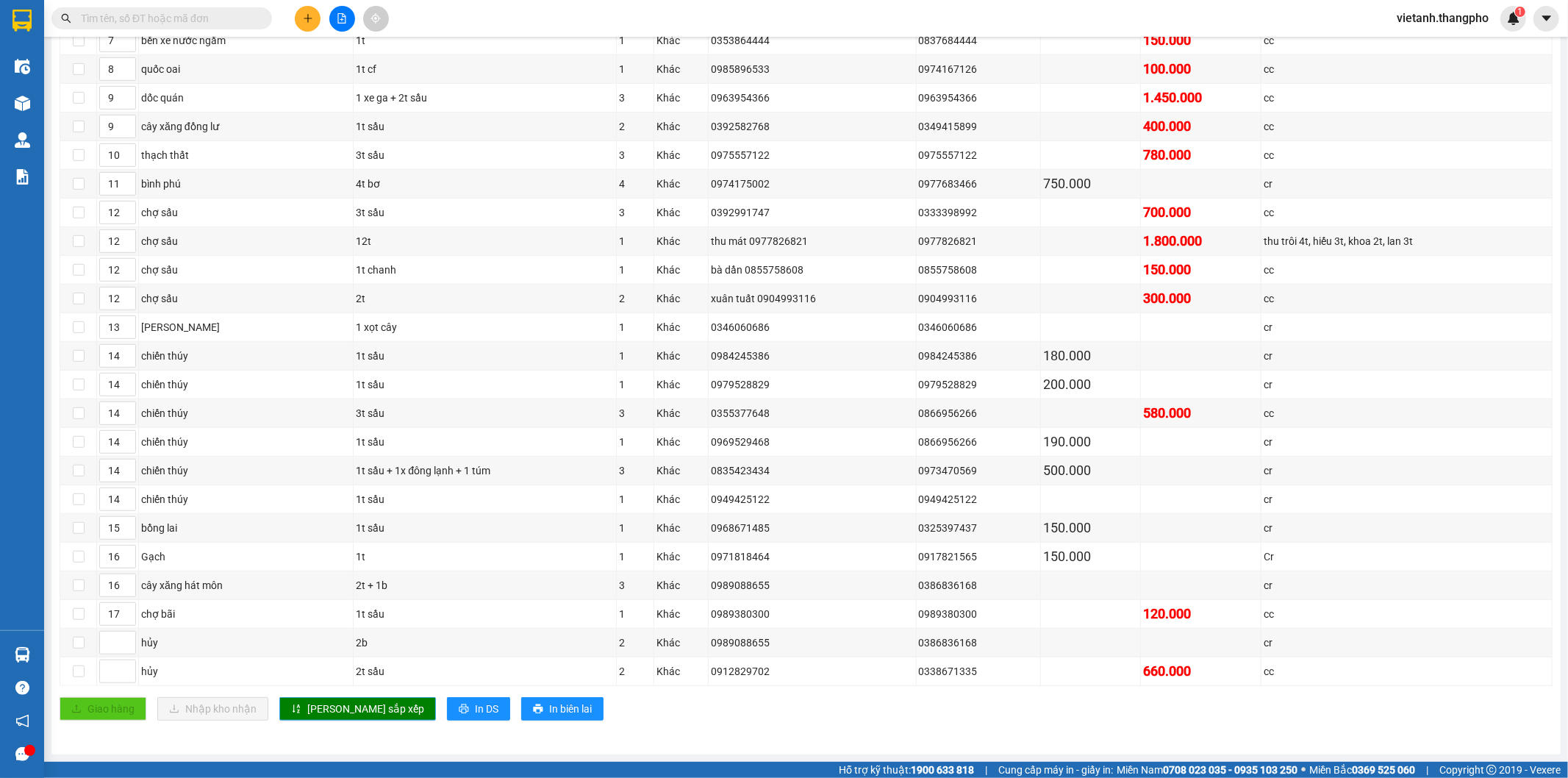
type input "1"
click at [292, 707] on icon "sort-ascending" at bounding box center [296, 709] width 10 height 10
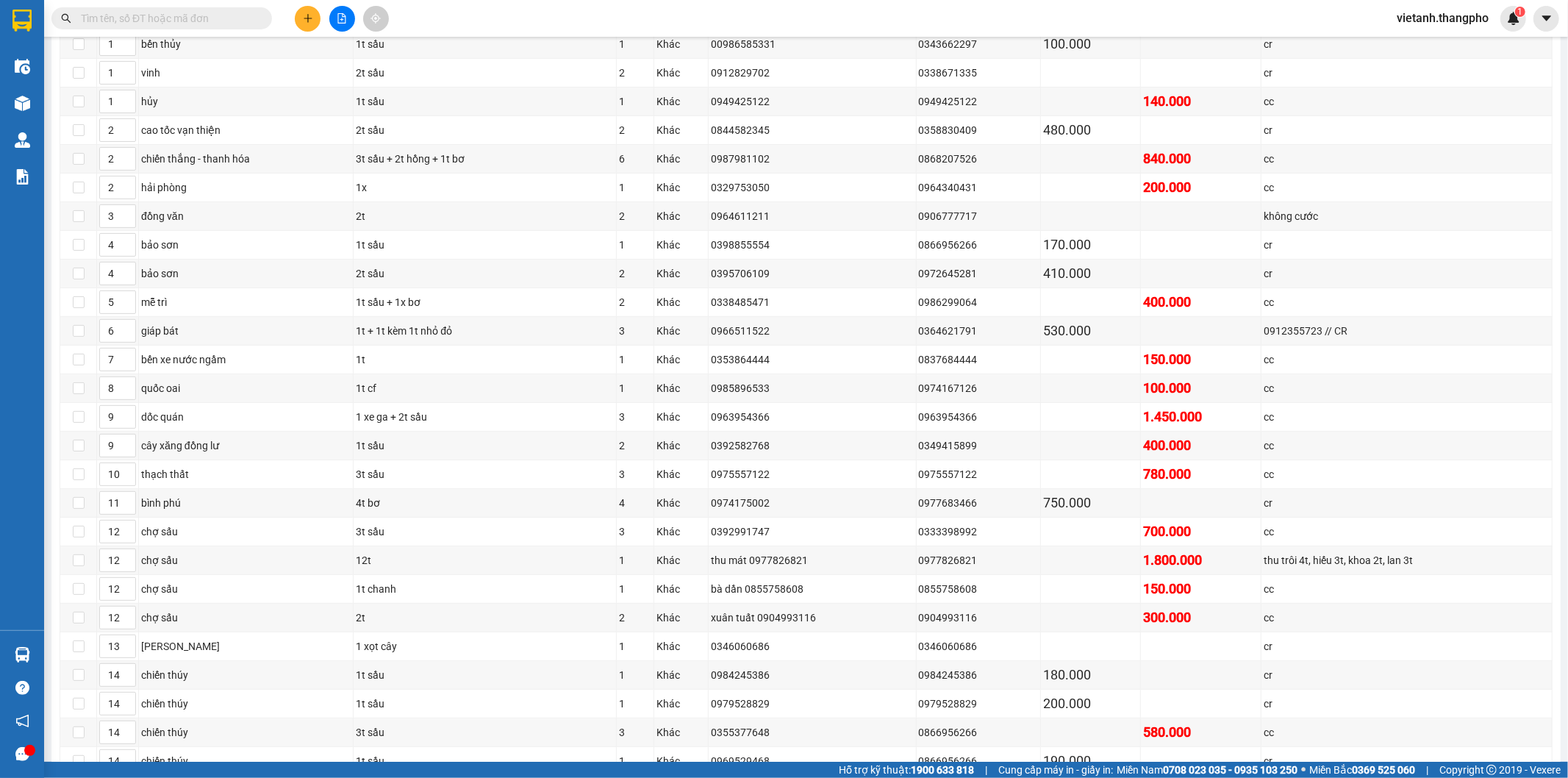
scroll to position [32, 0]
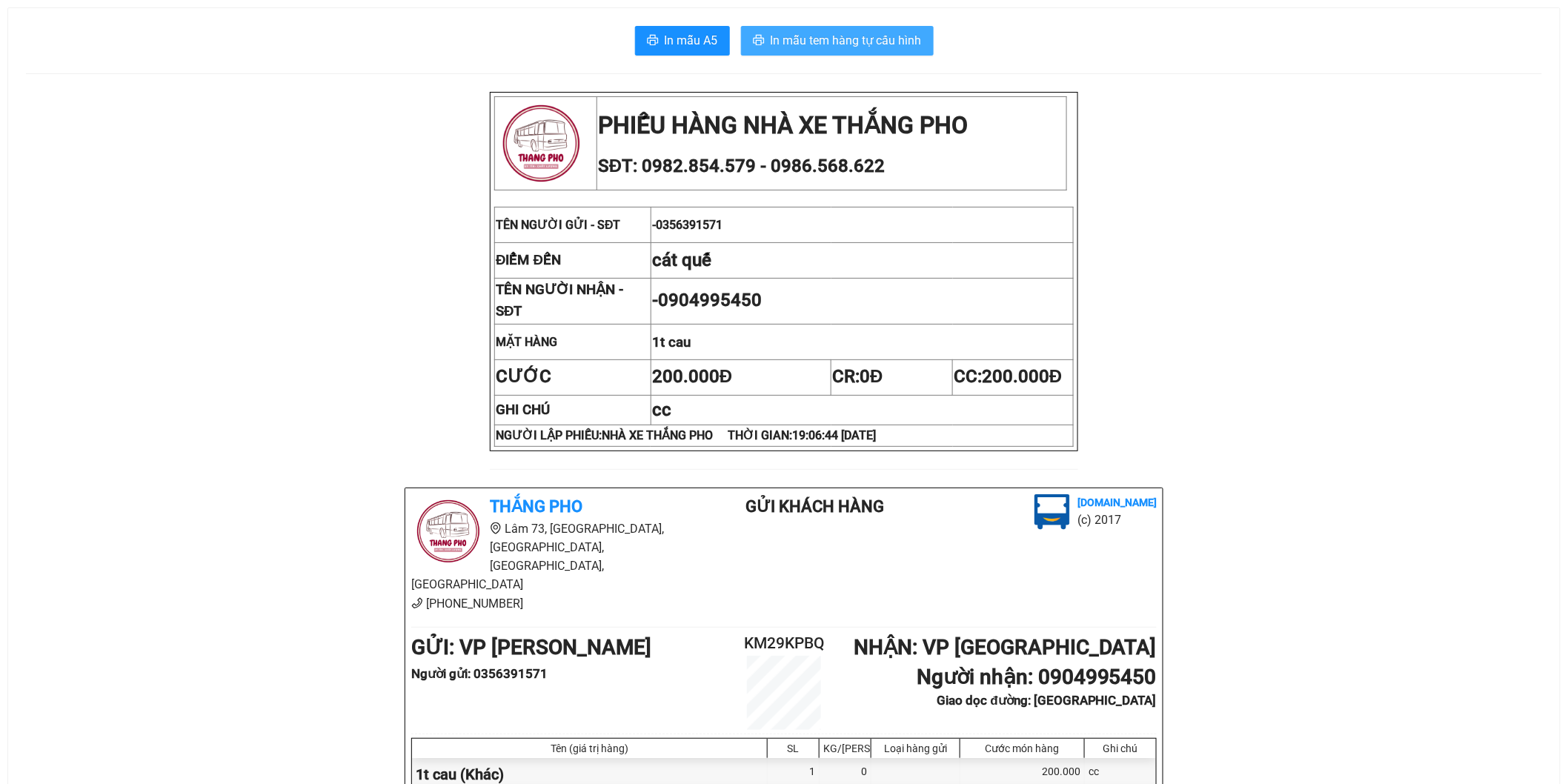
click at [885, 46] on span "In mẫu tem hàng tự cấu hình" at bounding box center [846, 40] width 151 height 19
click at [894, 49] on button "In mẫu tem hàng tự cấu hình" at bounding box center [837, 41] width 193 height 30
